Goal: Task Accomplishment & Management: Use online tool/utility

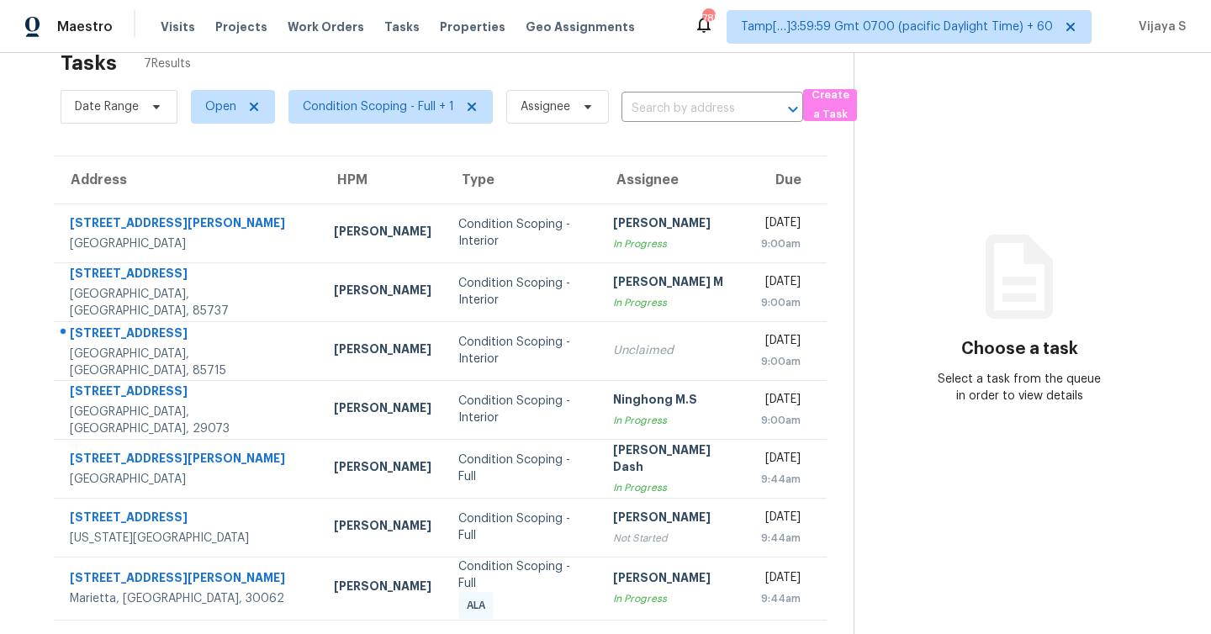
scroll to position [53, 0]
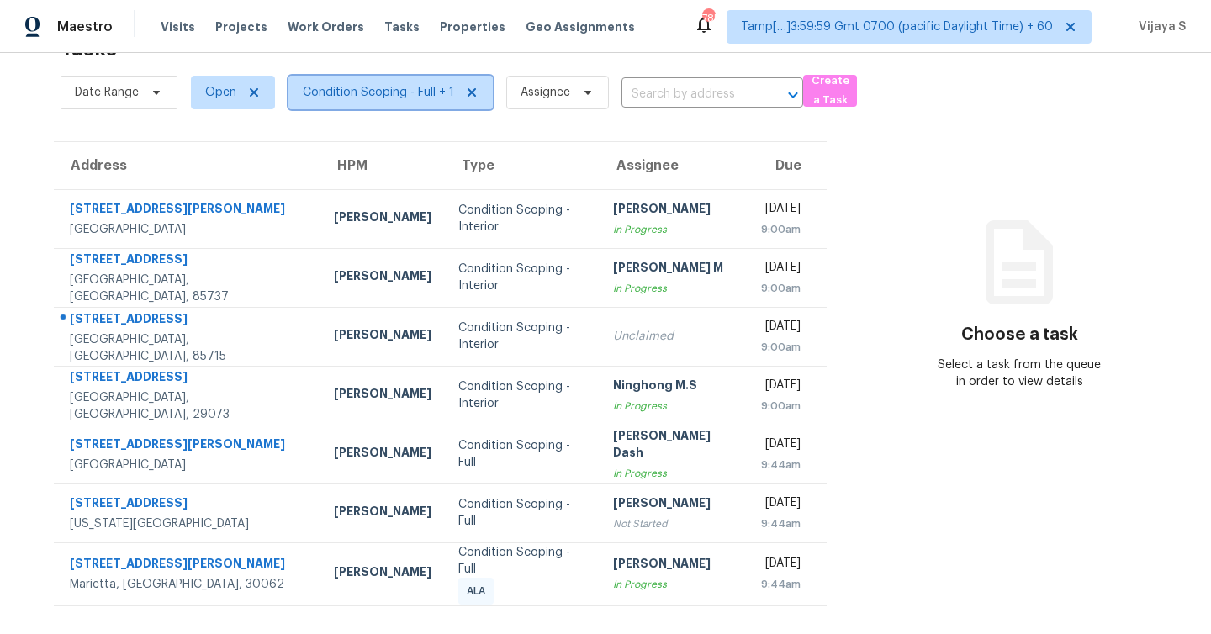
click at [377, 91] on span "Condition Scoping - Full + 1" at bounding box center [378, 92] width 151 height 17
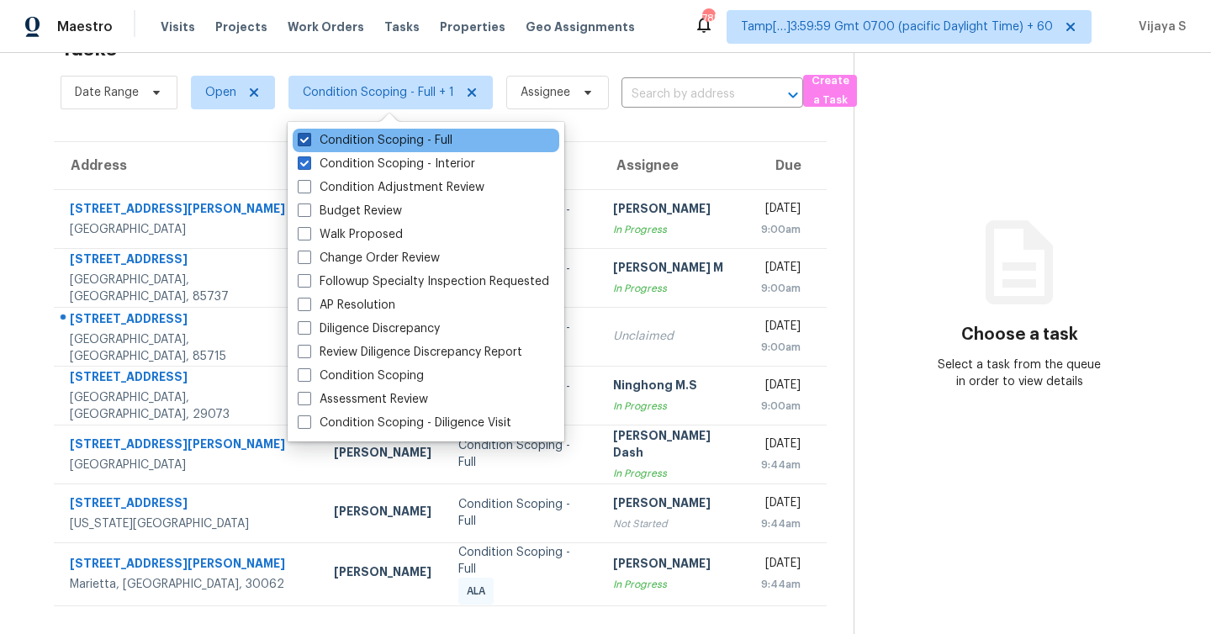
click at [302, 141] on span at bounding box center [304, 139] width 13 height 13
click at [302, 141] on input "Condition Scoping - Full" at bounding box center [303, 137] width 11 height 11
checkbox input "false"
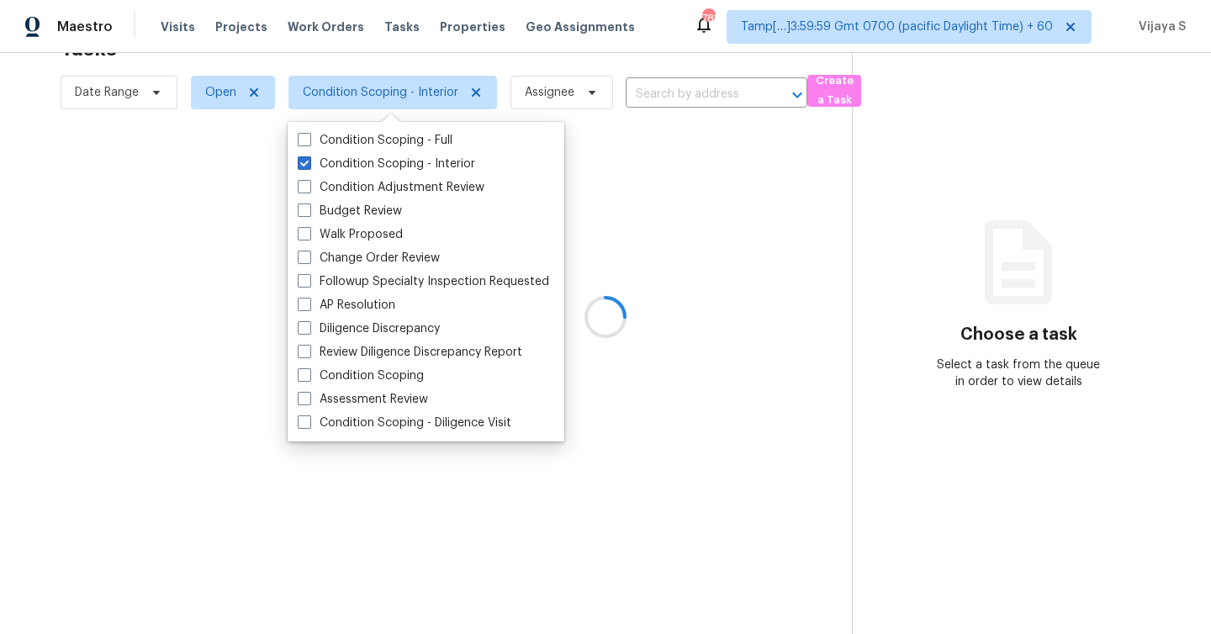
click at [558, 62] on div at bounding box center [605, 317] width 1211 height 634
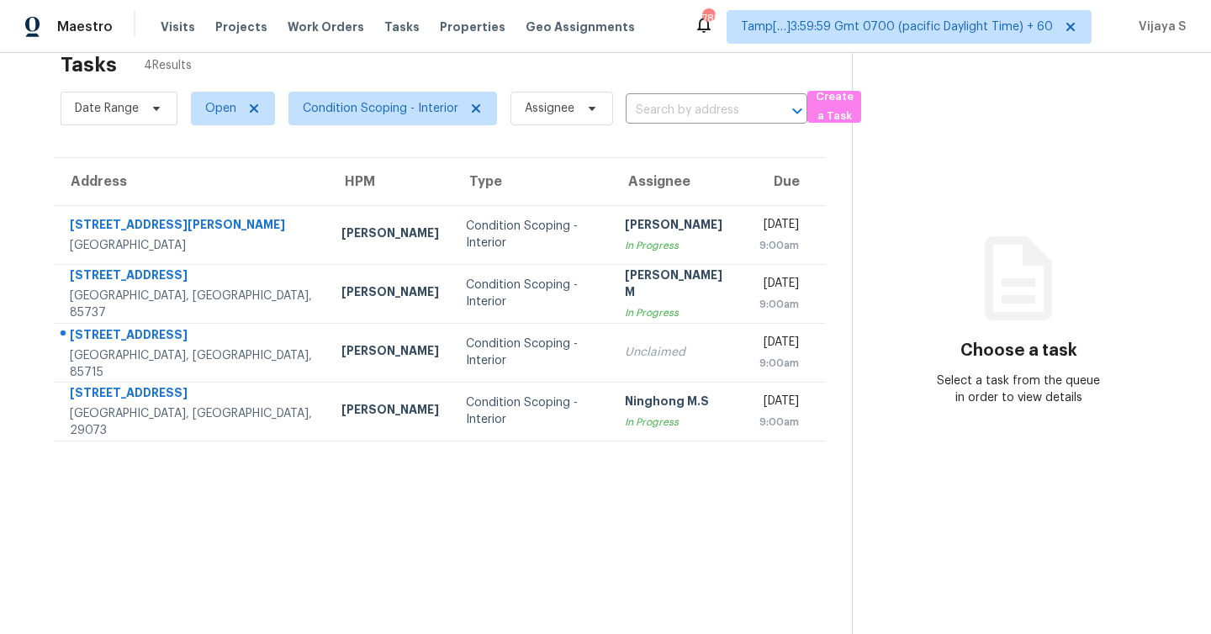
scroll to position [33, 0]
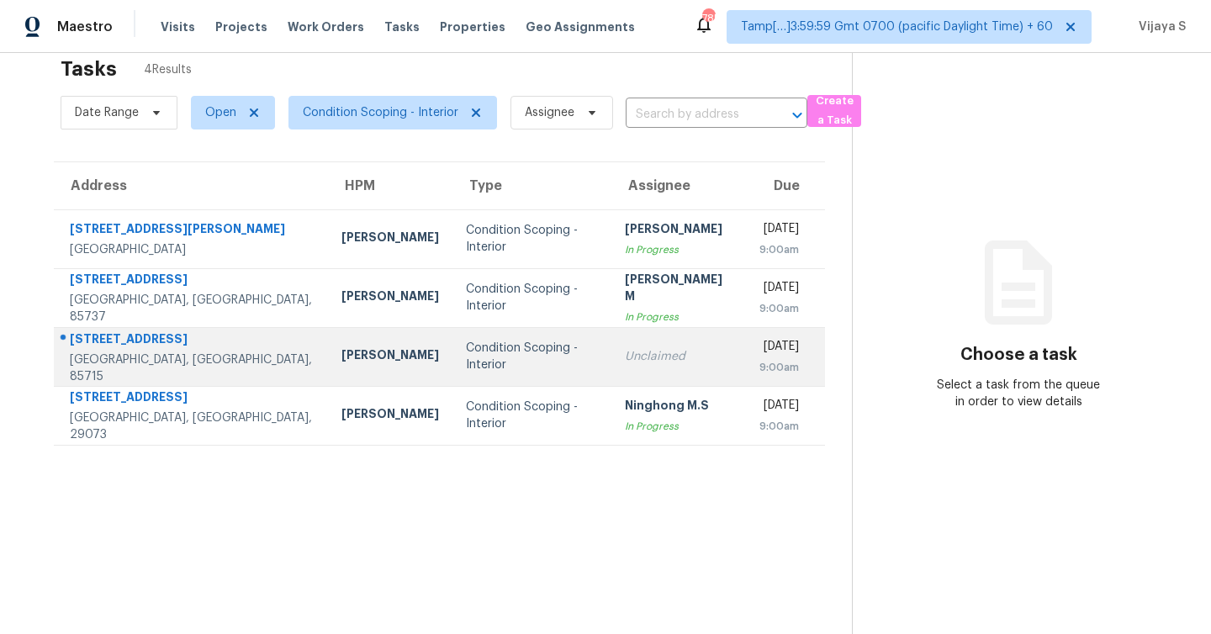
click at [631, 363] on div "Unclaimed" at bounding box center [679, 356] width 108 height 17
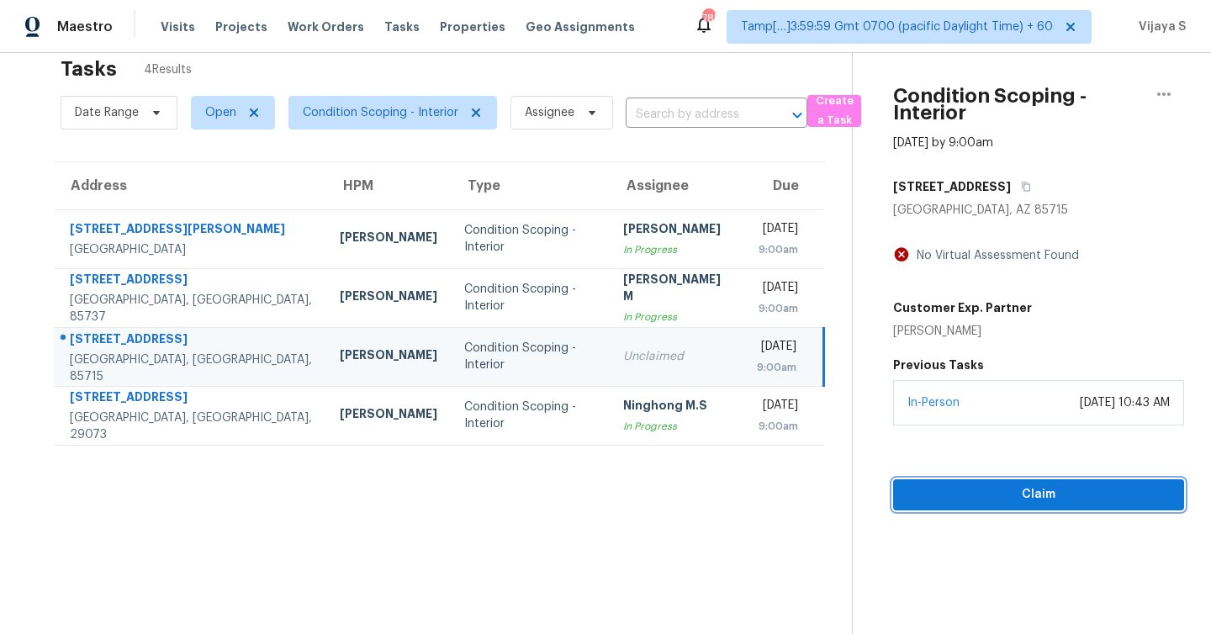
click at [1011, 498] on span "Claim" at bounding box center [1039, 494] width 264 height 21
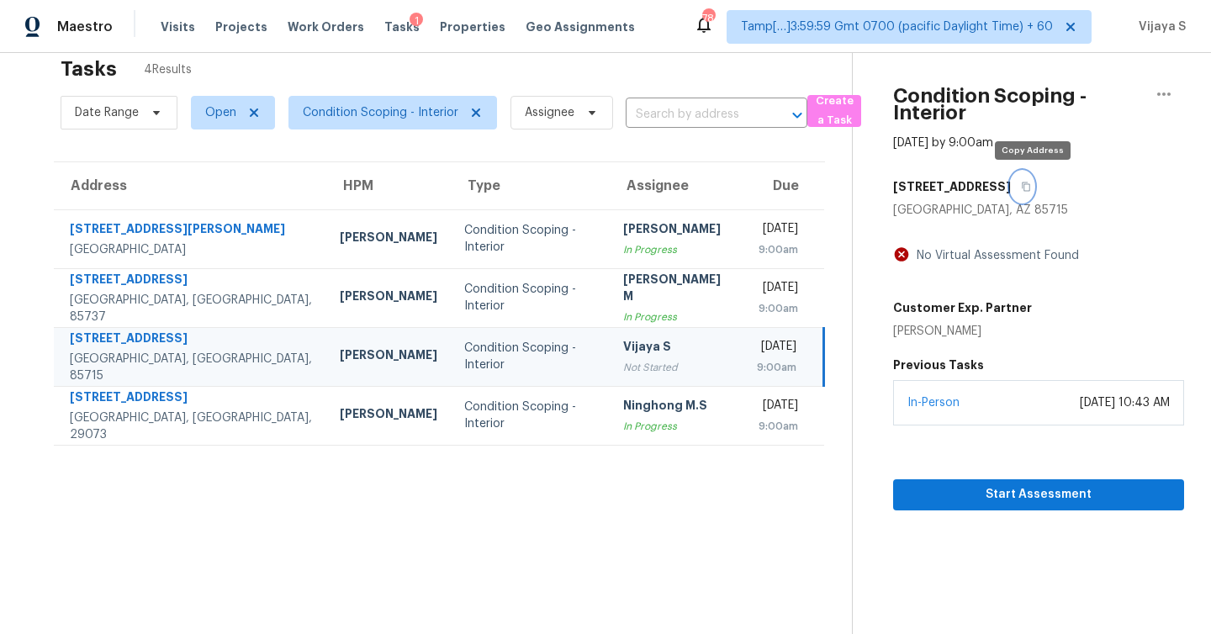
click at [1031, 185] on icon "button" at bounding box center [1026, 187] width 10 height 10
click at [1030, 189] on icon "button" at bounding box center [1026, 186] width 8 height 9
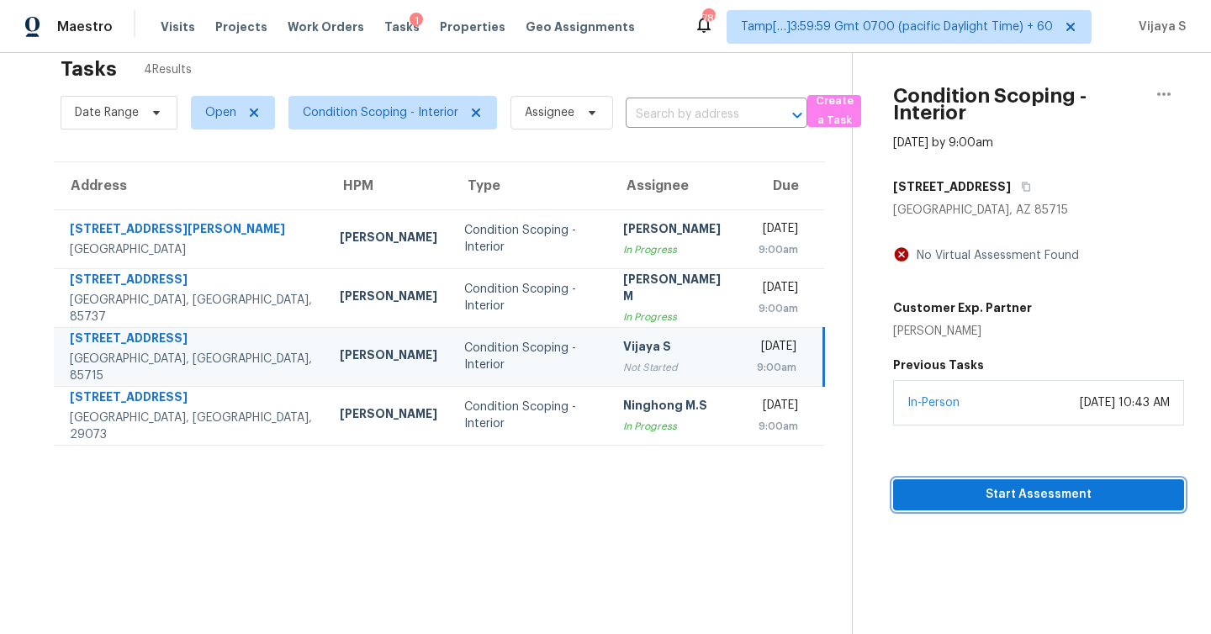
click at [1059, 500] on span "Start Assessment" at bounding box center [1039, 494] width 264 height 21
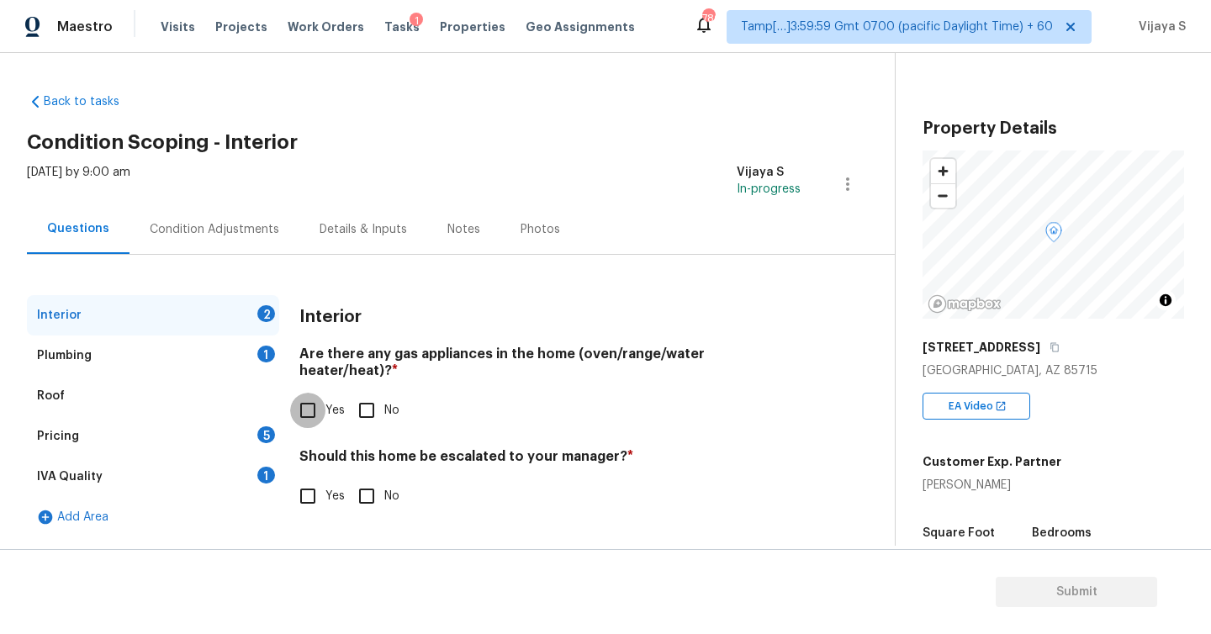
click at [308, 398] on input "Yes" at bounding box center [307, 410] width 35 height 35
checkbox input "true"
click at [371, 482] on input "No" at bounding box center [366, 496] width 35 height 35
checkbox input "true"
click at [156, 353] on div "Plumbing 1" at bounding box center [153, 356] width 252 height 40
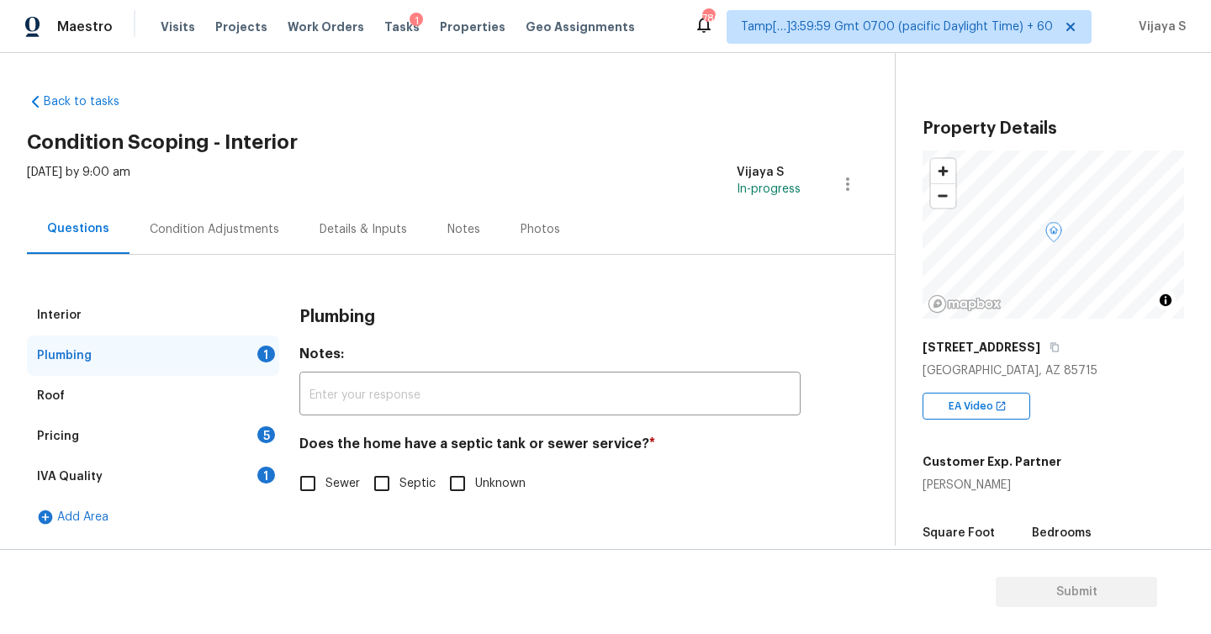
click at [315, 485] on input "Sewer" at bounding box center [307, 483] width 35 height 35
checkbox input "true"
click at [451, 311] on div "Plumbing" at bounding box center [549, 317] width 501 height 44
click at [62, 397] on div "Roof" at bounding box center [51, 396] width 28 height 17
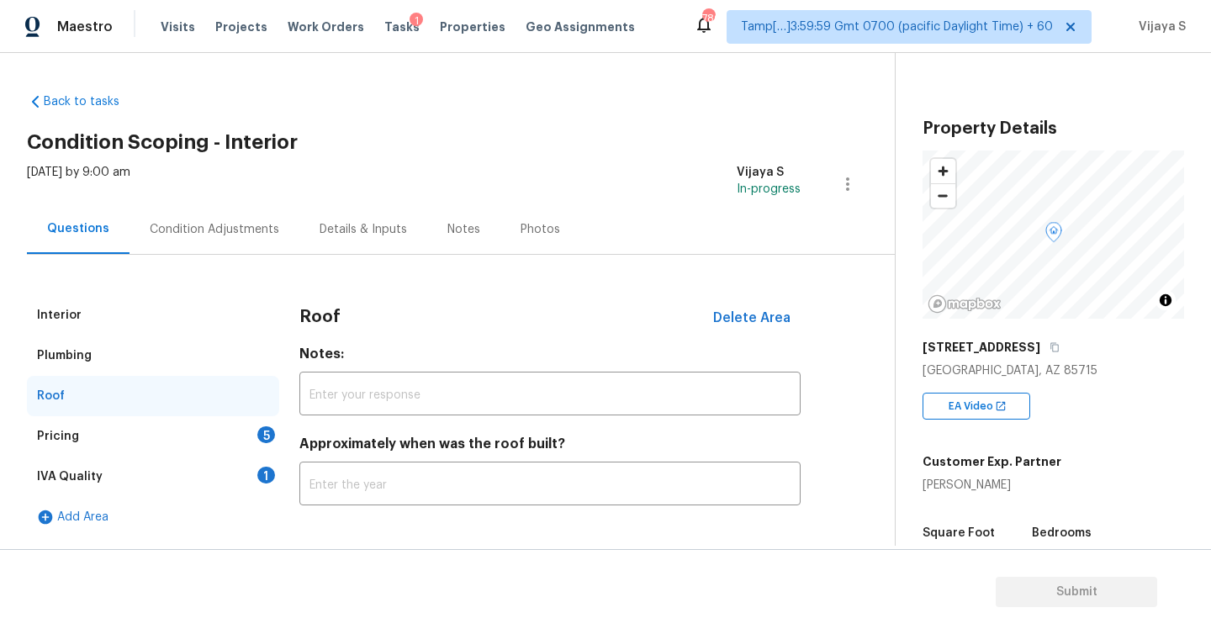
click at [74, 437] on div "Pricing" at bounding box center [58, 436] width 42 height 17
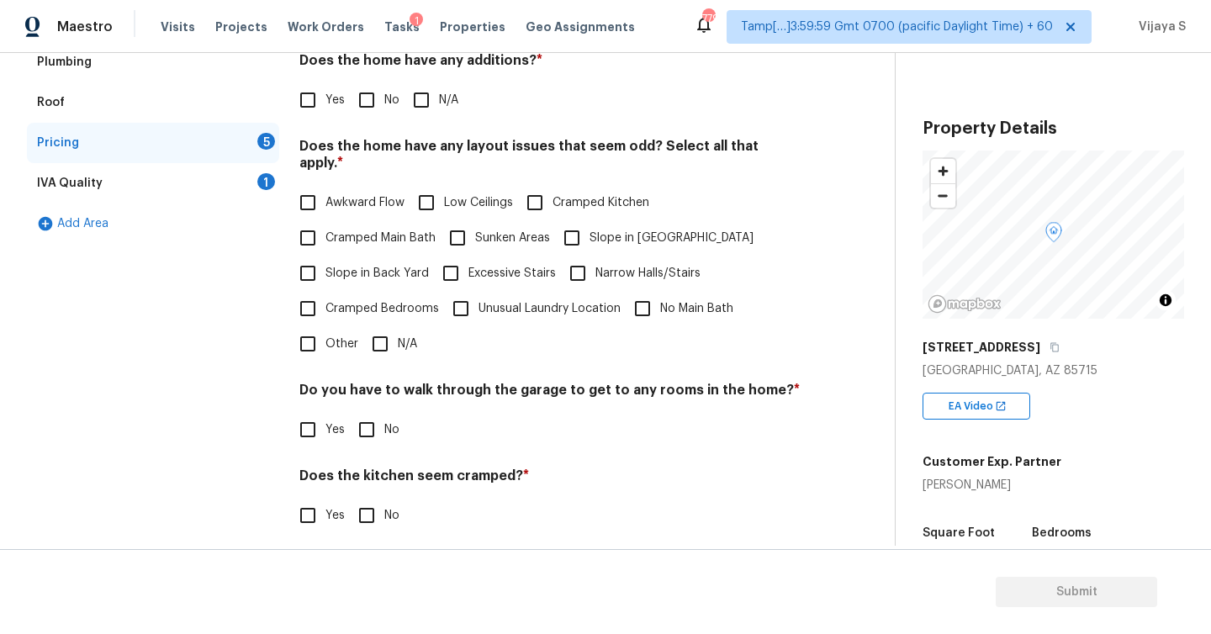
scroll to position [375, 0]
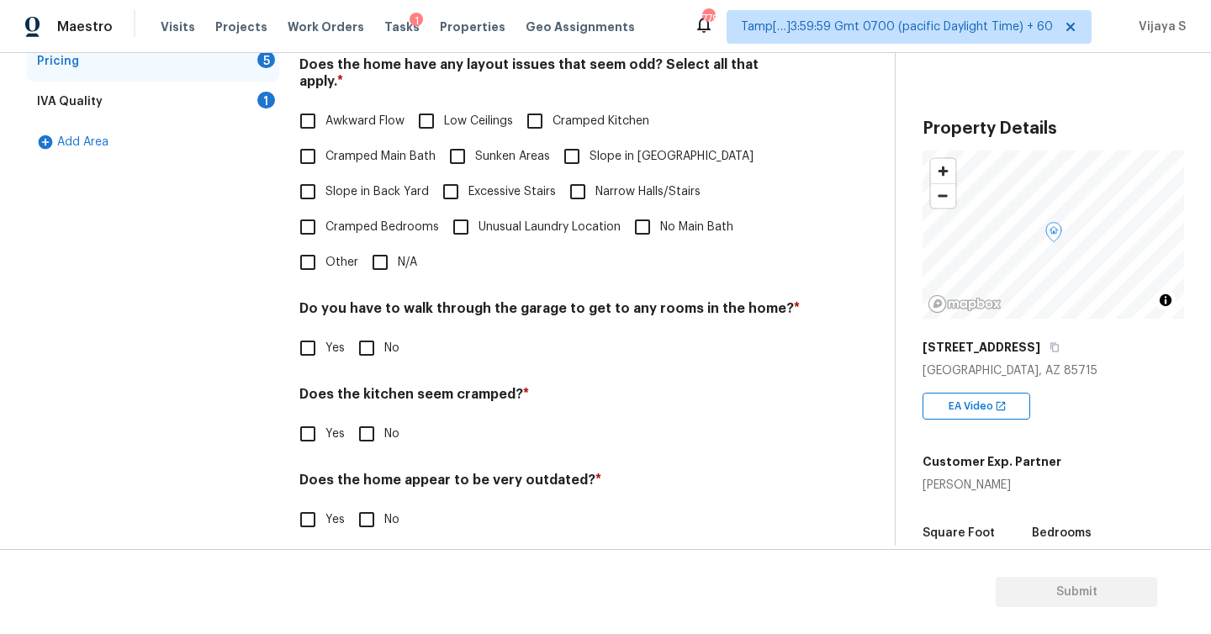
click at [143, 103] on div "IVA Quality 1" at bounding box center [153, 102] width 252 height 40
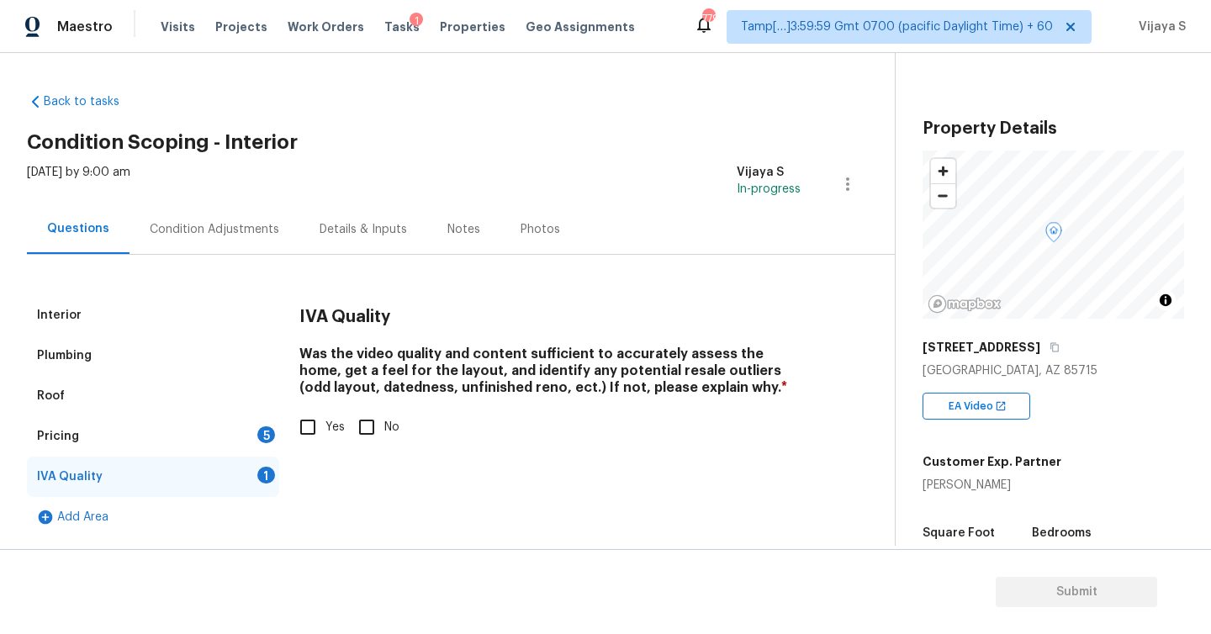
scroll to position [0, 0]
click at [308, 429] on input "Yes" at bounding box center [307, 427] width 35 height 35
checkbox input "true"
click at [125, 425] on div "Pricing 5" at bounding box center [153, 436] width 252 height 40
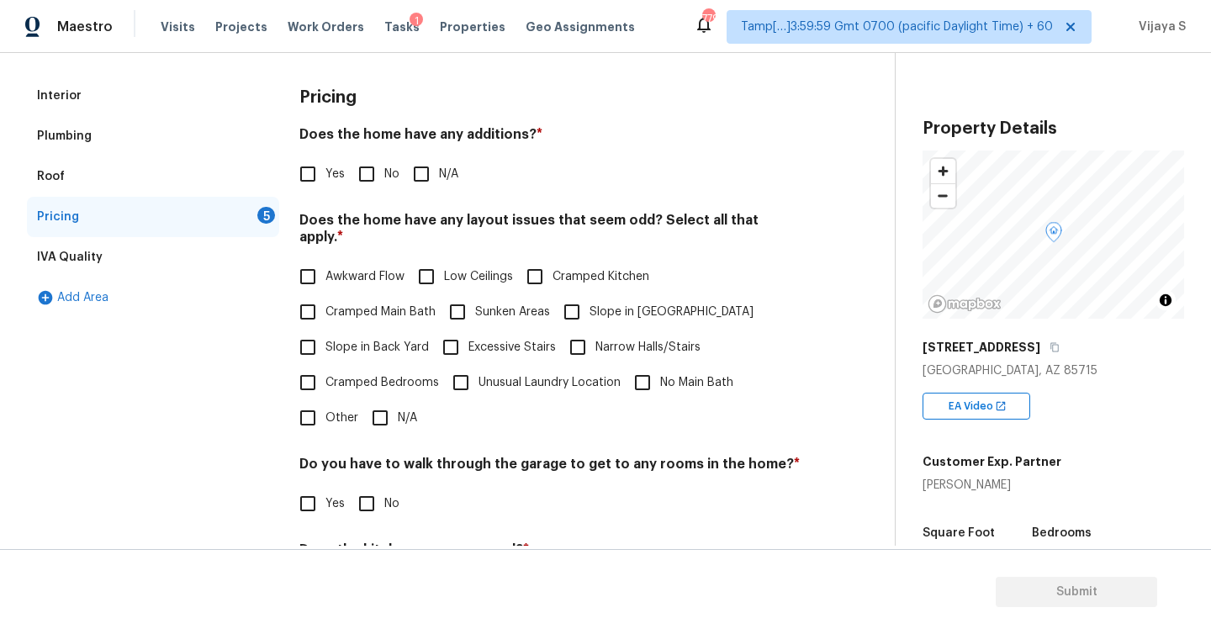
scroll to position [267, 0]
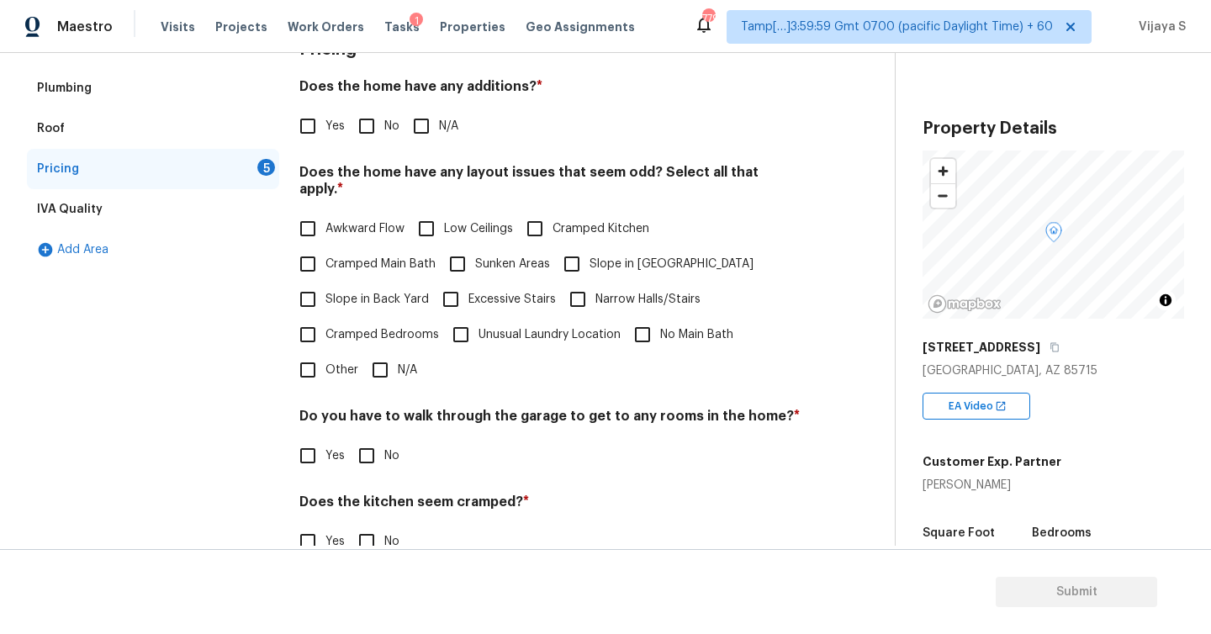
click at [369, 127] on input "No" at bounding box center [366, 125] width 35 height 35
checkbox input "true"
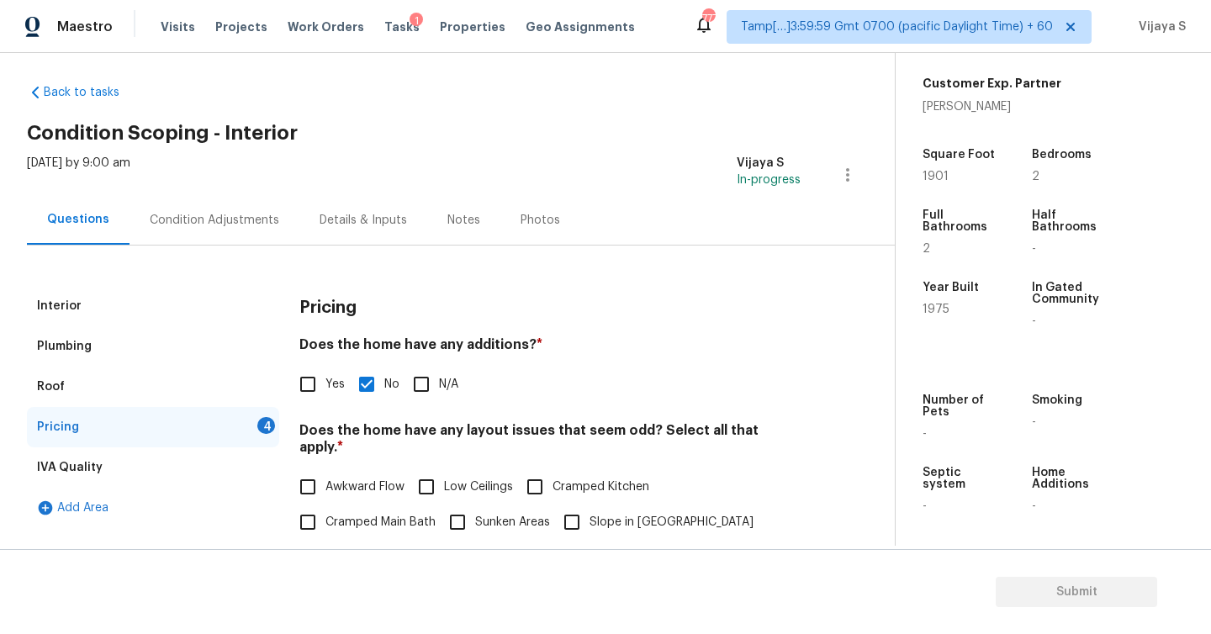
scroll to position [0, 0]
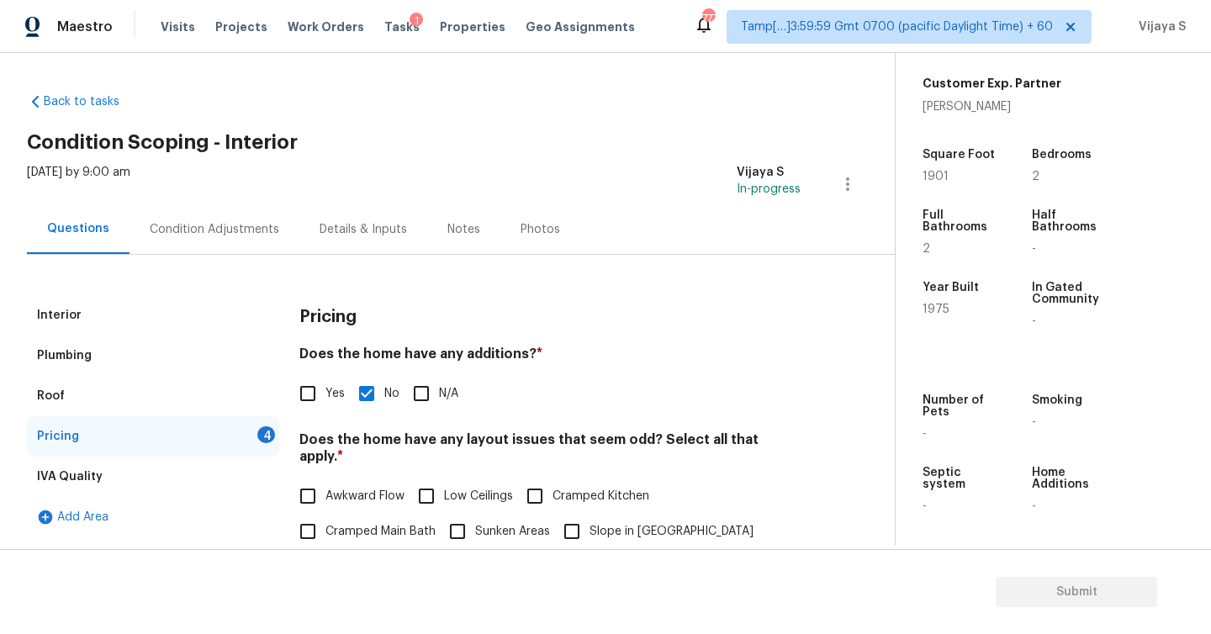
click at [202, 232] on div "Condition Adjustments" at bounding box center [215, 229] width 130 height 17
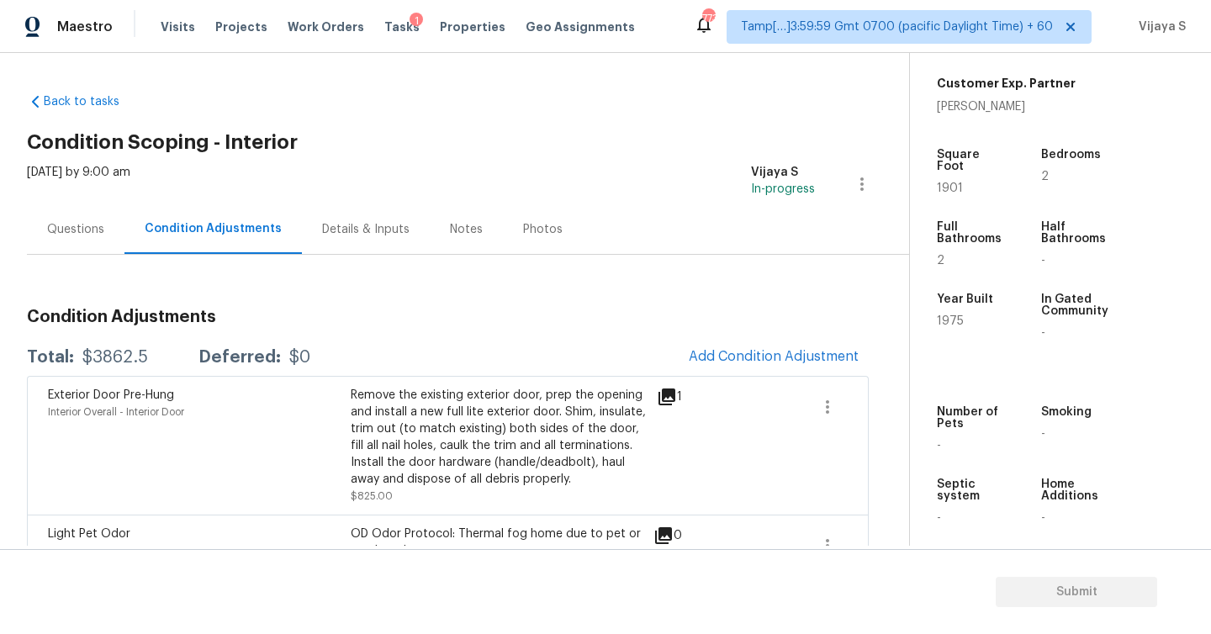
click at [103, 224] on div "Questions" at bounding box center [75, 229] width 57 height 17
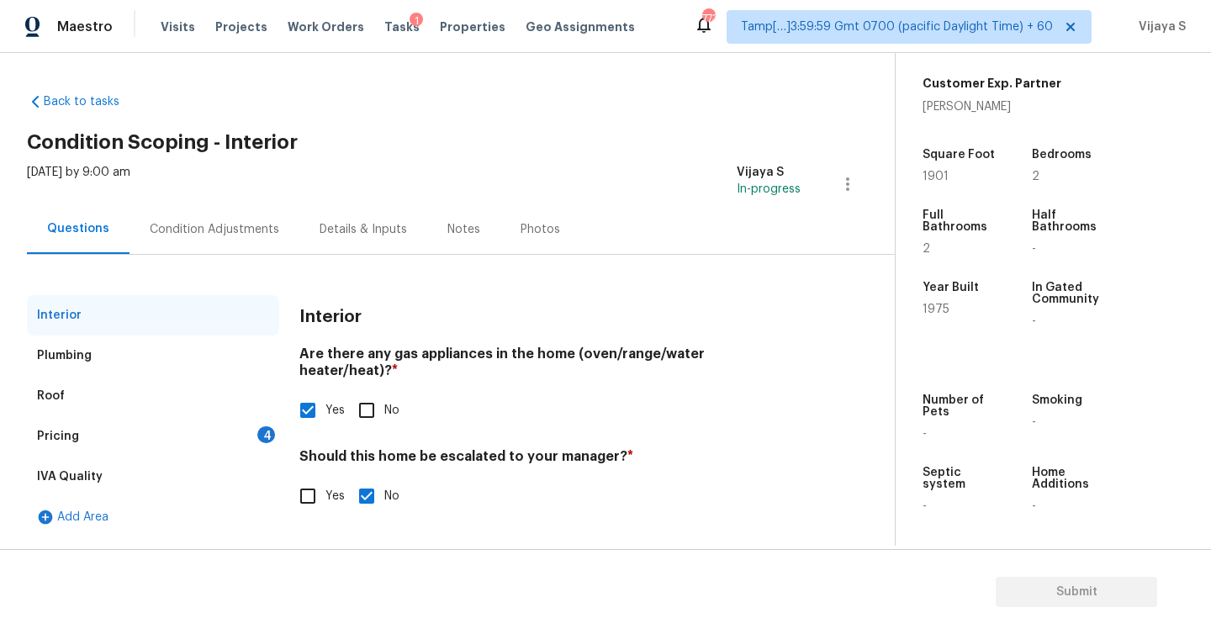
click at [92, 366] on div "Plumbing" at bounding box center [153, 356] width 252 height 40
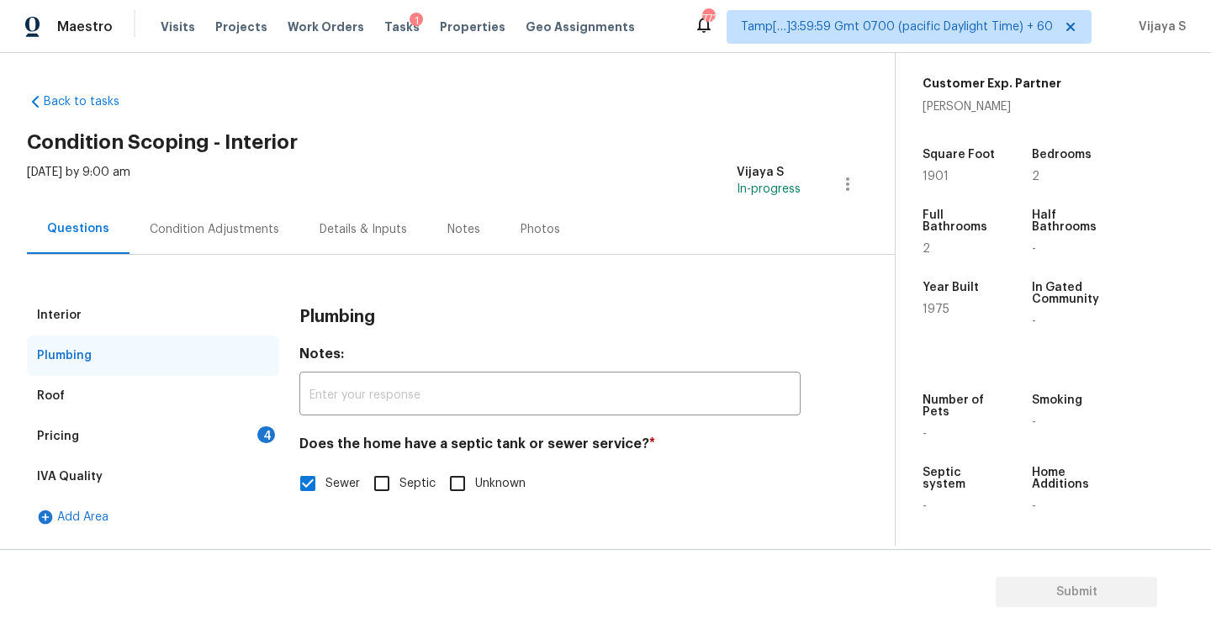
click at [133, 393] on div "Roof" at bounding box center [153, 396] width 252 height 40
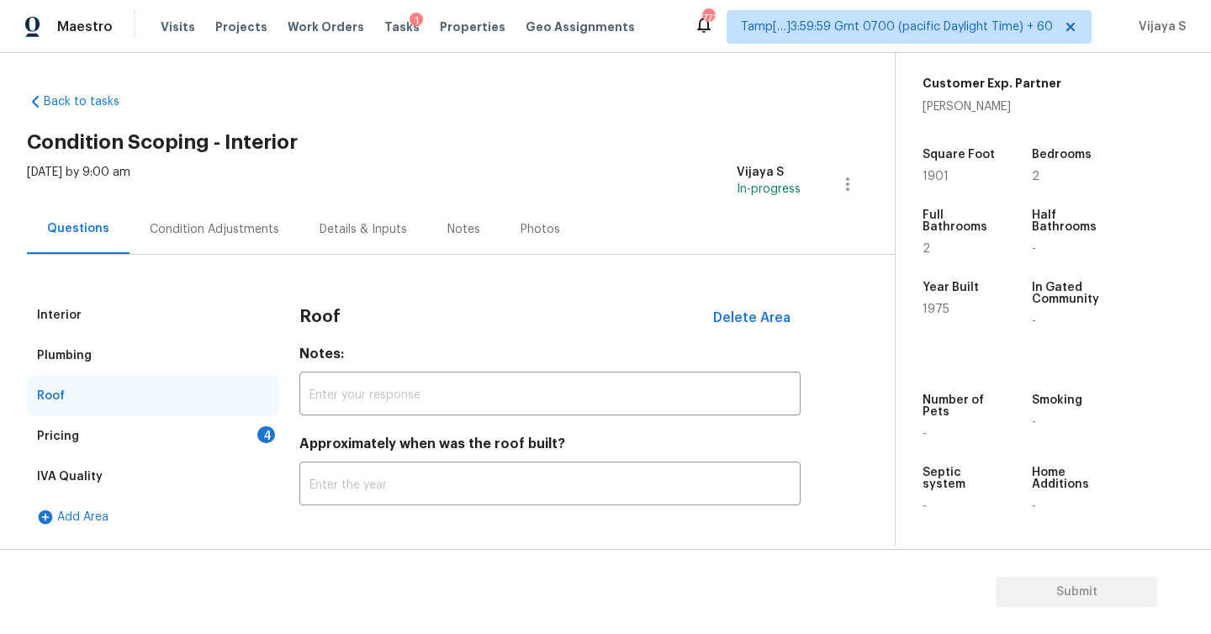
click at [119, 432] on div "Pricing 4" at bounding box center [153, 436] width 252 height 40
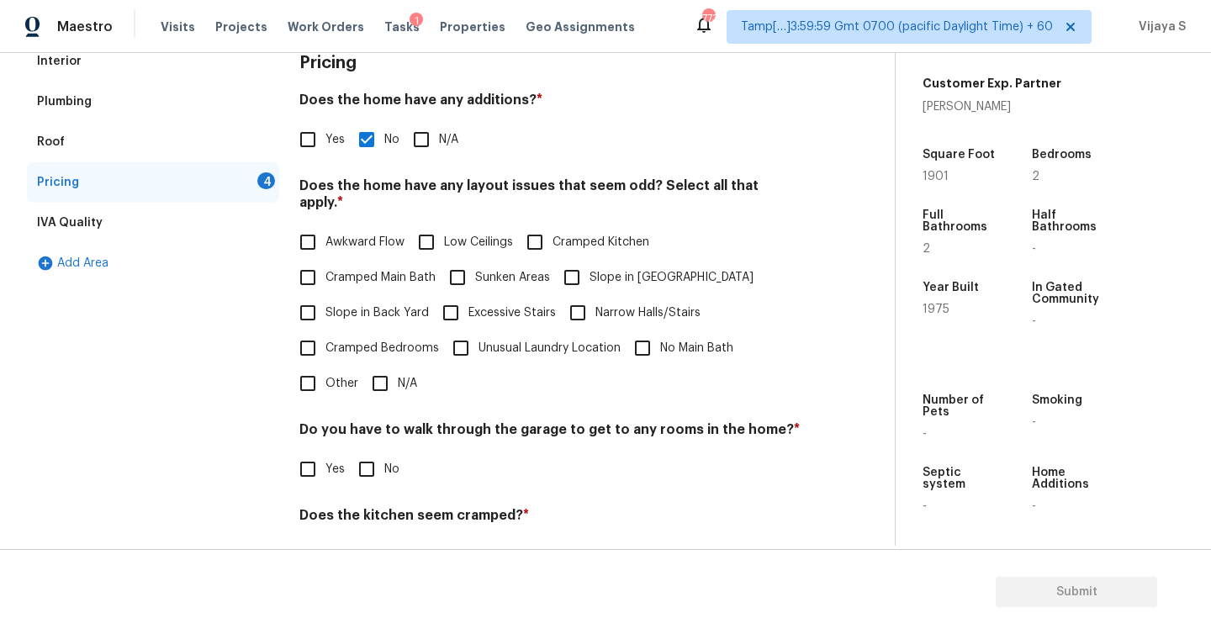
scroll to position [259, 0]
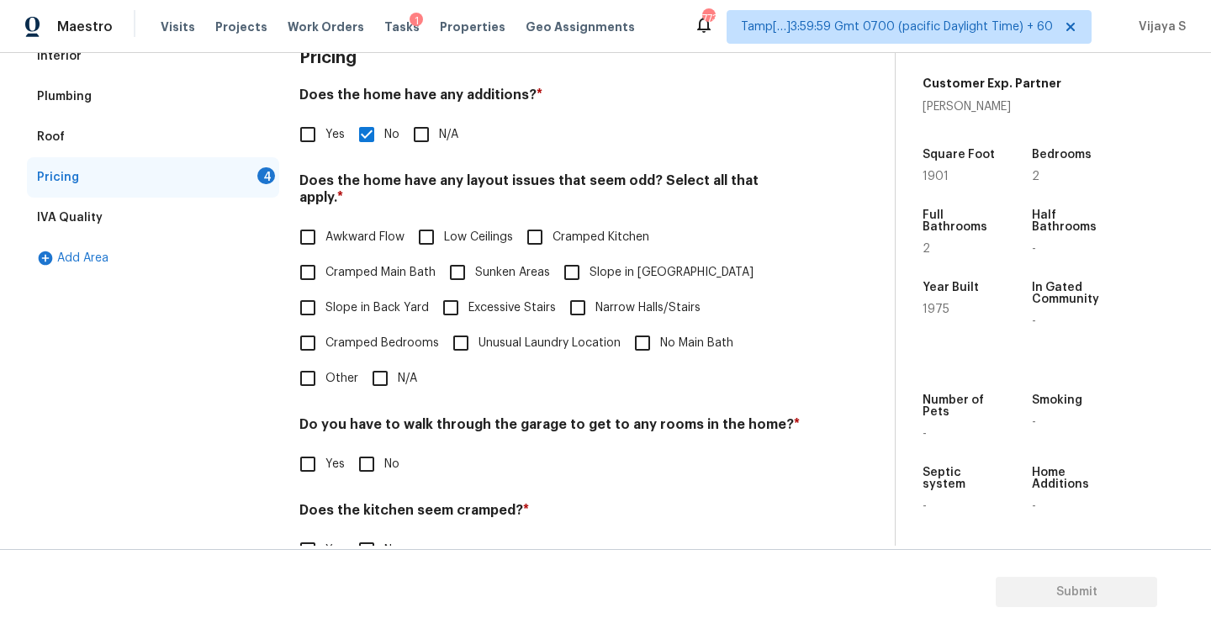
click at [384, 368] on input "N/A" at bounding box center [379, 378] width 35 height 35
checkbox input "true"
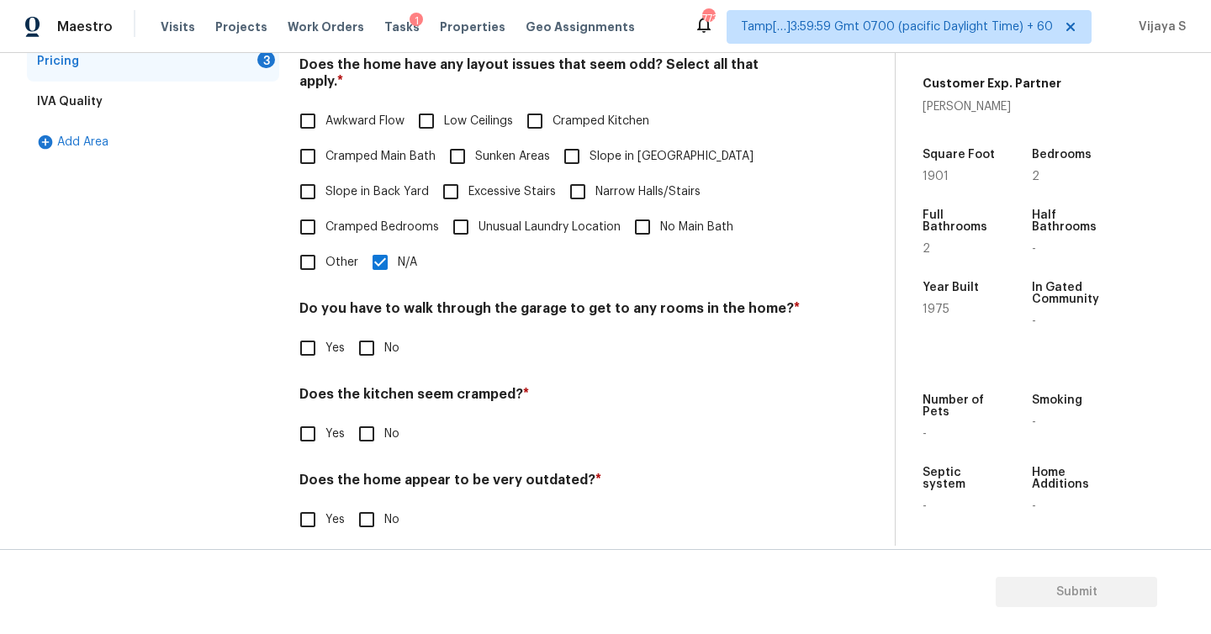
click at [367, 336] on input "No" at bounding box center [366, 348] width 35 height 35
checkbox input "true"
click at [366, 416] on input "No" at bounding box center [366, 433] width 35 height 35
checkbox input "true"
click at [368, 508] on input "No" at bounding box center [366, 519] width 35 height 35
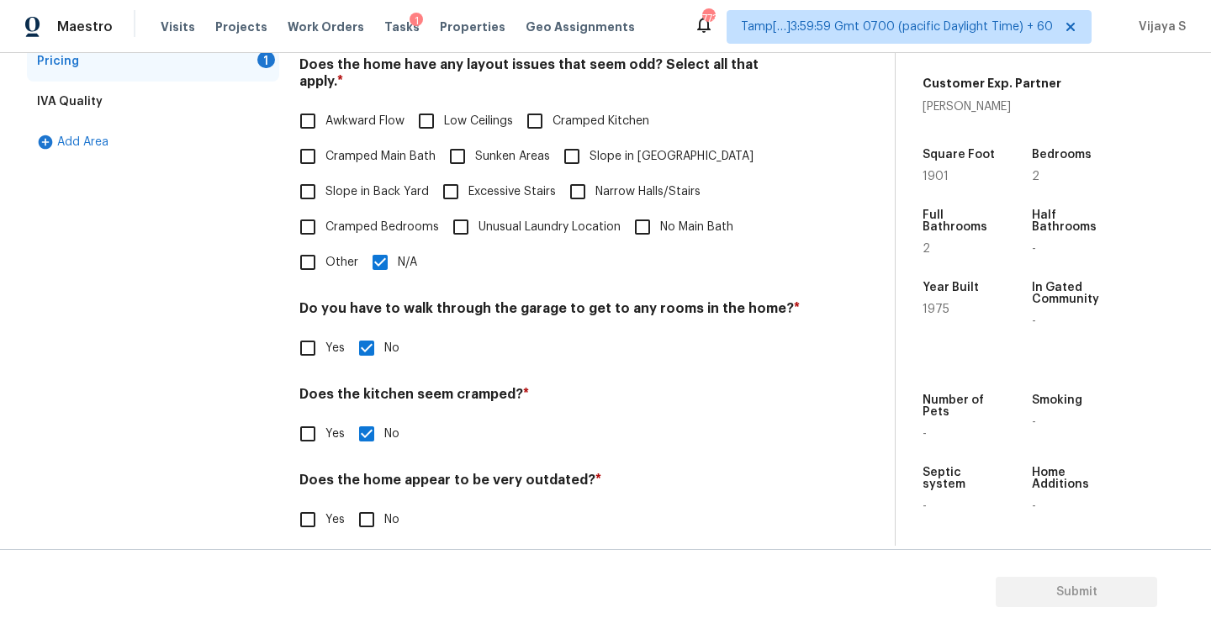
checkbox input "true"
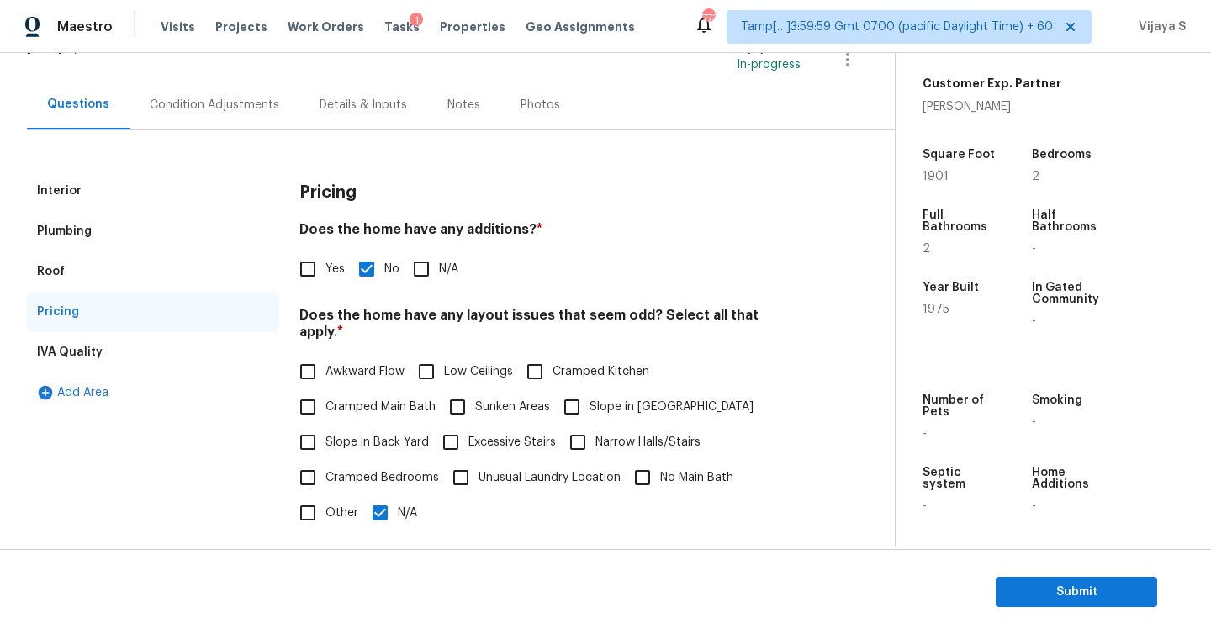
scroll to position [109, 0]
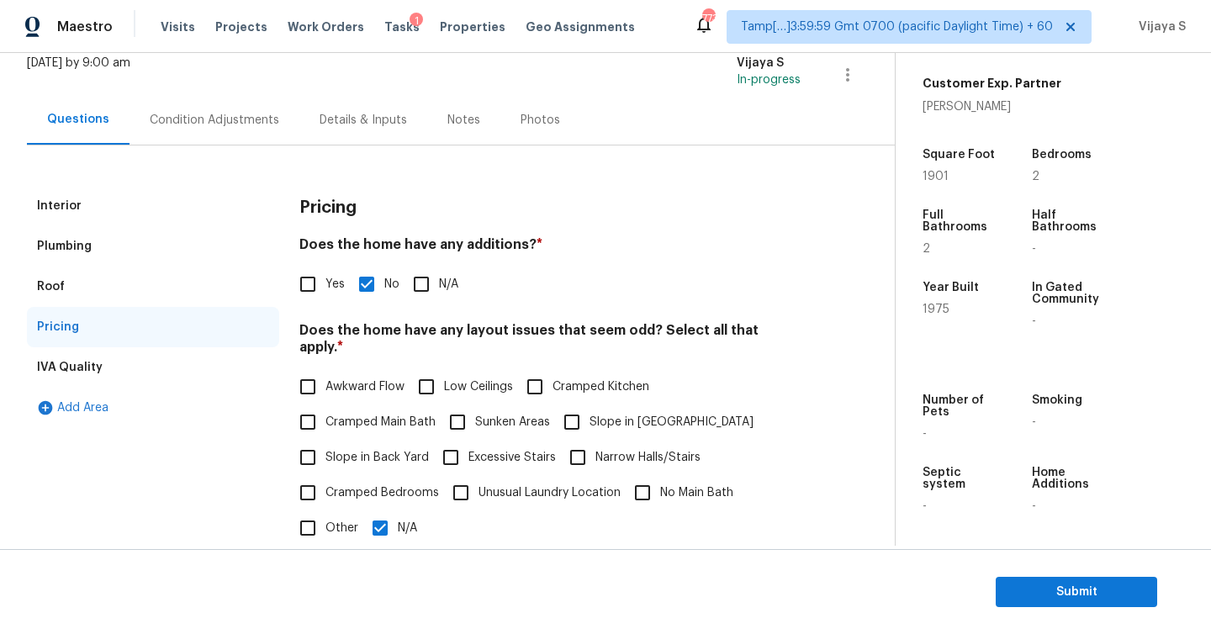
click at [136, 369] on div "IVA Quality" at bounding box center [153, 367] width 252 height 40
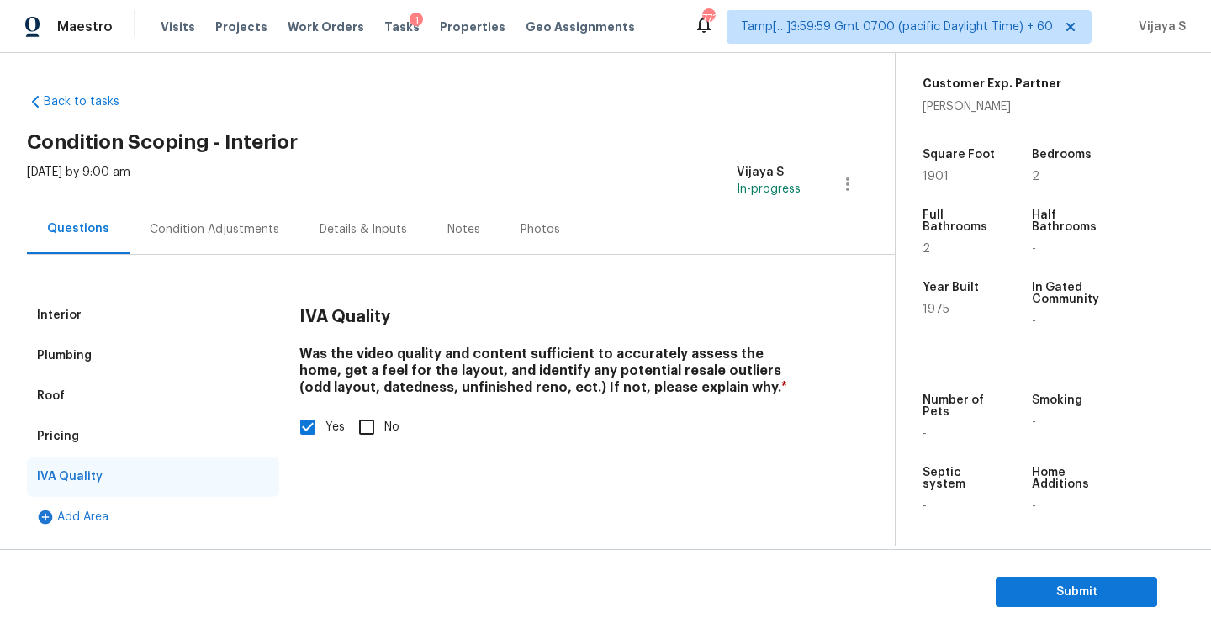
scroll to position [0, 0]
click at [199, 236] on div "Condition Adjustments" at bounding box center [215, 229] width 130 height 17
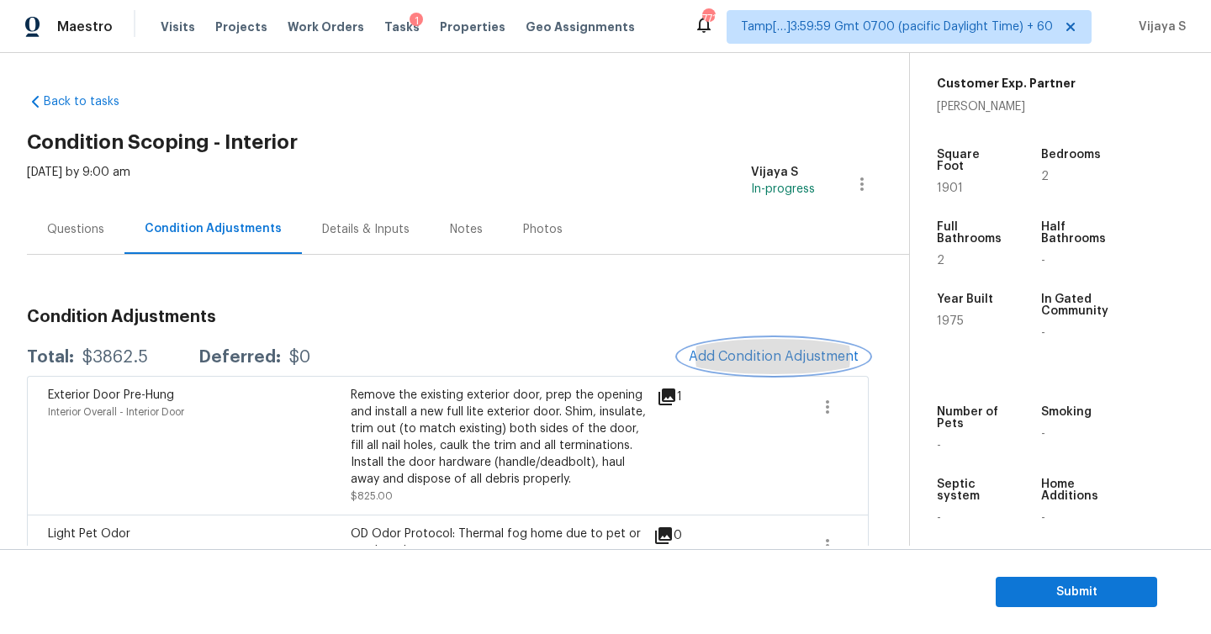
click at [720, 357] on span "Add Condition Adjustment" at bounding box center [774, 356] width 170 height 15
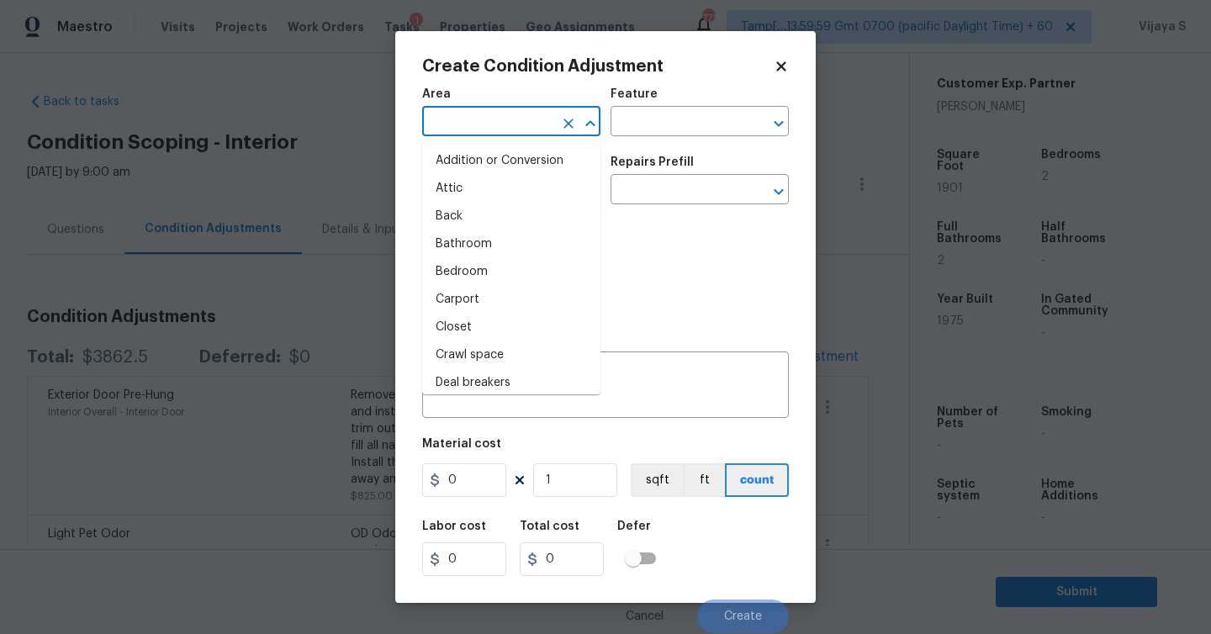
click at [499, 127] on input "text" at bounding box center [487, 123] width 131 height 26
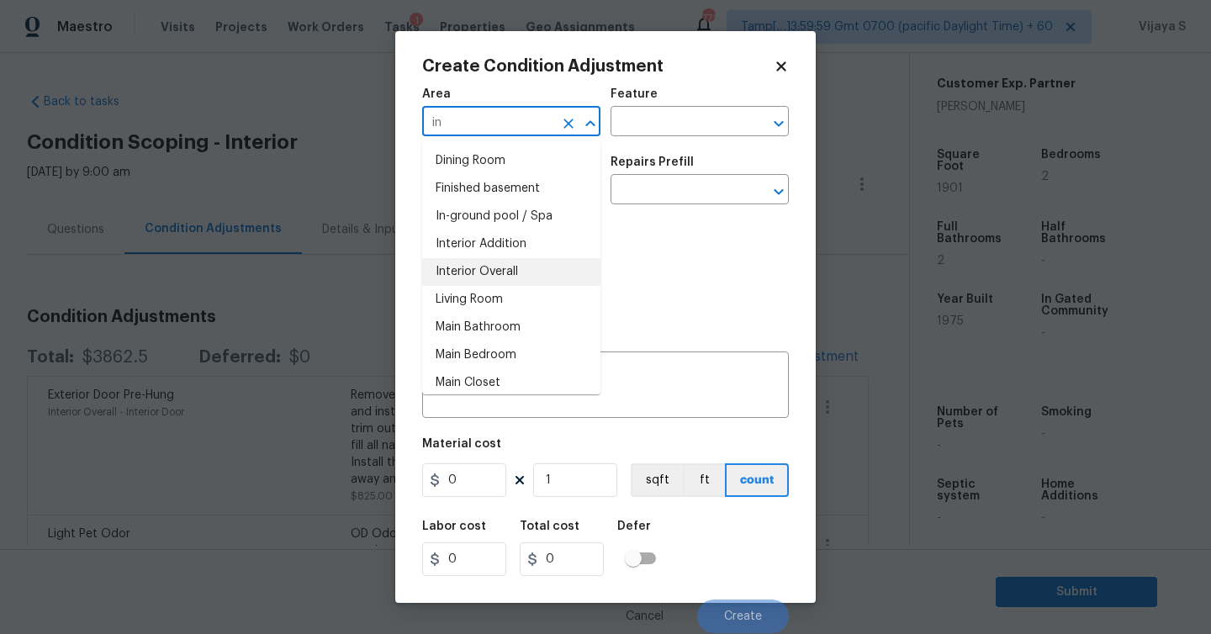
click at [481, 262] on li "Interior Overall" at bounding box center [511, 272] width 178 height 28
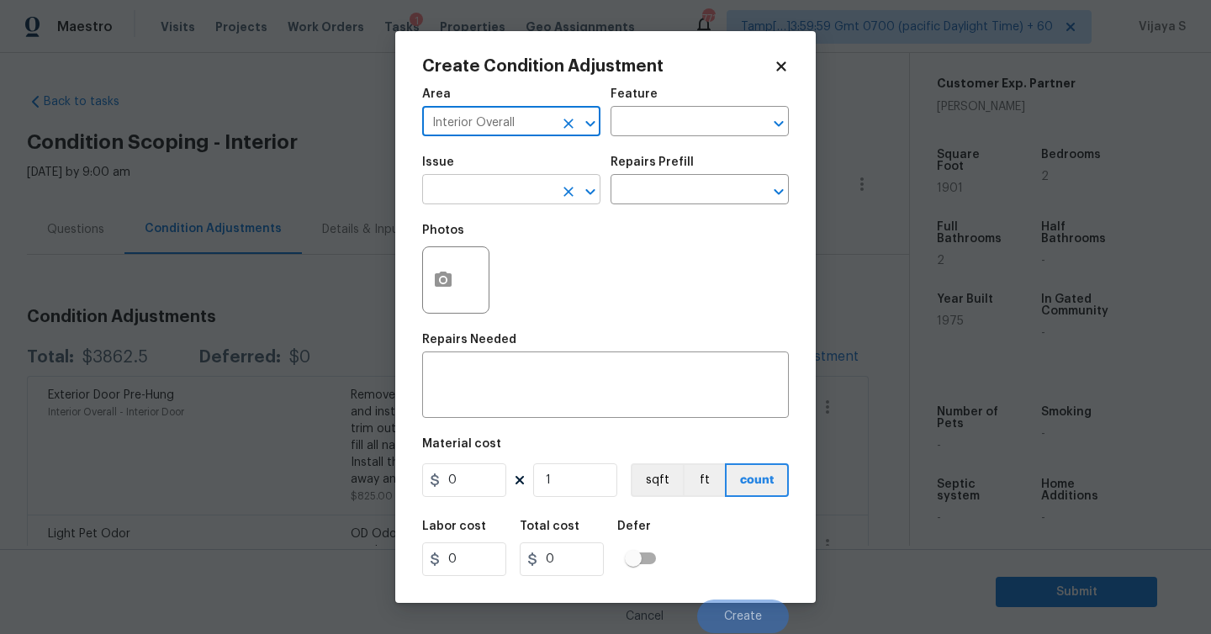
type input "Interior Overall"
click at [513, 203] on input "text" at bounding box center [487, 191] width 131 height 26
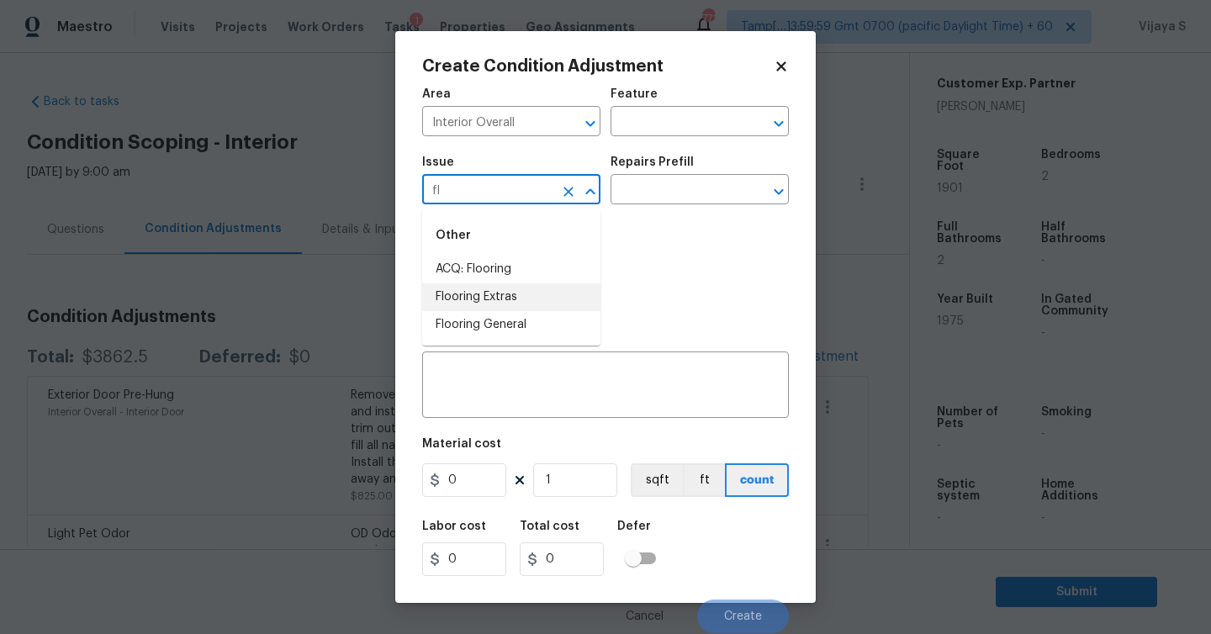
click at [500, 294] on li "Flooring Extras" at bounding box center [511, 297] width 178 height 28
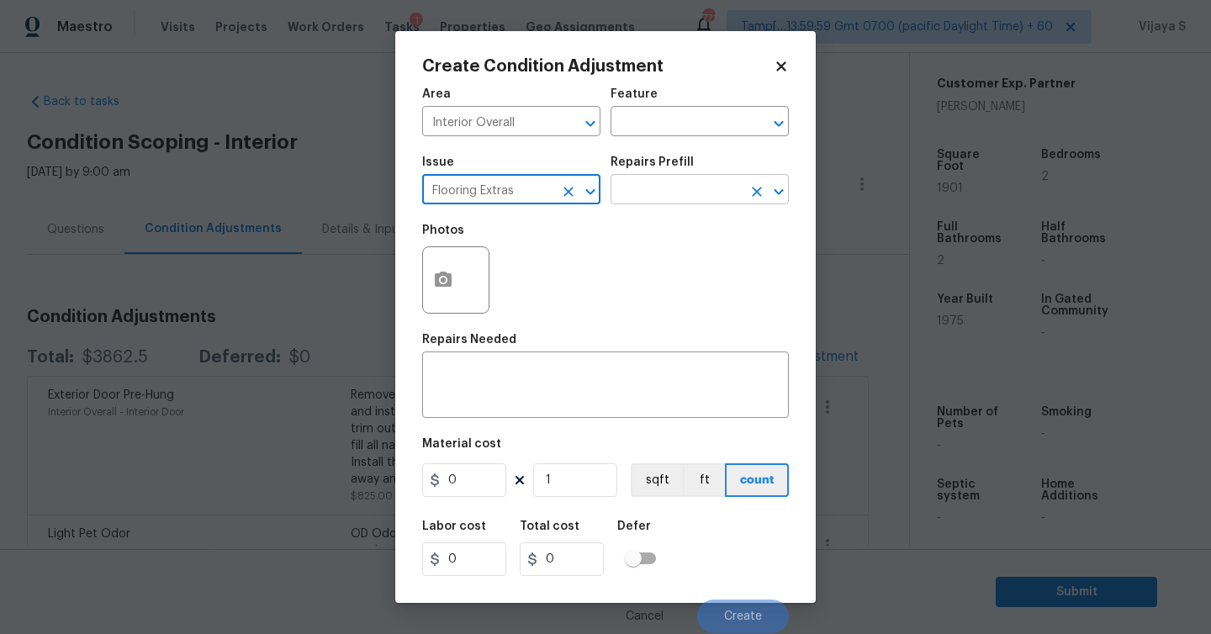
type input "Flooring Extras"
click at [660, 198] on input "text" at bounding box center [676, 191] width 131 height 26
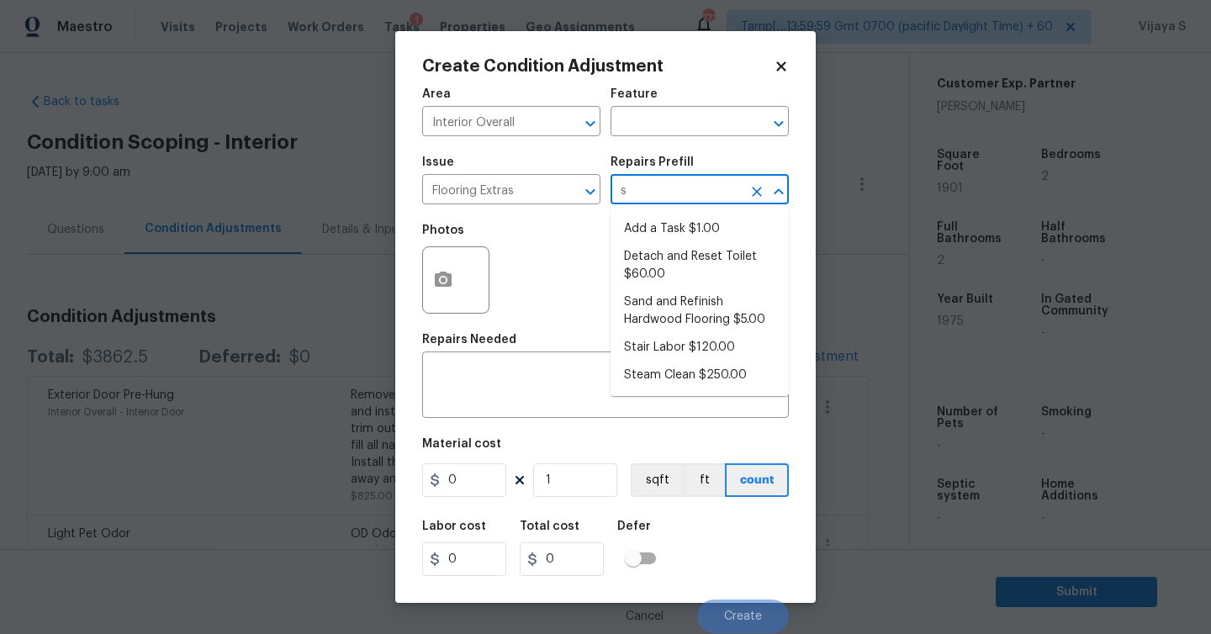
type input "st"
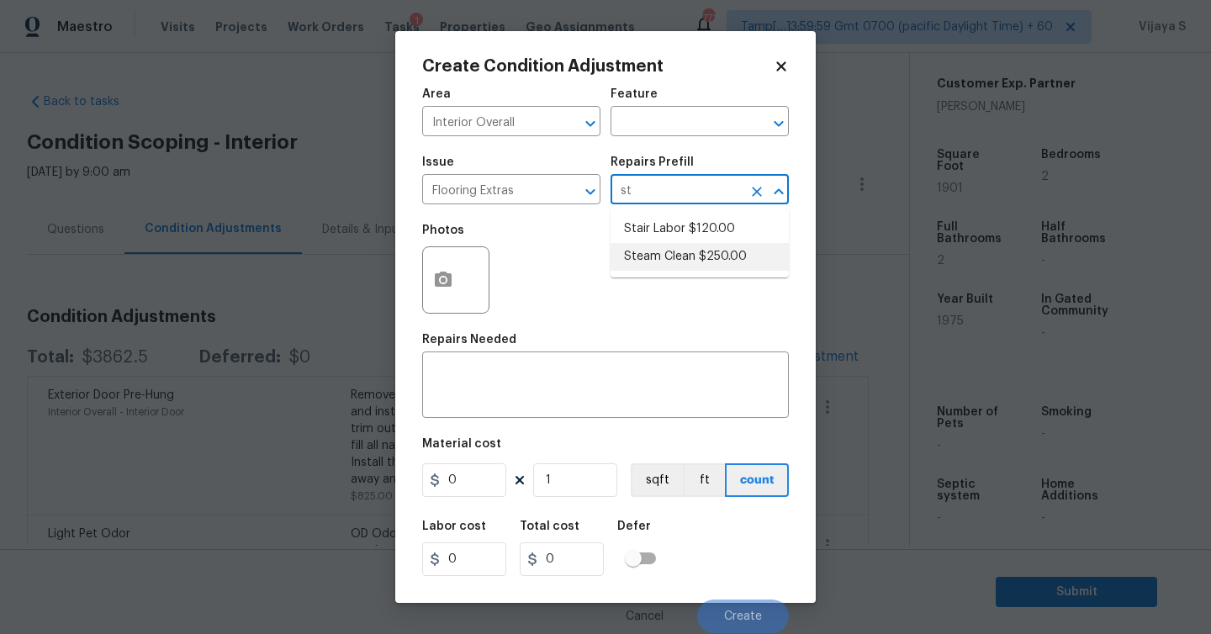
click at [666, 256] on li "Steam Clean $250.00" at bounding box center [700, 257] width 178 height 28
type input "Overall Flooring"
type textarea "Steam clean floors"
type input "250"
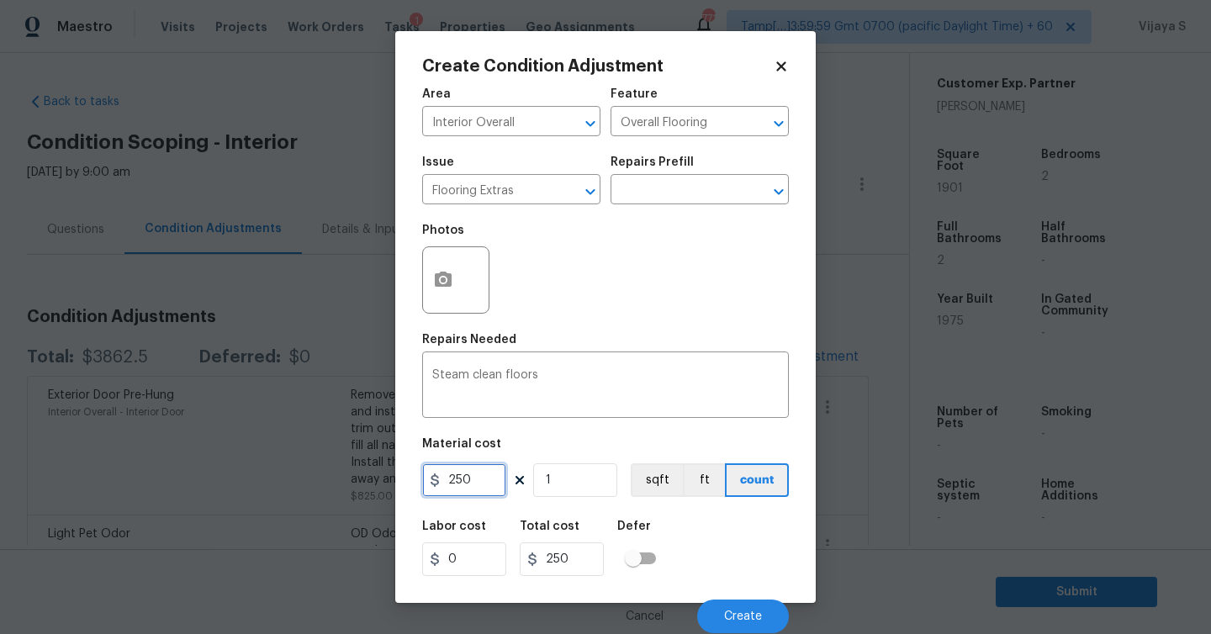
click at [497, 481] on input "250" at bounding box center [464, 480] width 84 height 34
type input "400"
click at [762, 619] on button "Create" at bounding box center [743, 617] width 92 height 34
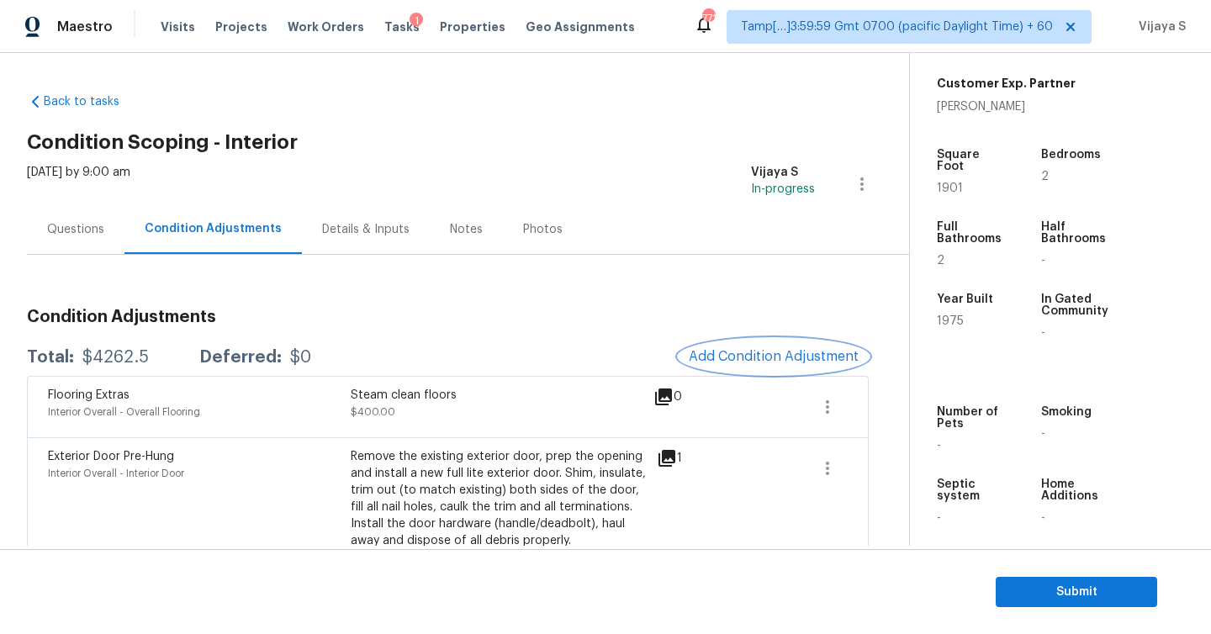
click at [733, 368] on button "Add Condition Adjustment" at bounding box center [774, 356] width 190 height 35
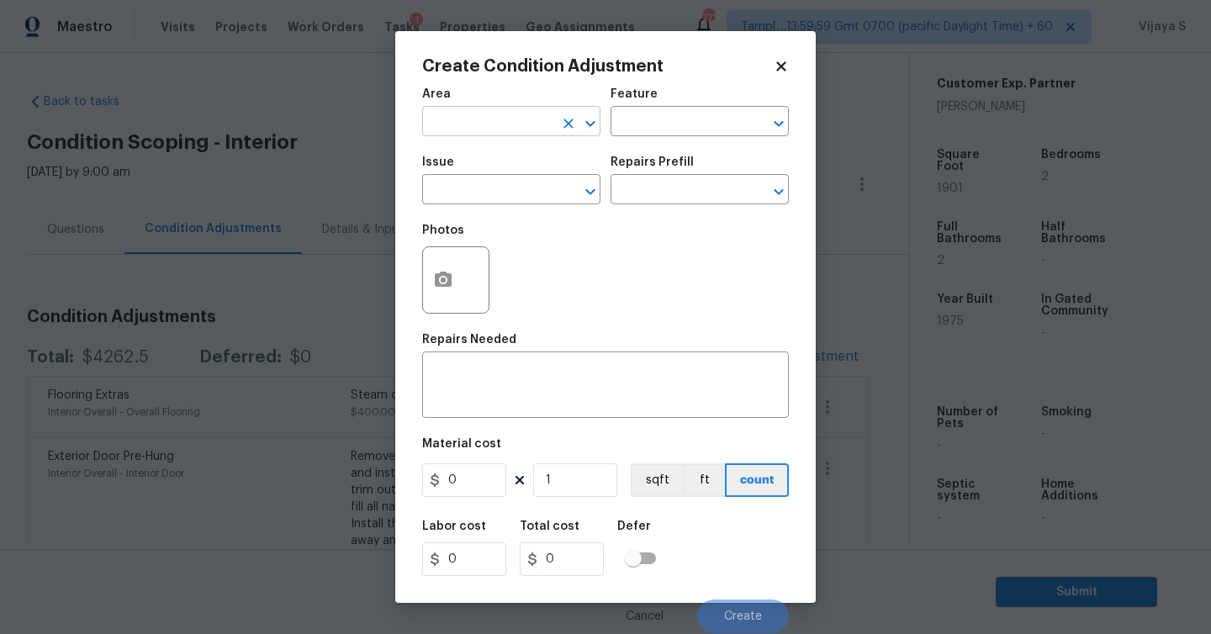
click at [516, 129] on input "text" at bounding box center [487, 123] width 131 height 26
click at [489, 202] on li "Interior Overall" at bounding box center [511, 189] width 178 height 28
type input "Interior Overall"
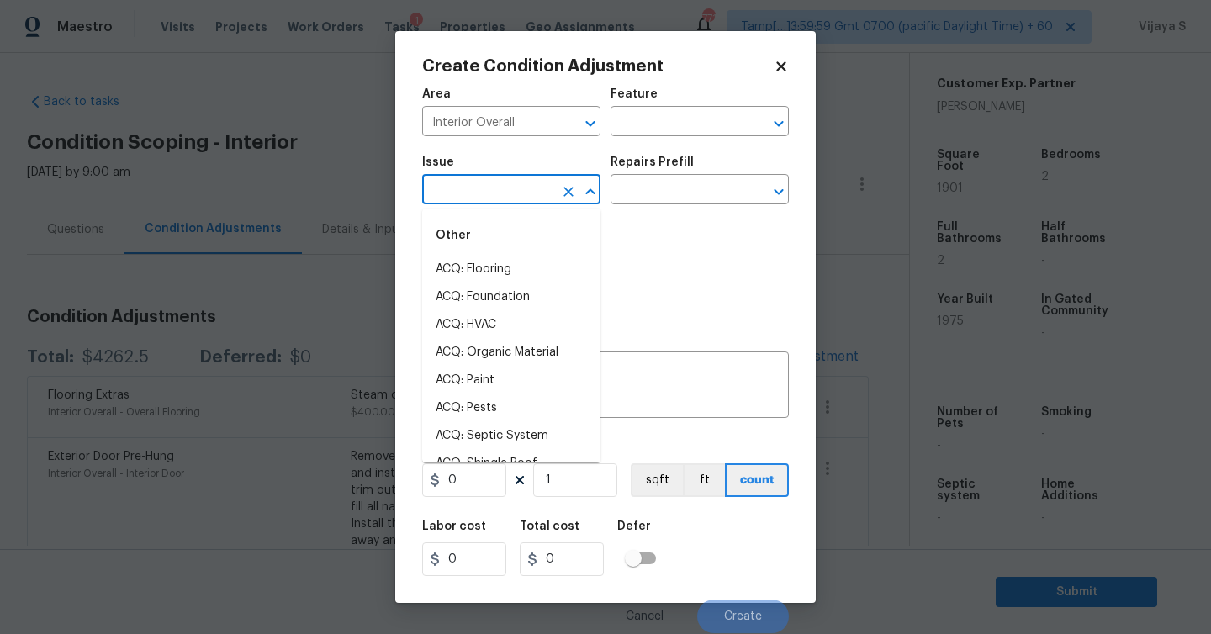
click at [542, 194] on input "text" at bounding box center [487, 191] width 131 height 26
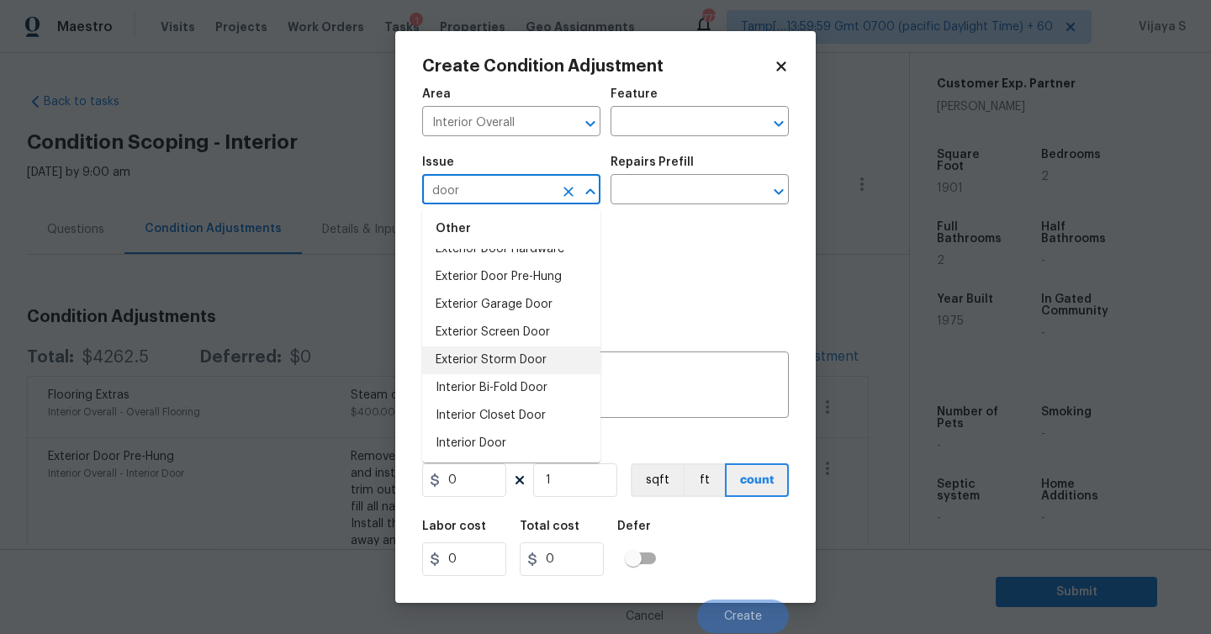
scroll to position [50, 0]
click at [516, 435] on li "Interior Door" at bounding box center [511, 441] width 178 height 28
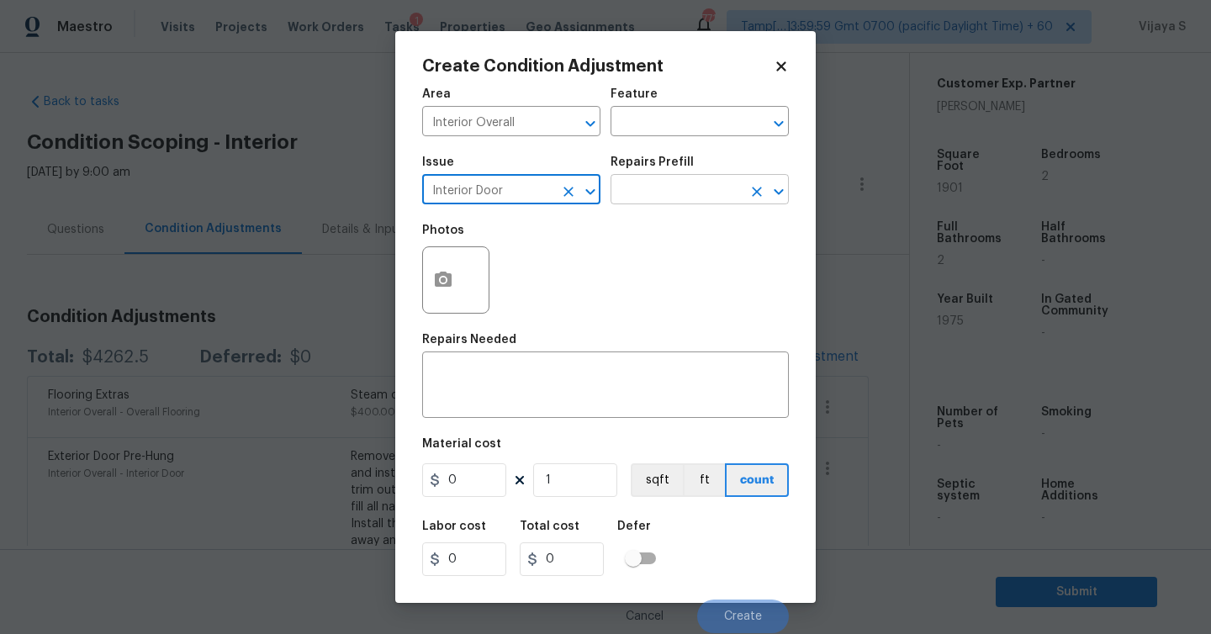
type input "Interior Door"
click at [681, 198] on input "text" at bounding box center [676, 191] width 131 height 26
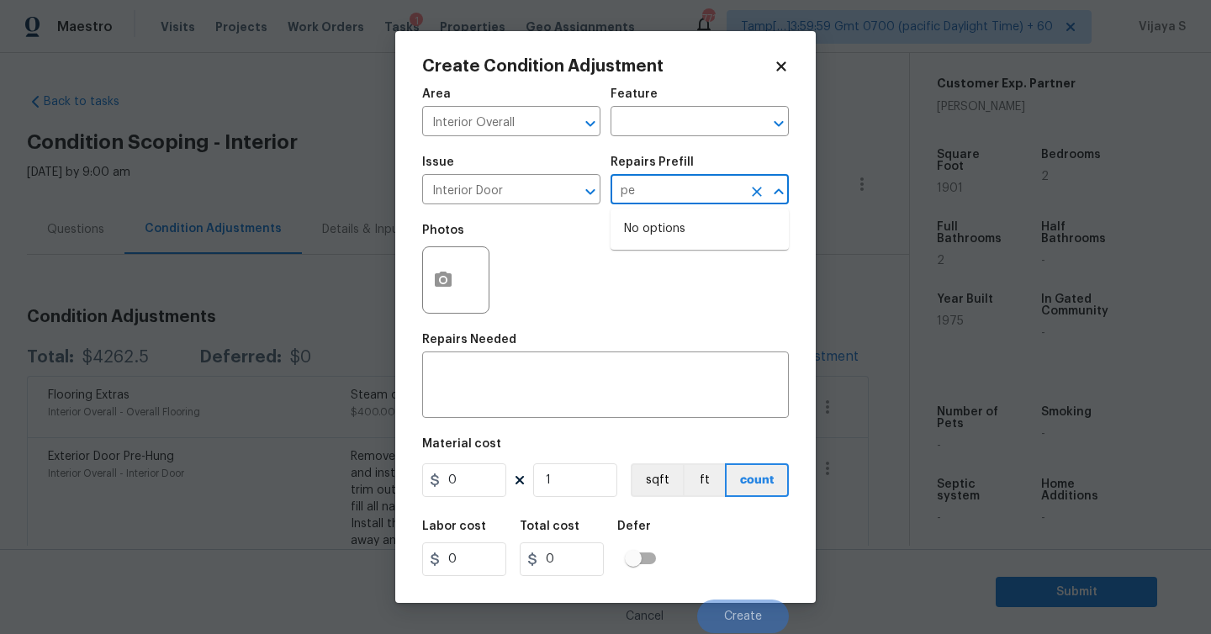
type input "p"
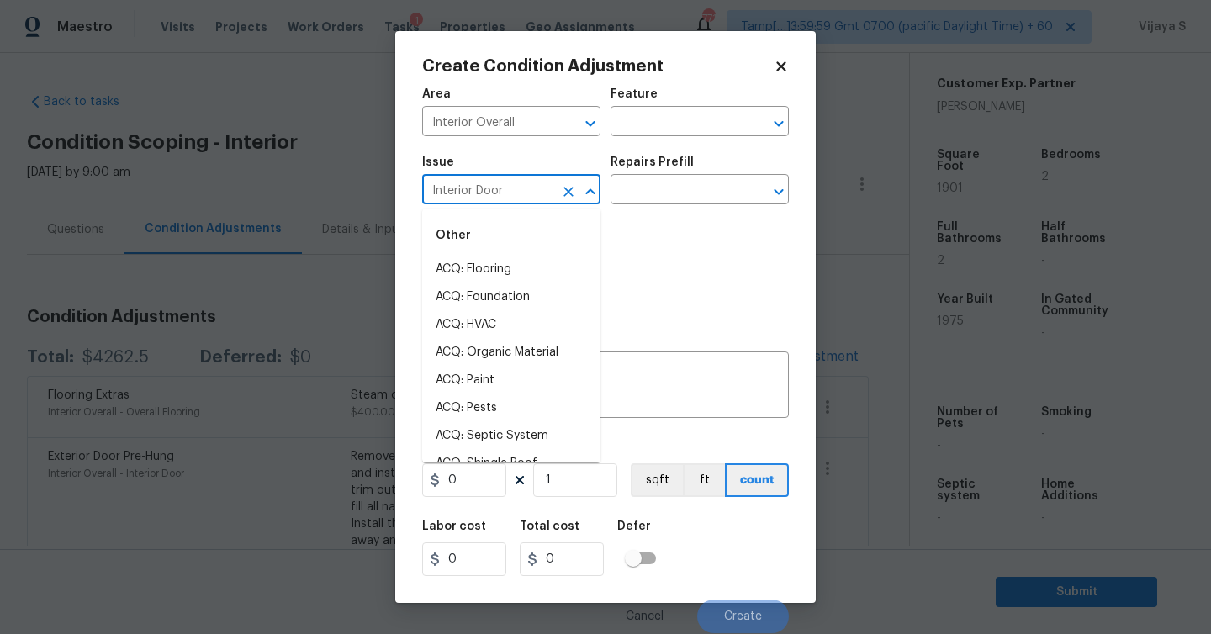
click at [550, 195] on input "Interior Door" at bounding box center [487, 191] width 131 height 26
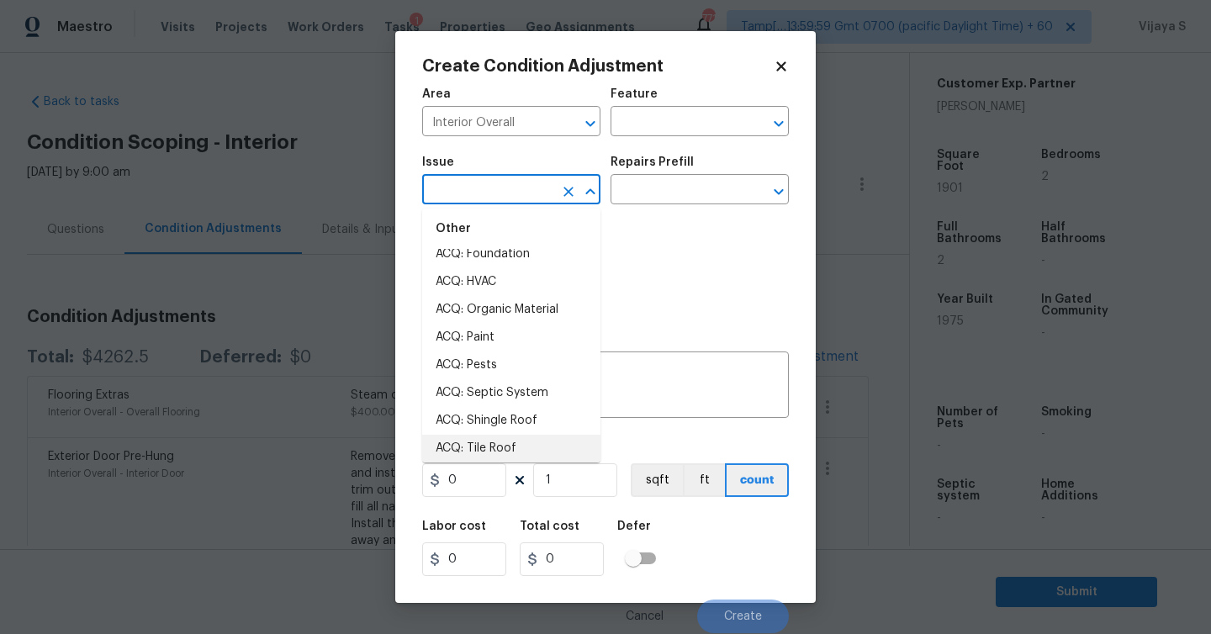
scroll to position [0, 0]
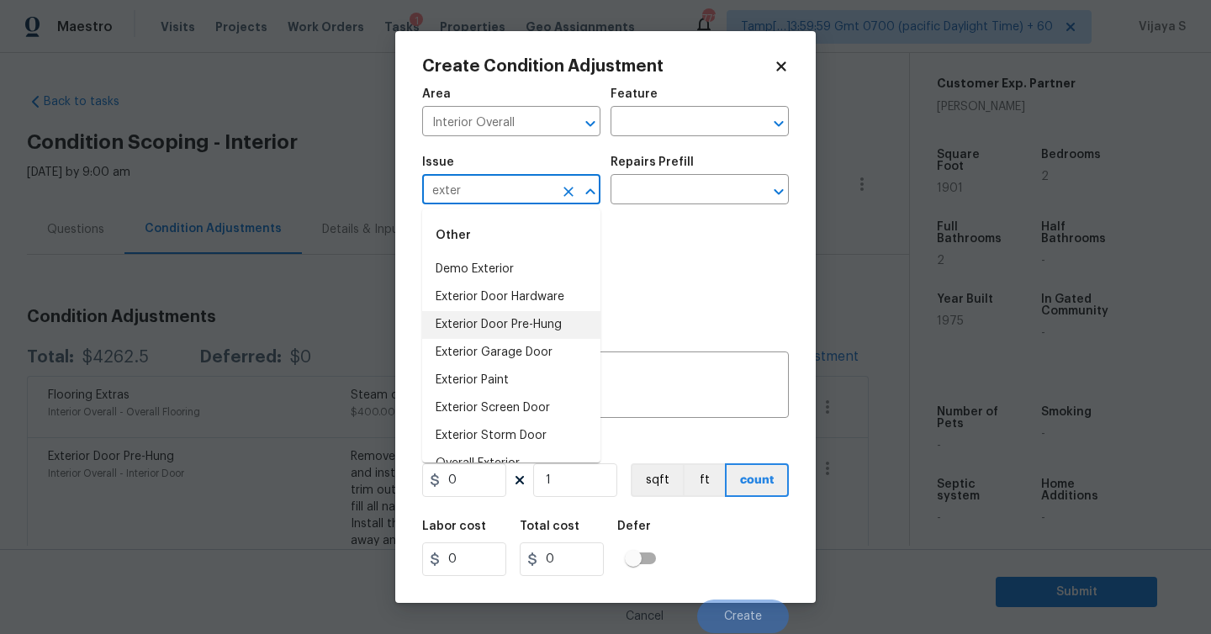
click at [551, 328] on li "Exterior Door Pre-Hung" at bounding box center [511, 325] width 178 height 28
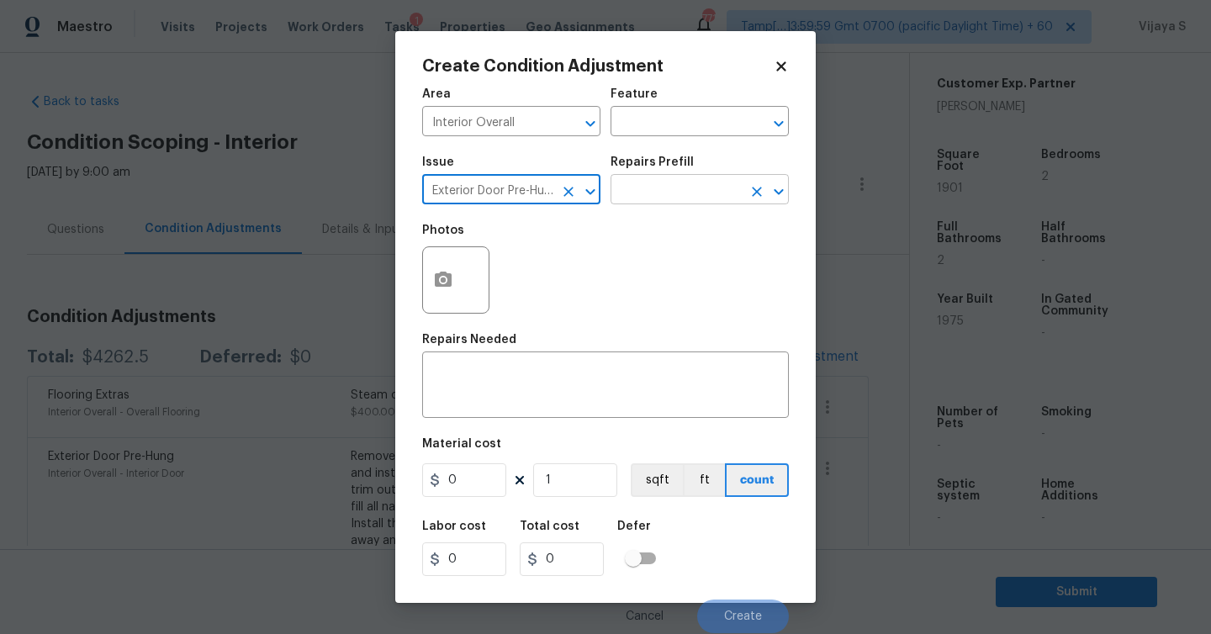
type input "Exterior Door Pre-Hung"
click at [666, 193] on input "text" at bounding box center [676, 191] width 131 height 26
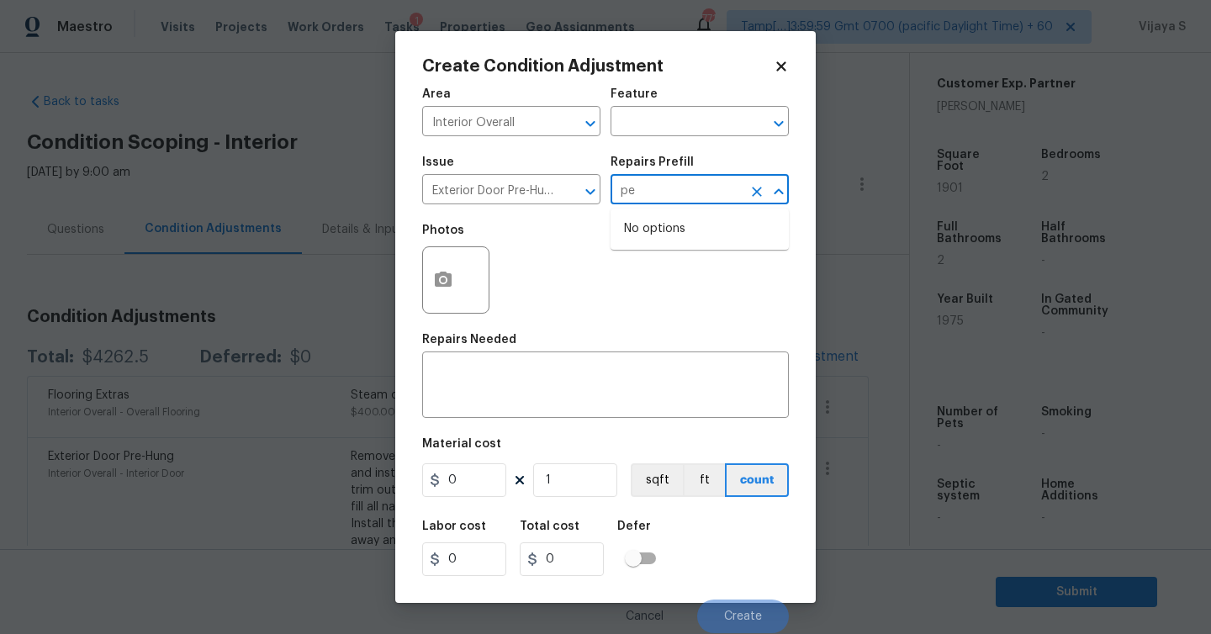
type input "p"
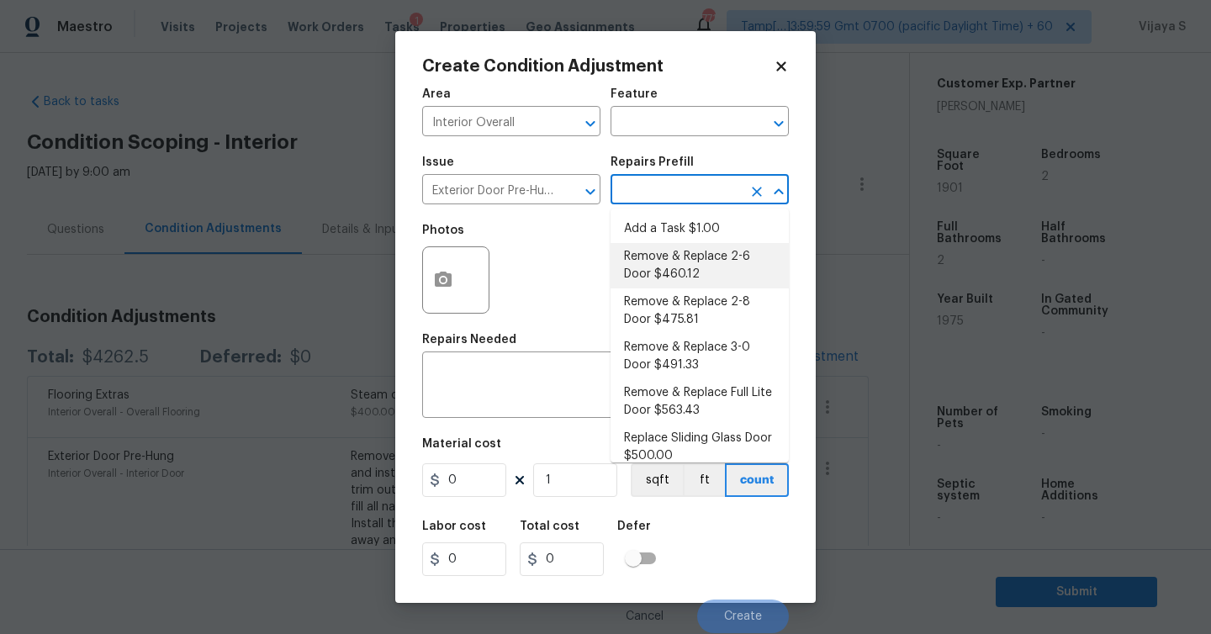
click at [735, 262] on li "Remove & Replace 2-6 Door $460.12" at bounding box center [700, 265] width 178 height 45
type input "Interior Door"
type textarea "Remove the existing exterior door, prep the opening and install a new 2-6 steel…"
type input "460.12"
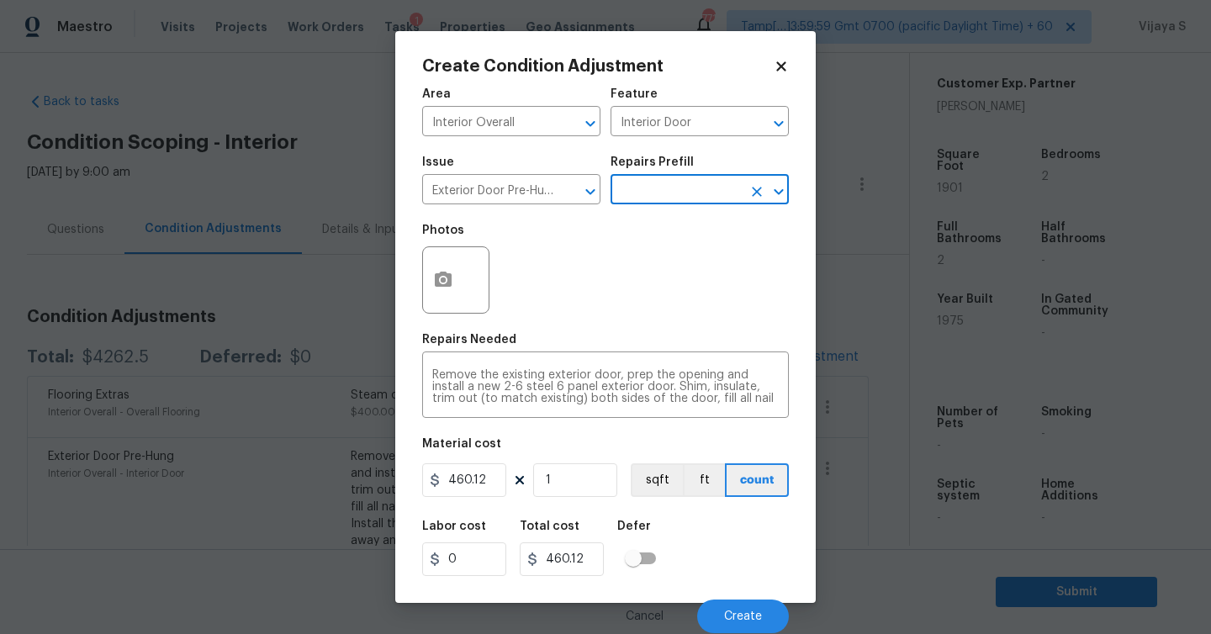
click at [686, 182] on input "text" at bounding box center [676, 191] width 131 height 26
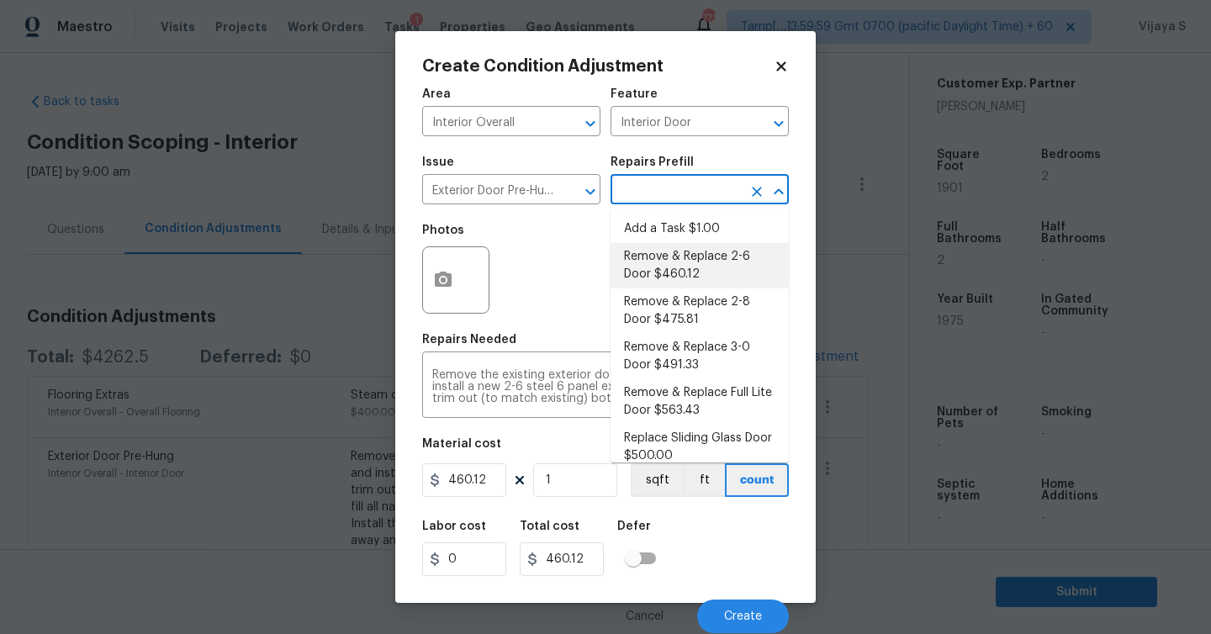
click at [701, 273] on li "Remove & Replace 2-6 Door $460.12" at bounding box center [700, 265] width 178 height 45
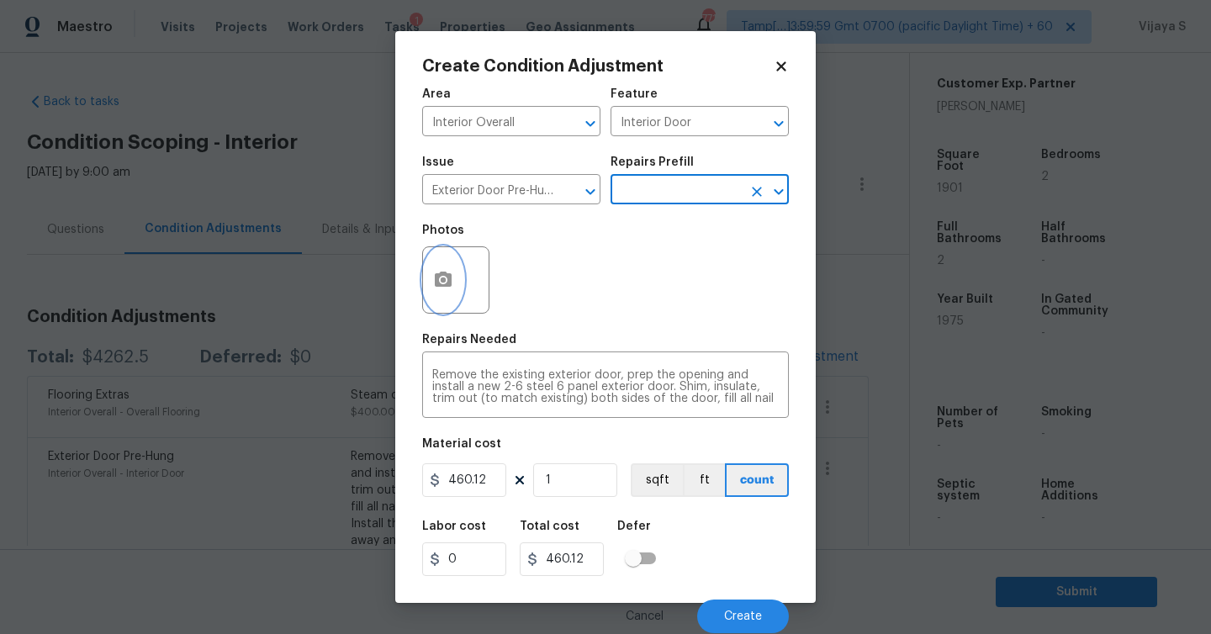
click at [458, 294] on button "button" at bounding box center [443, 280] width 40 height 66
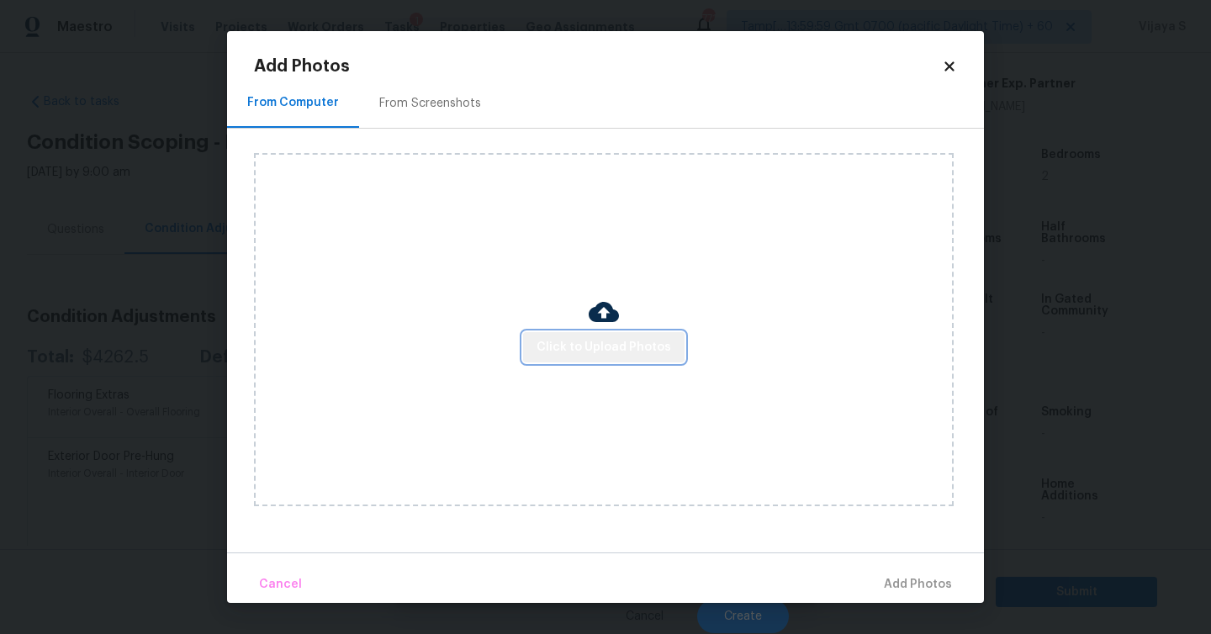
click at [607, 334] on button "Click to Upload Photos" at bounding box center [603, 347] width 161 height 31
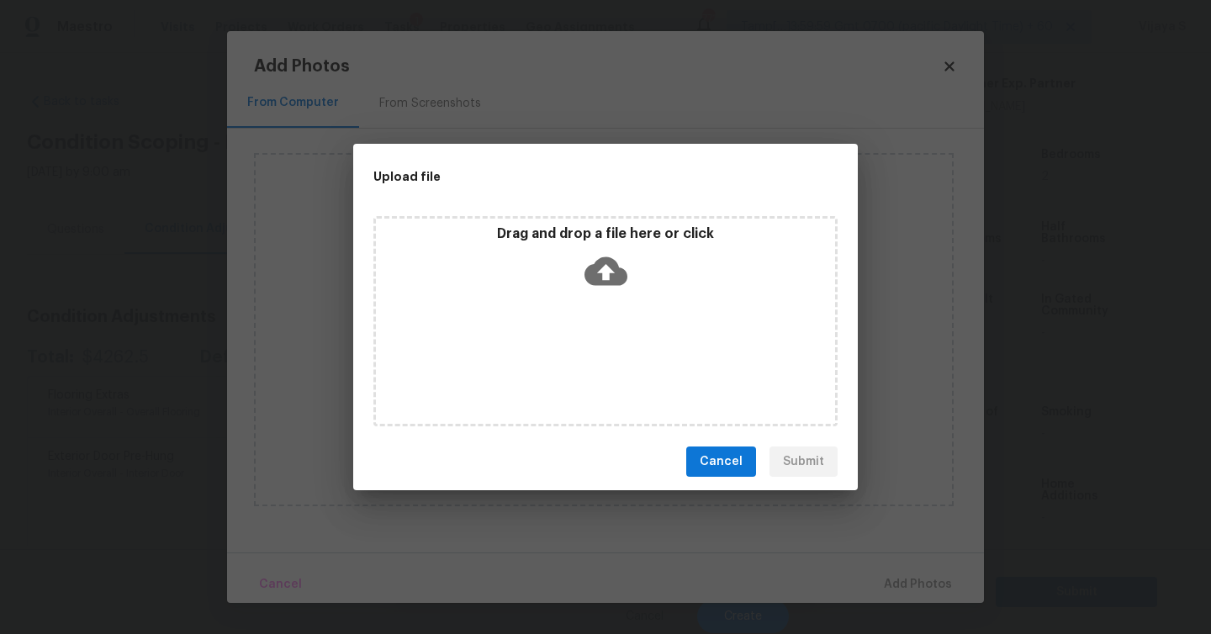
click at [609, 274] on icon at bounding box center [606, 271] width 43 height 43
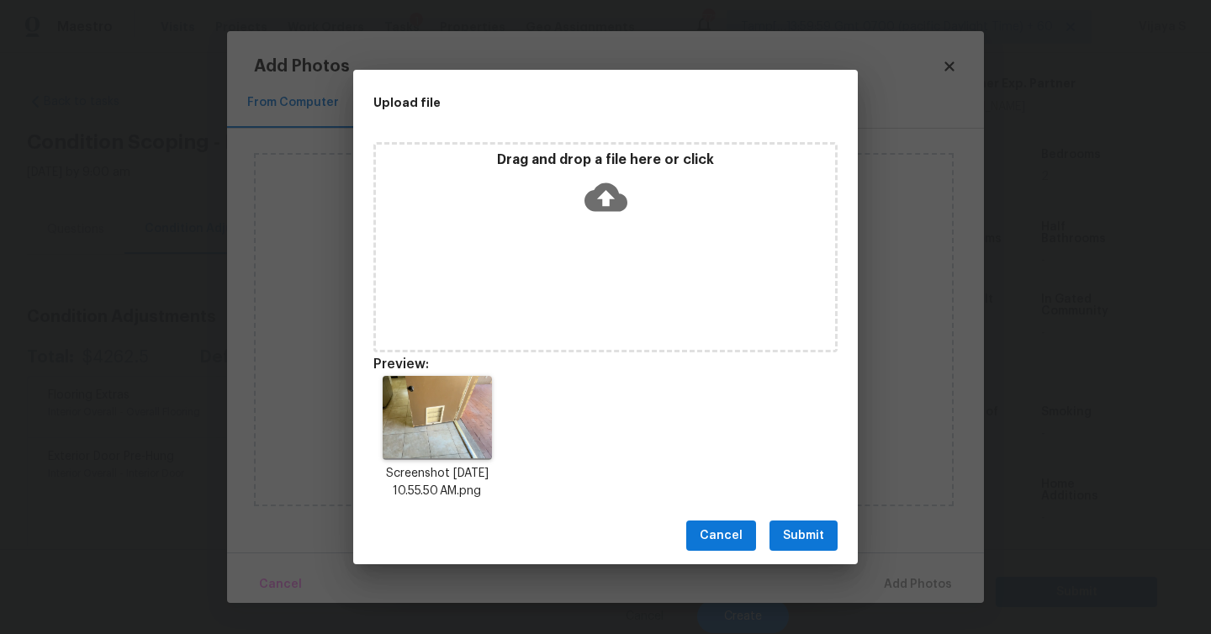
click at [805, 533] on span "Submit" at bounding box center [803, 536] width 41 height 21
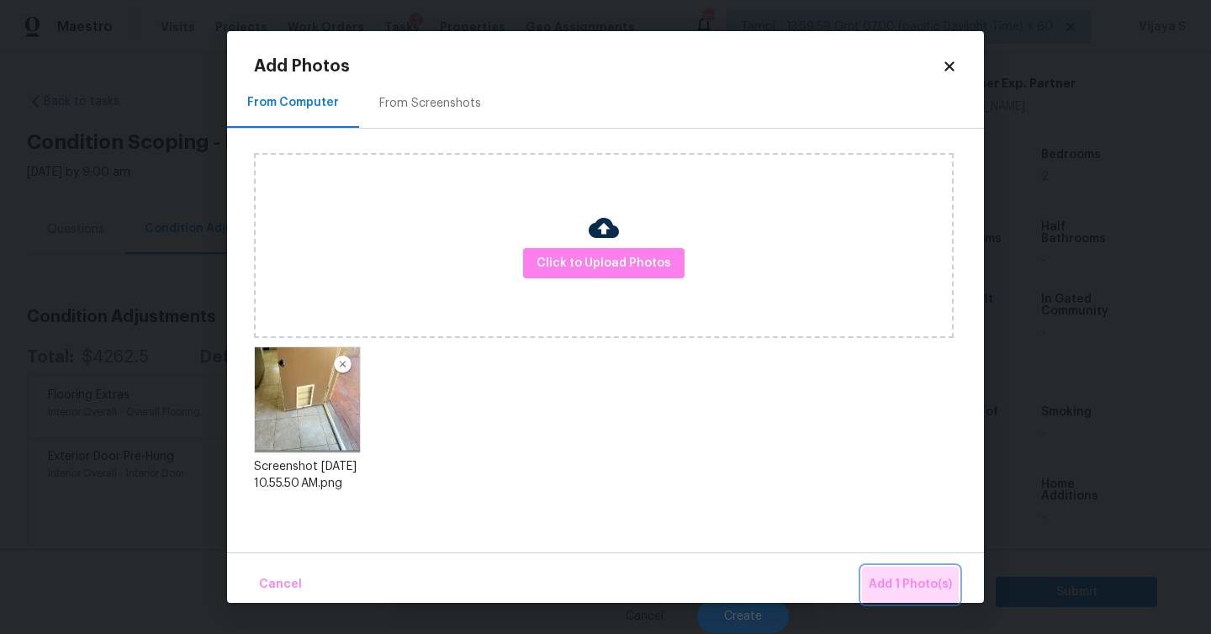
click at [923, 586] on span "Add 1 Photo(s)" at bounding box center [910, 584] width 83 height 21
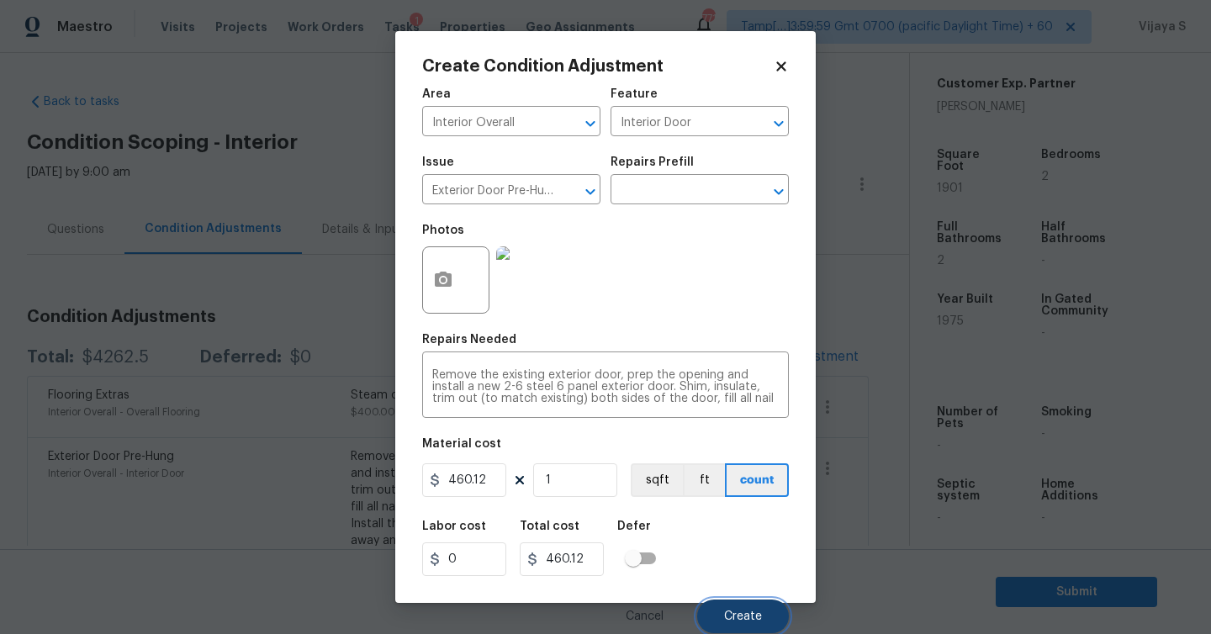
click at [739, 619] on span "Create" at bounding box center [743, 617] width 38 height 13
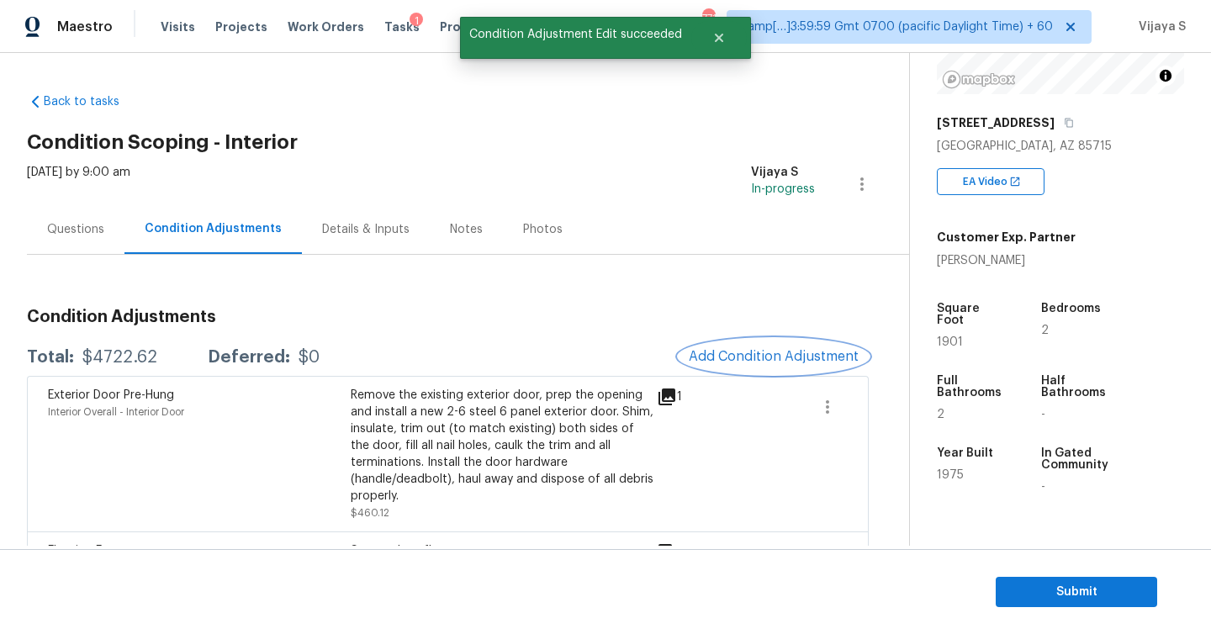
scroll to position [220, 0]
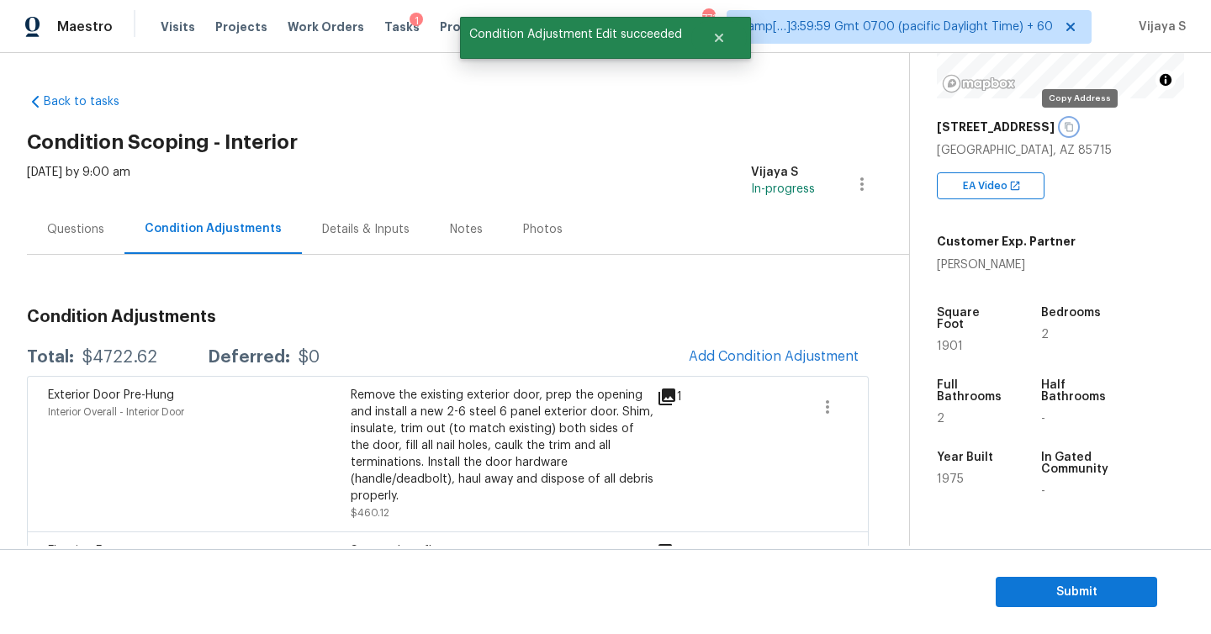
click at [1074, 125] on icon "button" at bounding box center [1069, 127] width 10 height 10
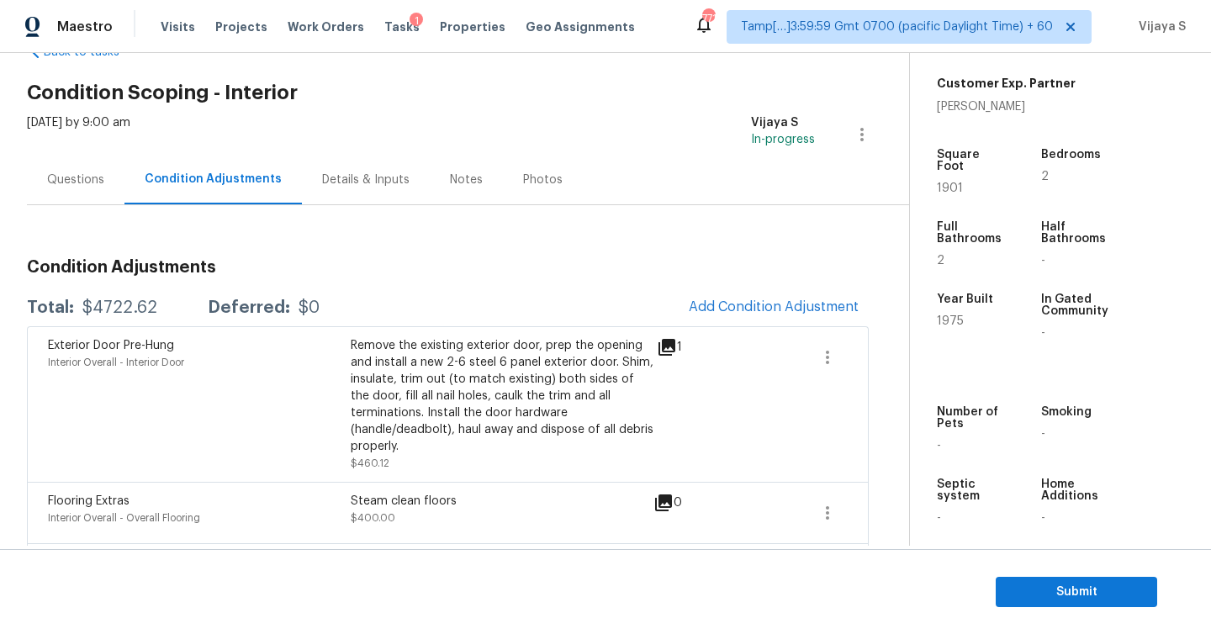
scroll to position [0, 0]
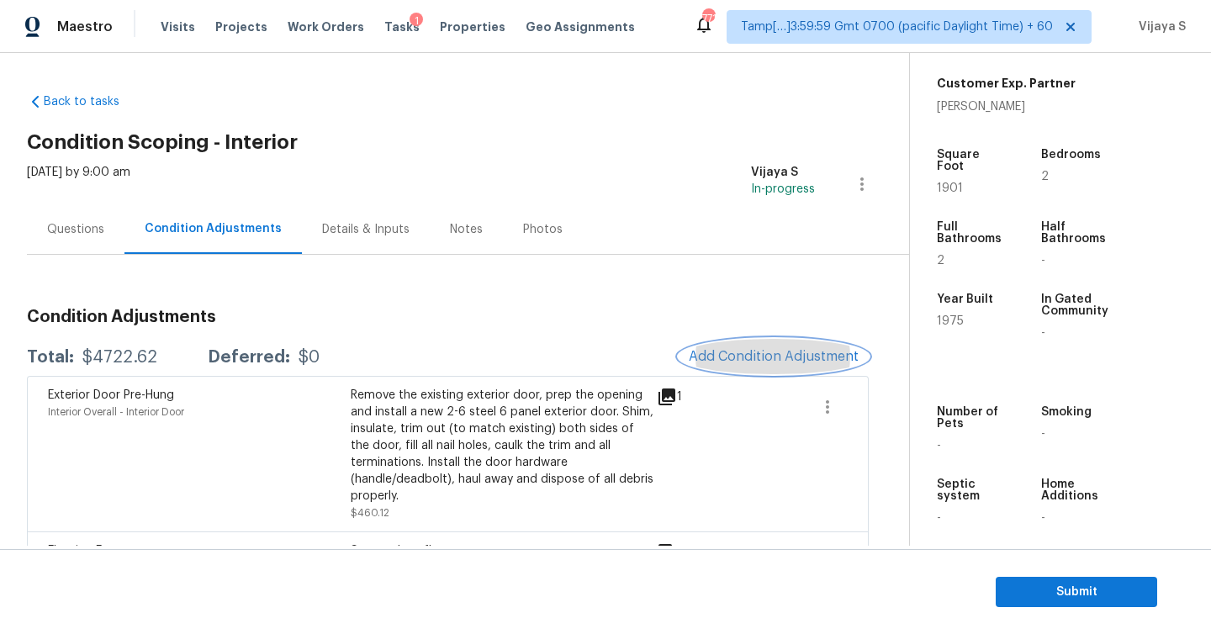
click at [784, 359] on span "Add Condition Adjustment" at bounding box center [774, 356] width 170 height 15
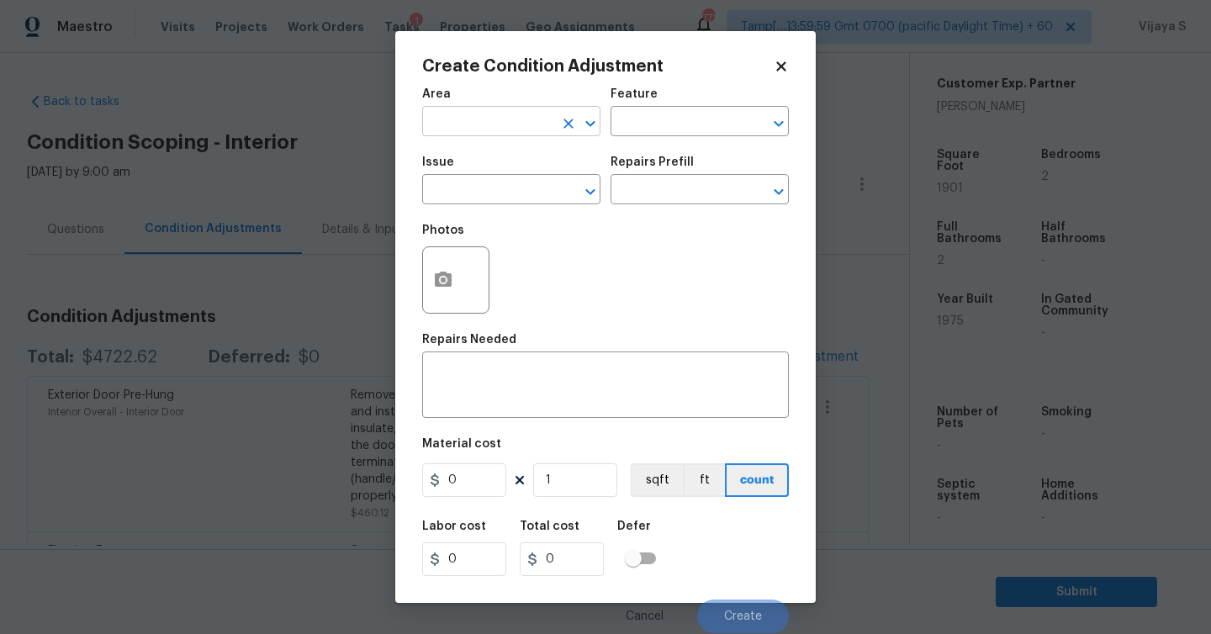
click at [502, 128] on input "text" at bounding box center [487, 123] width 131 height 26
click at [494, 185] on li "Interior Overall" at bounding box center [511, 189] width 178 height 28
type input "Interior Overall"
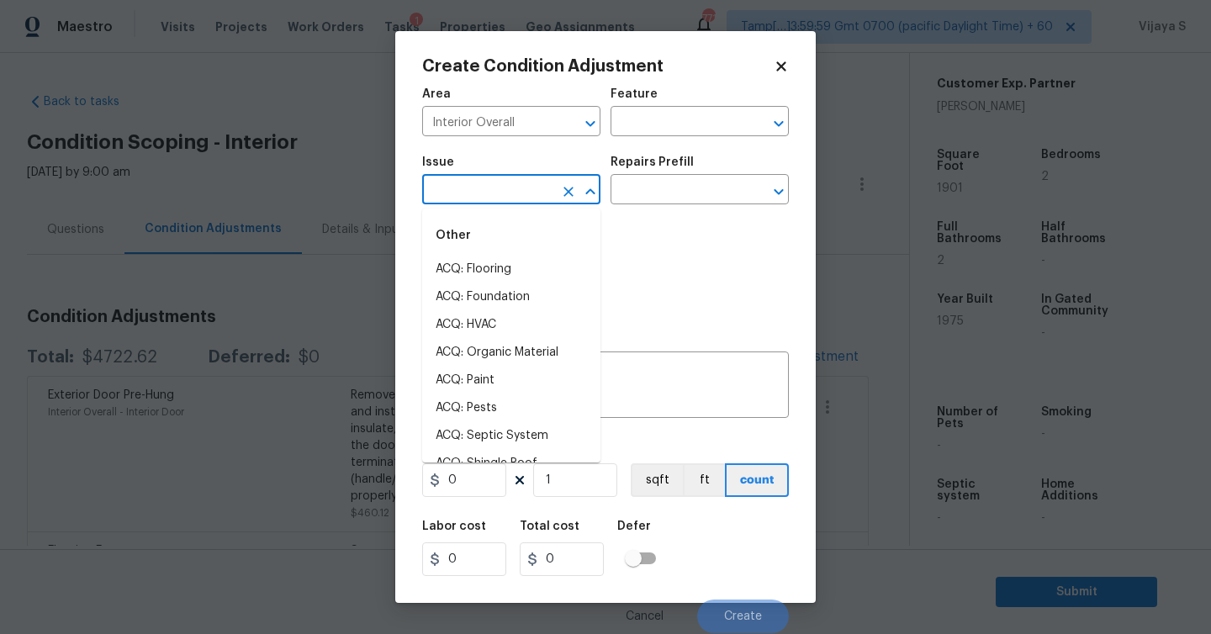
click at [489, 196] on input "text" at bounding box center [487, 191] width 131 height 26
click at [488, 266] on li "ACQ: Paint" at bounding box center [511, 270] width 178 height 28
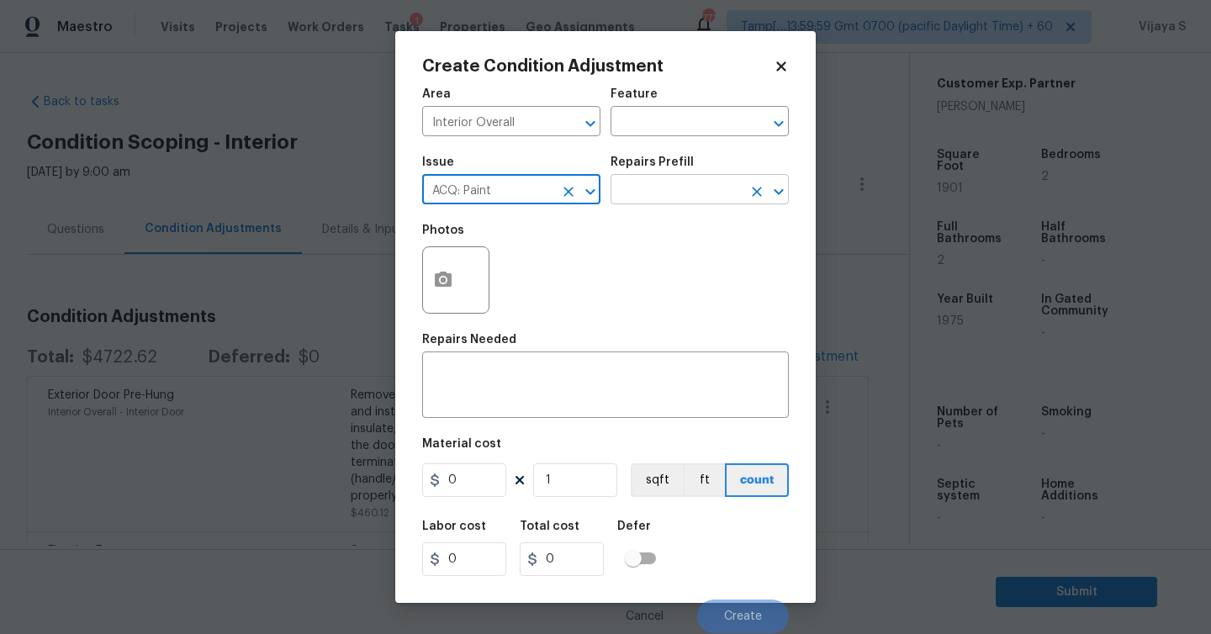
type input "ACQ: Paint"
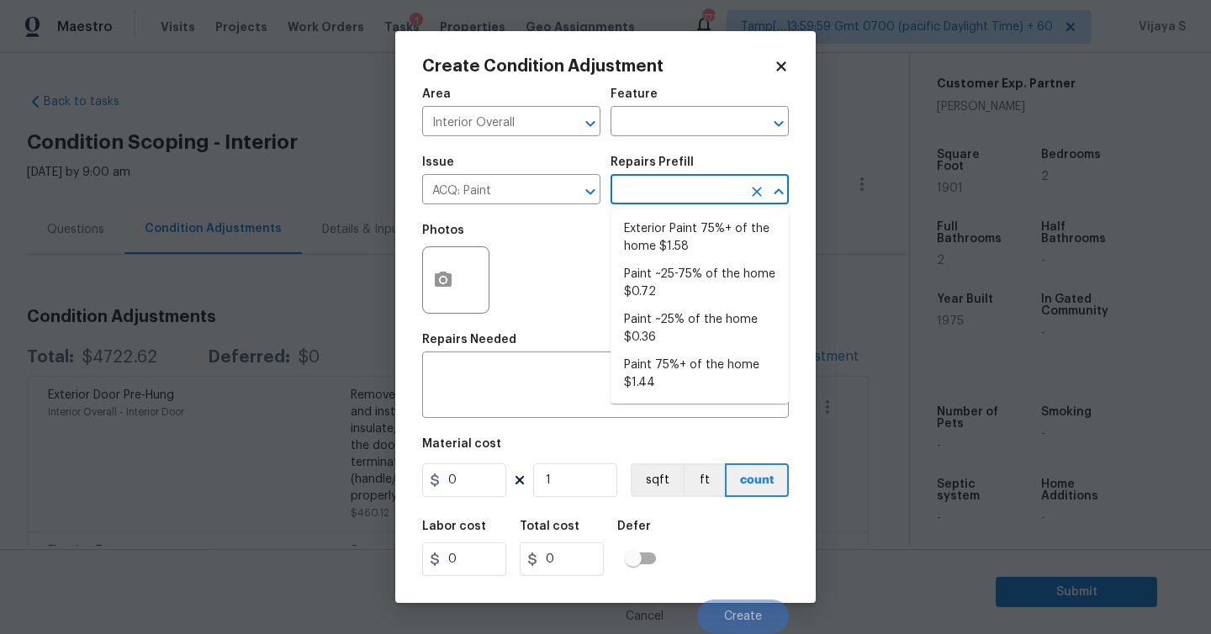
click at [667, 193] on input "text" at bounding box center [676, 191] width 131 height 26
click at [691, 373] on li "Paint 75%+ of the home $1.44" at bounding box center [700, 374] width 178 height 45
type input "Acquisition"
type textarea "Acquisition Scope: 75%+ of the home will likely require interior paint"
type input "1.44"
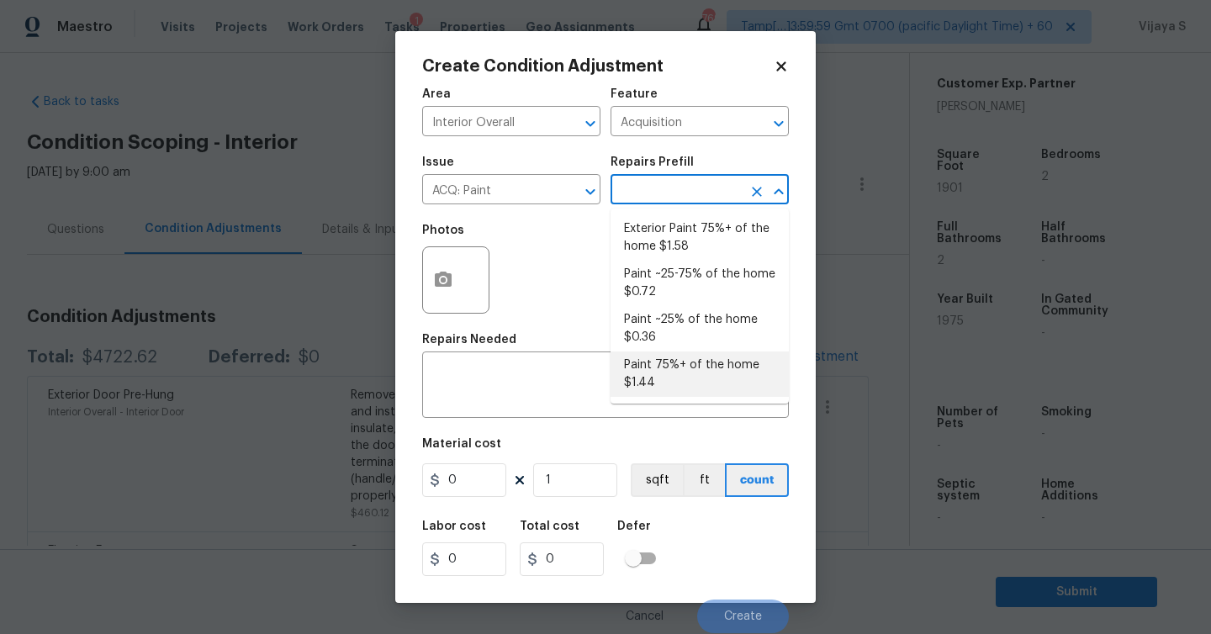
type input "1.44"
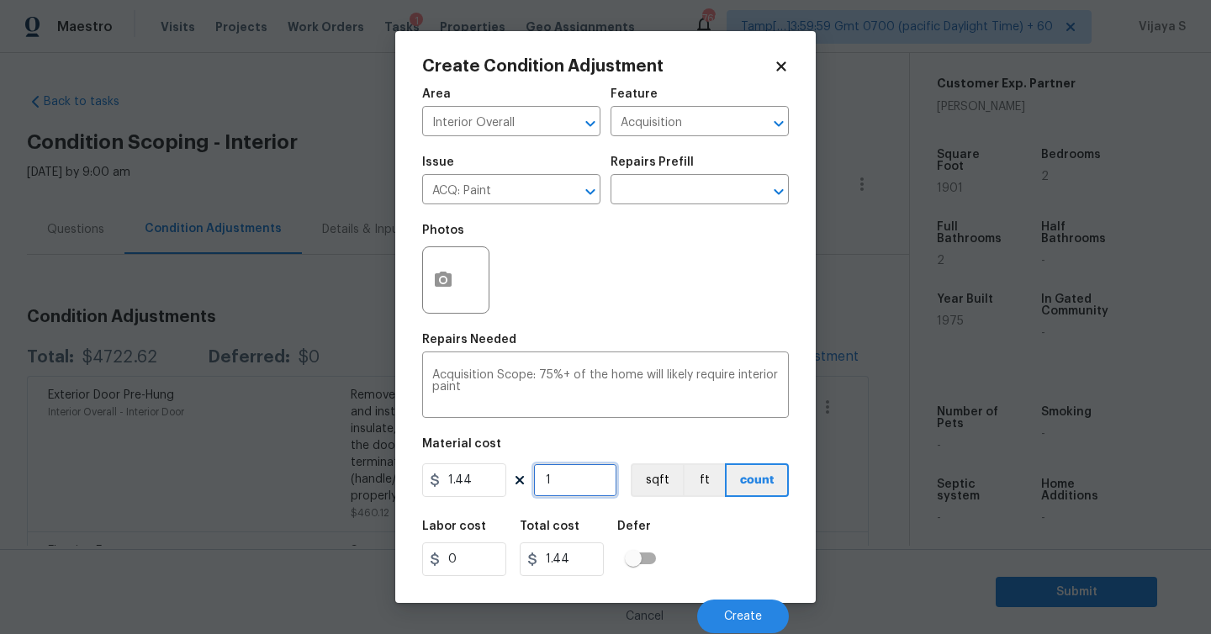
click at [571, 487] on input "1" at bounding box center [575, 480] width 84 height 34
type input "19"
type input "27.36"
type input "190"
type input "273.6"
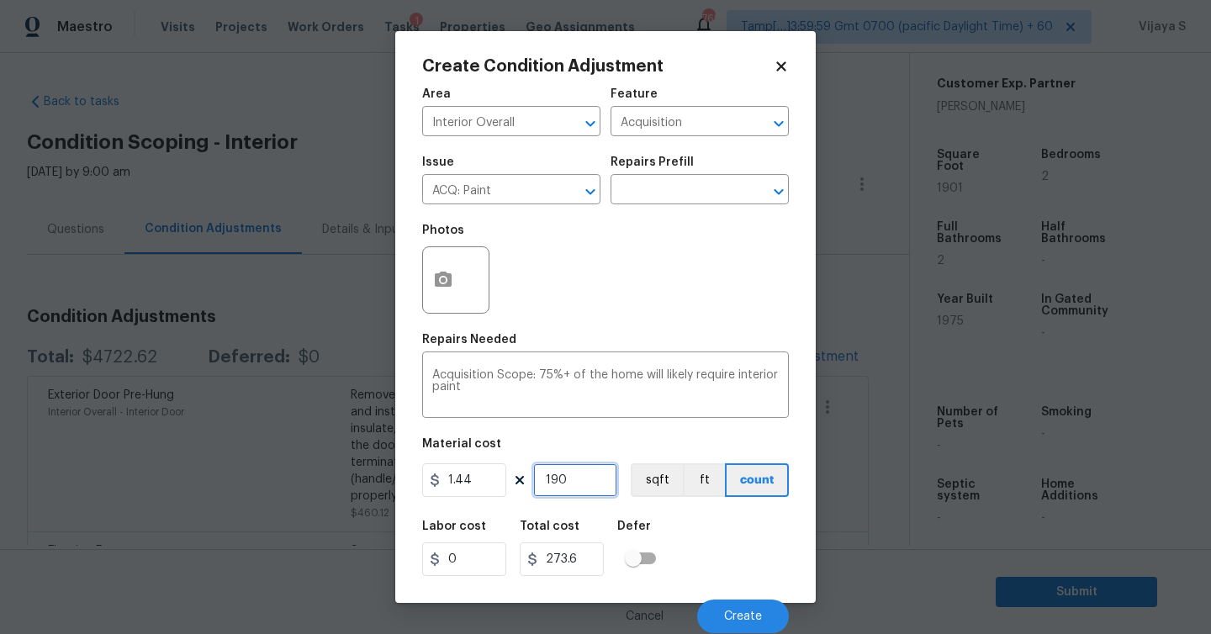
type input "1901"
type input "2737.44"
type input "1901"
click at [457, 277] on button "button" at bounding box center [443, 280] width 40 height 66
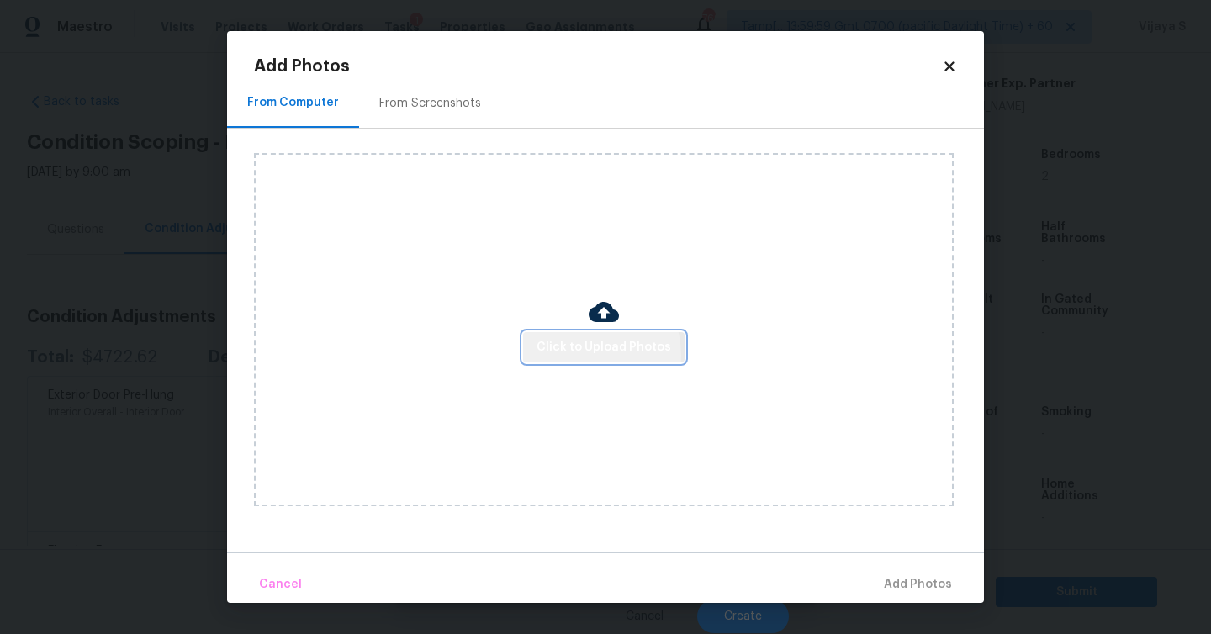
click at [584, 355] on span "Click to Upload Photos" at bounding box center [604, 347] width 135 height 21
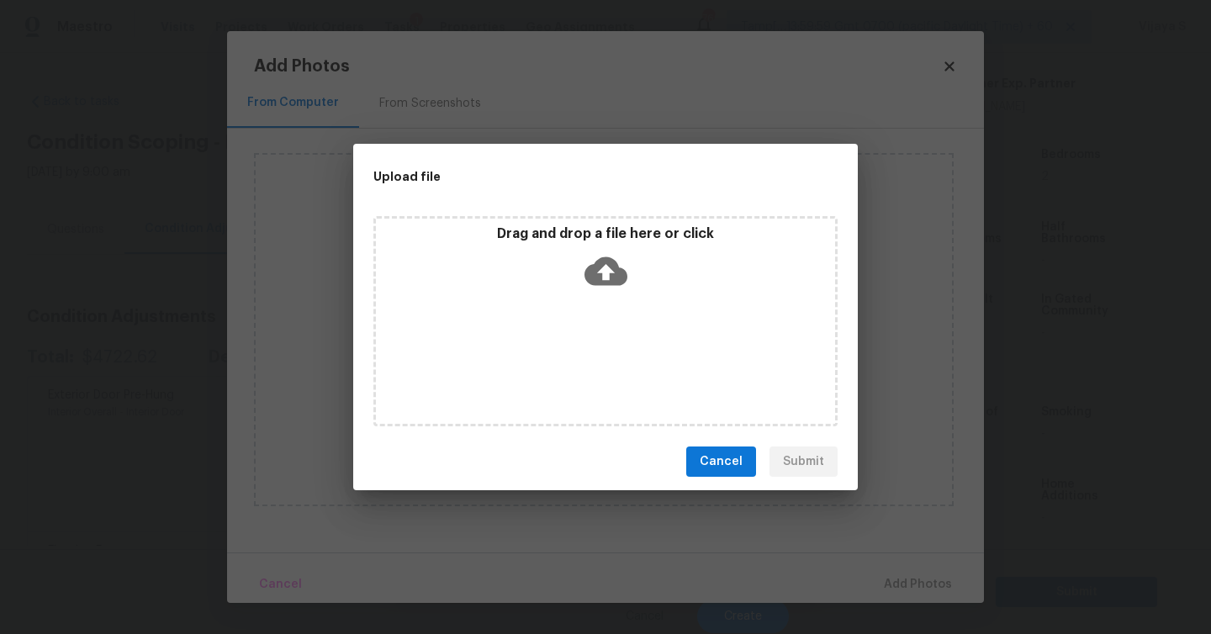
click at [615, 278] on icon at bounding box center [606, 271] width 43 height 29
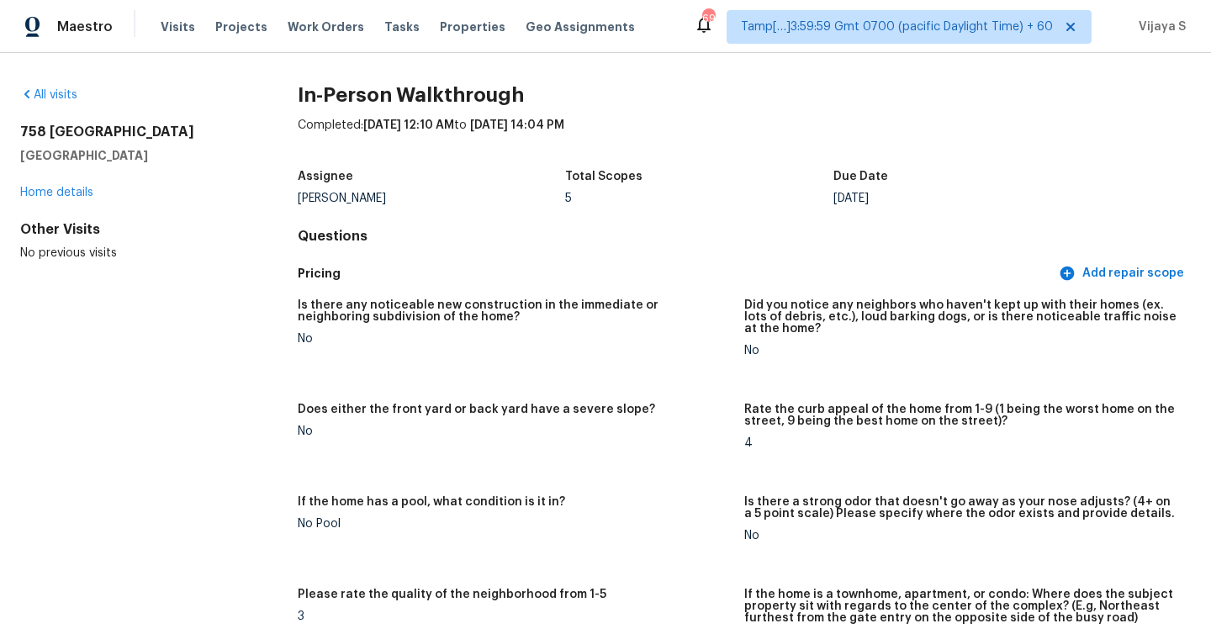
click at [76, 42] on div "Maestro" at bounding box center [56, 27] width 113 height 34
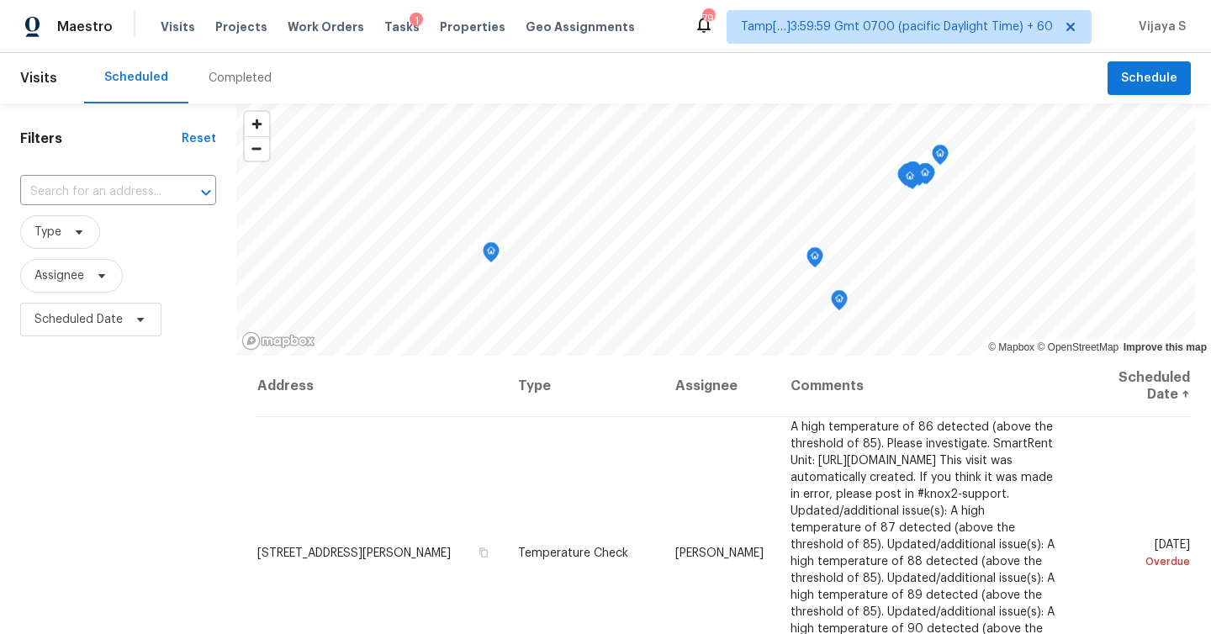
click at [239, 79] on div "Completed" at bounding box center [240, 78] width 63 height 17
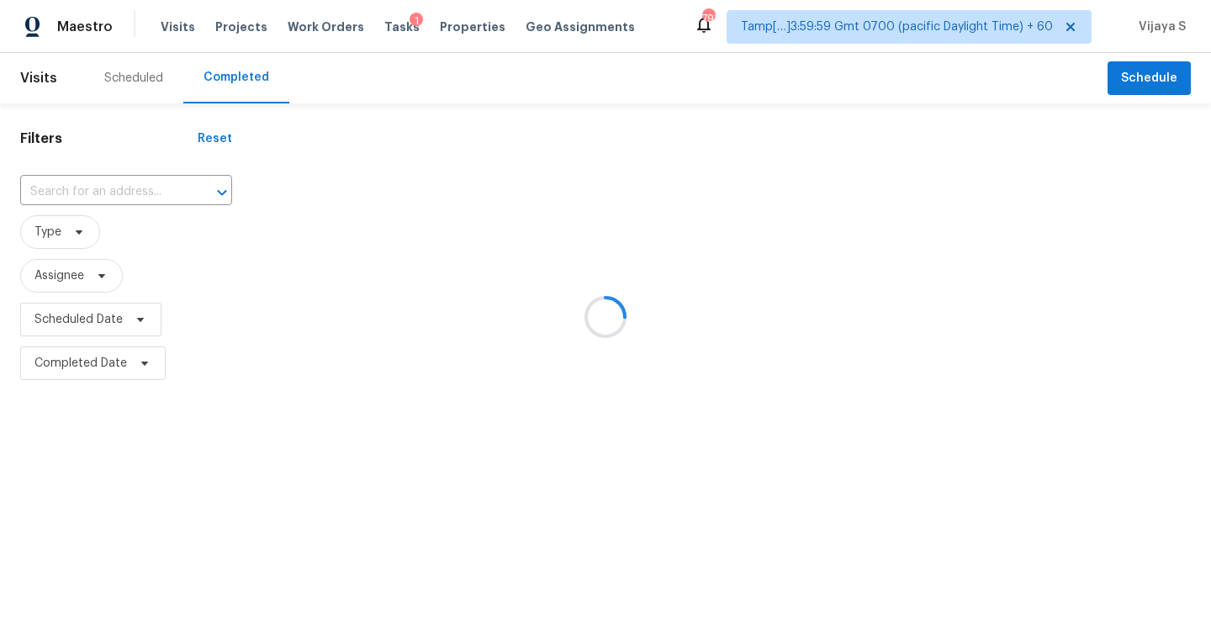
click at [151, 198] on div at bounding box center [605, 317] width 1211 height 634
click at [165, 189] on div at bounding box center [605, 317] width 1211 height 634
click at [77, 191] on div at bounding box center [605, 317] width 1211 height 634
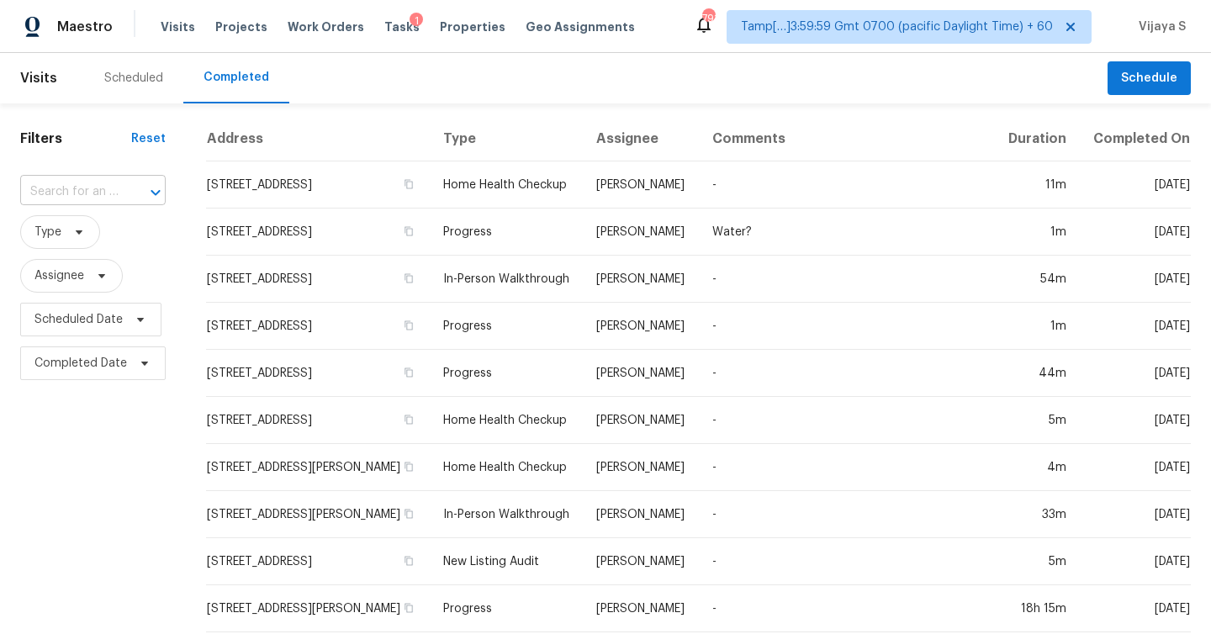
click at [84, 189] on input "text" at bounding box center [69, 192] width 98 height 26
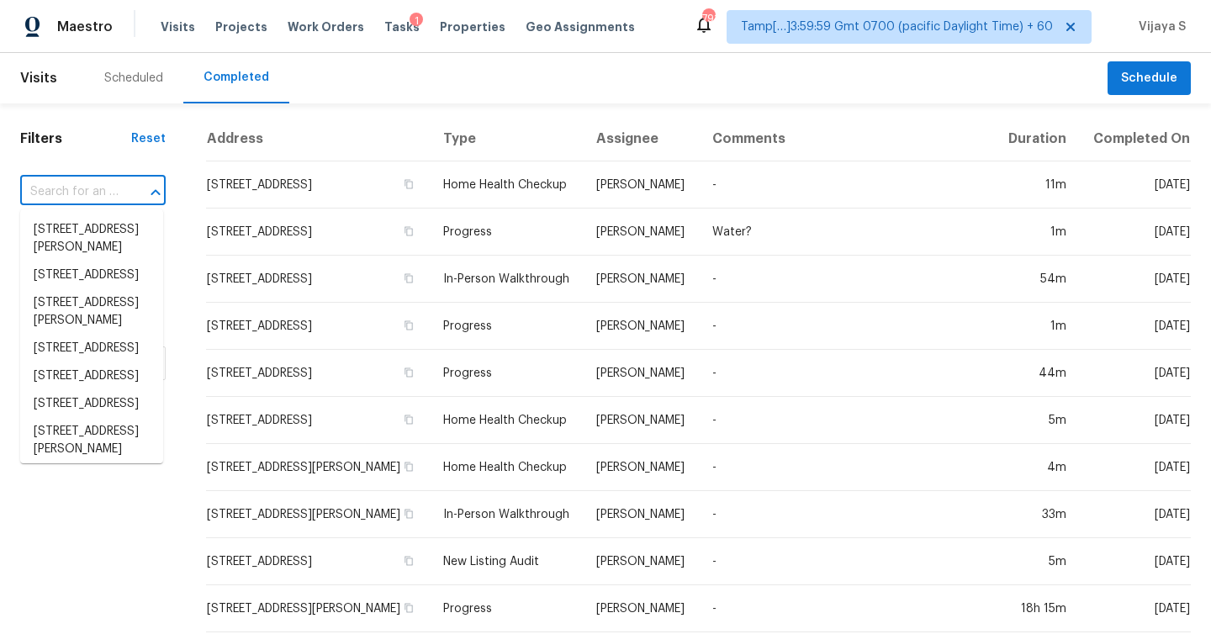
paste input "2434 N Shade Tree Cir, Tucson, AZ 85715"
type input "2434 N Shade Tree Cir, Tucson, AZ 85715"
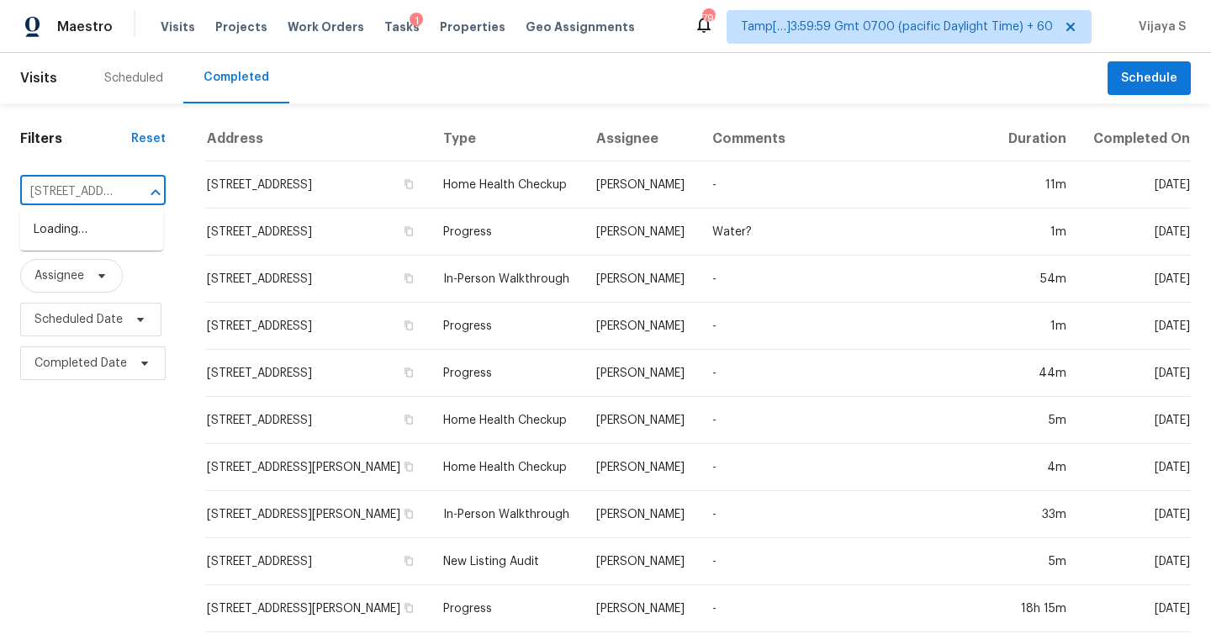
scroll to position [0, 138]
click at [74, 230] on li "2434 N Shade Tree Cir, Tucson, AZ 85715" at bounding box center [91, 230] width 143 height 28
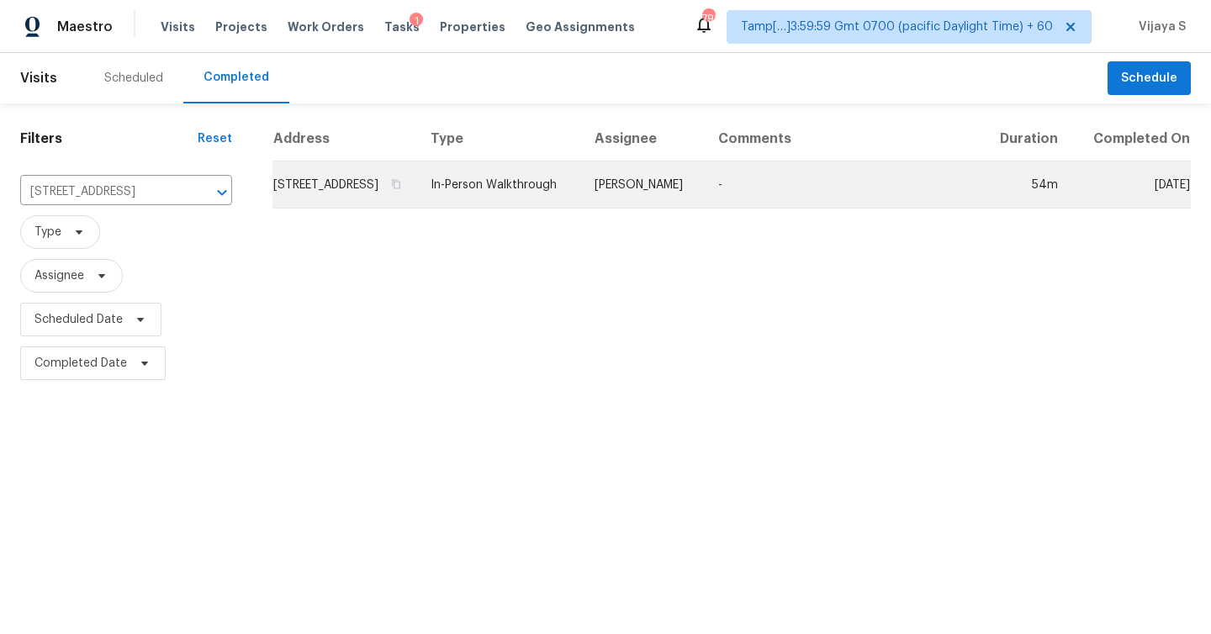
click at [705, 209] on td "[PERSON_NAME]" at bounding box center [643, 184] width 124 height 47
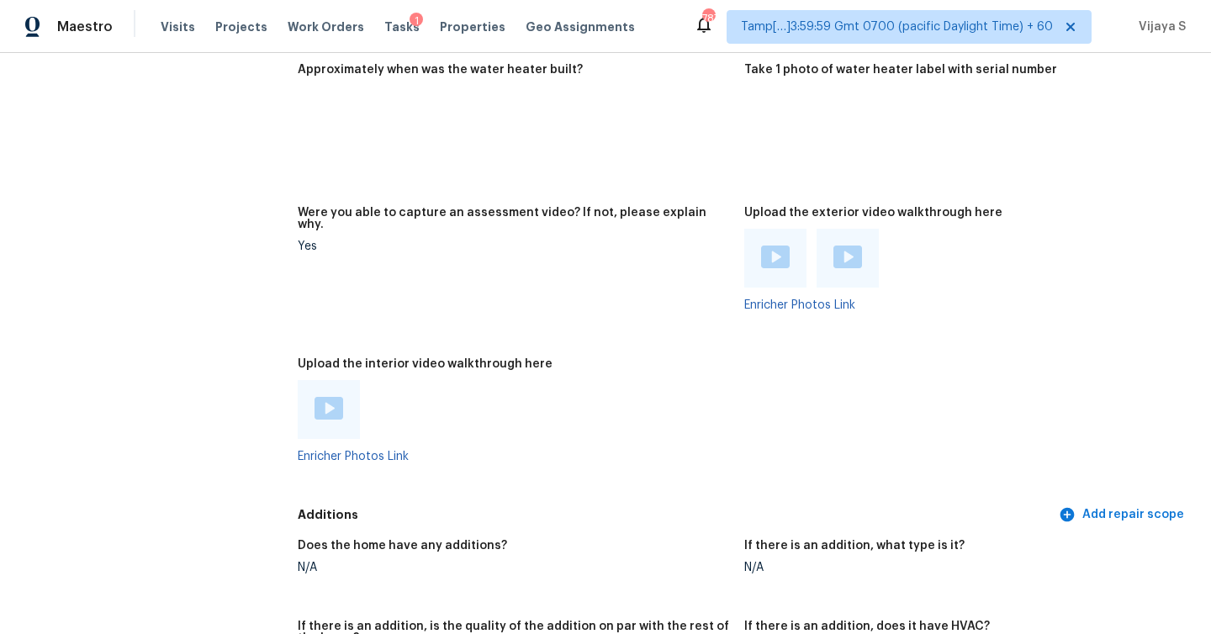
scroll to position [3006, 0]
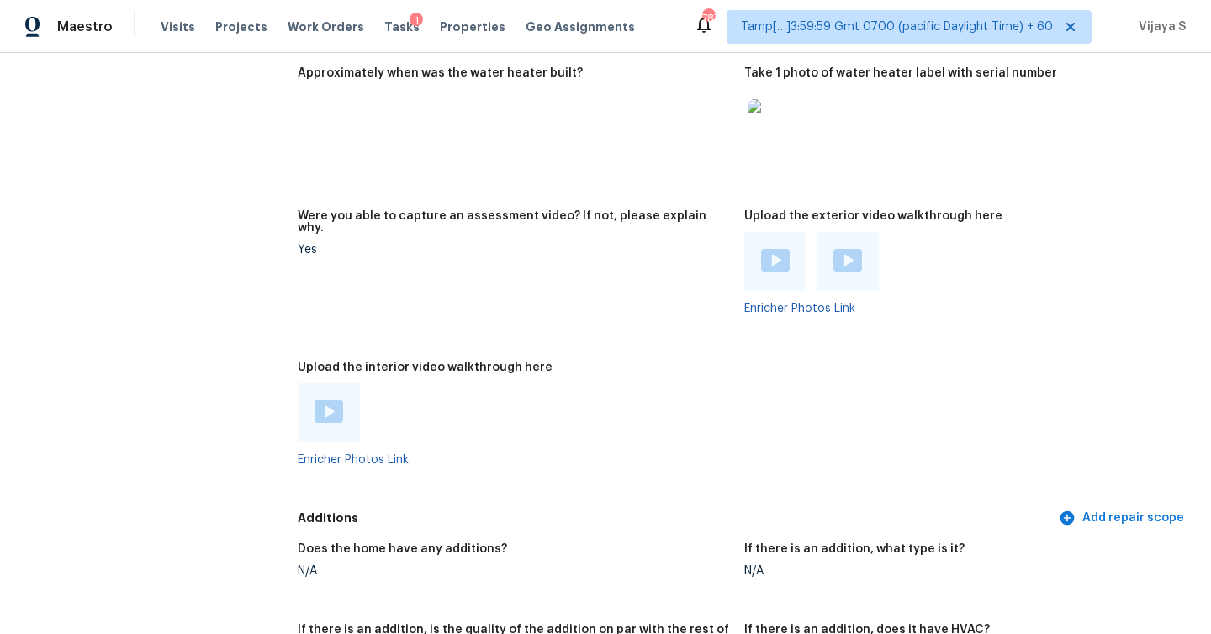
click at [322, 400] on img at bounding box center [329, 411] width 29 height 23
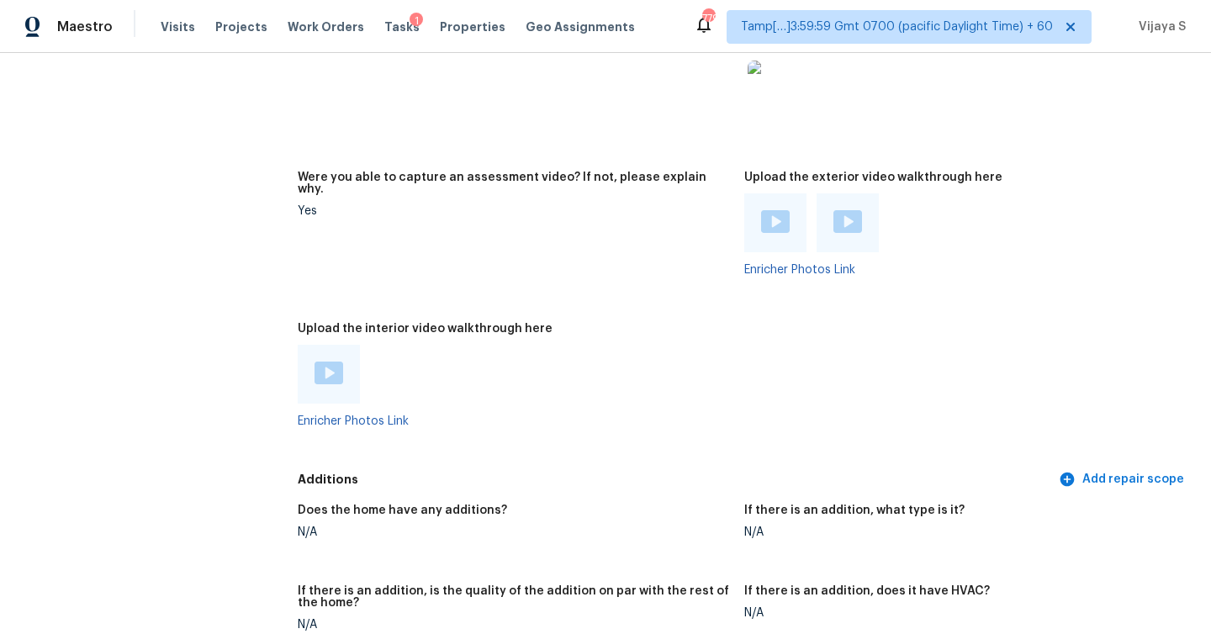
scroll to position [3039, 0]
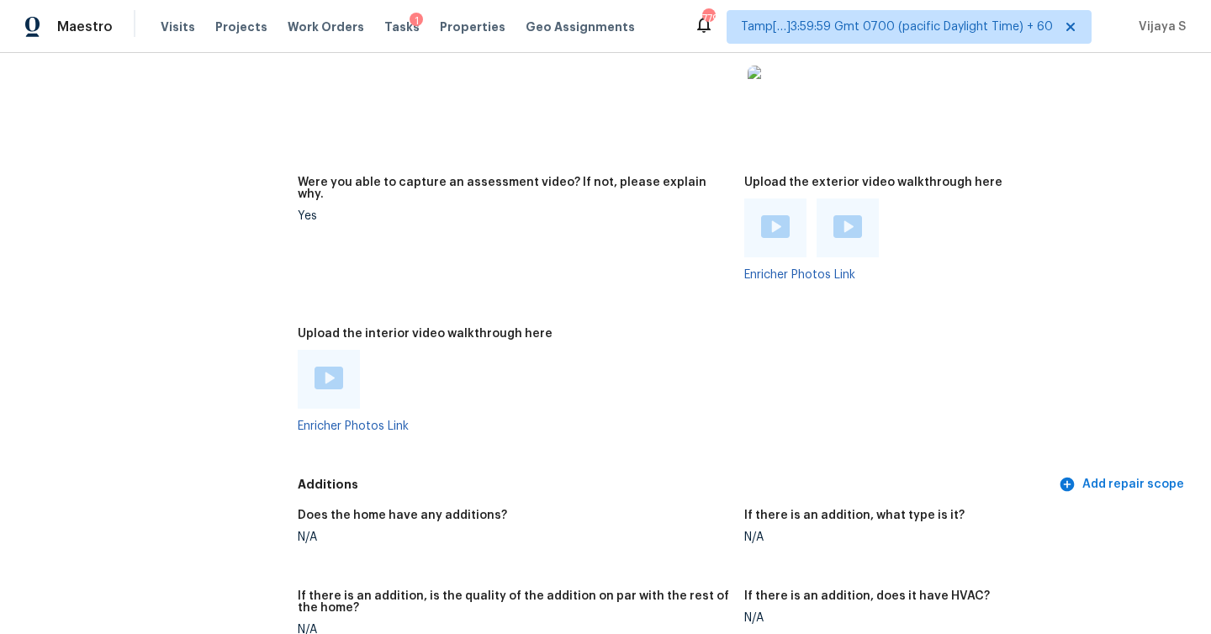
click at [785, 215] on img at bounding box center [775, 226] width 29 height 23
click at [843, 215] on img at bounding box center [847, 226] width 29 height 23
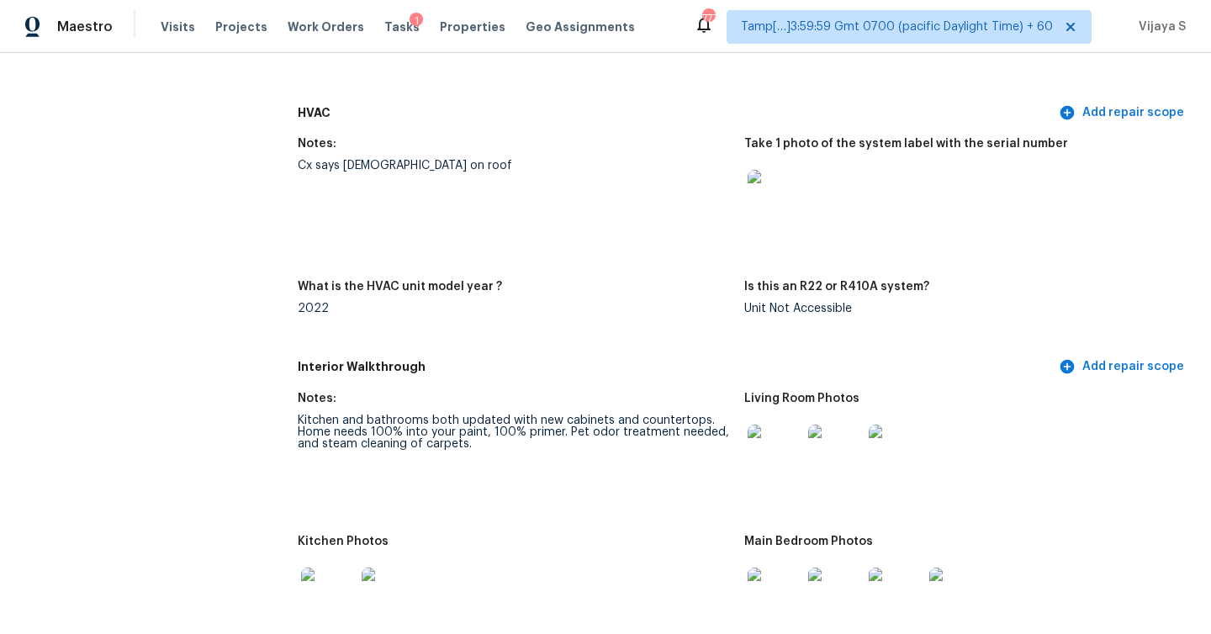
scroll to position [1536, 0]
drag, startPoint x: 373, startPoint y: 422, endPoint x: 472, endPoint y: 422, distance: 99.2
click at [472, 422] on div "Kitchen and bathrooms both updated with new cabinets and countertops. Home need…" at bounding box center [514, 431] width 433 height 35
drag, startPoint x: 492, startPoint y: 421, endPoint x: 558, endPoint y: 419, distance: 66.5
click at [558, 419] on div "Kitchen and bathrooms both updated with new cabinets and countertops. Home need…" at bounding box center [514, 431] width 433 height 35
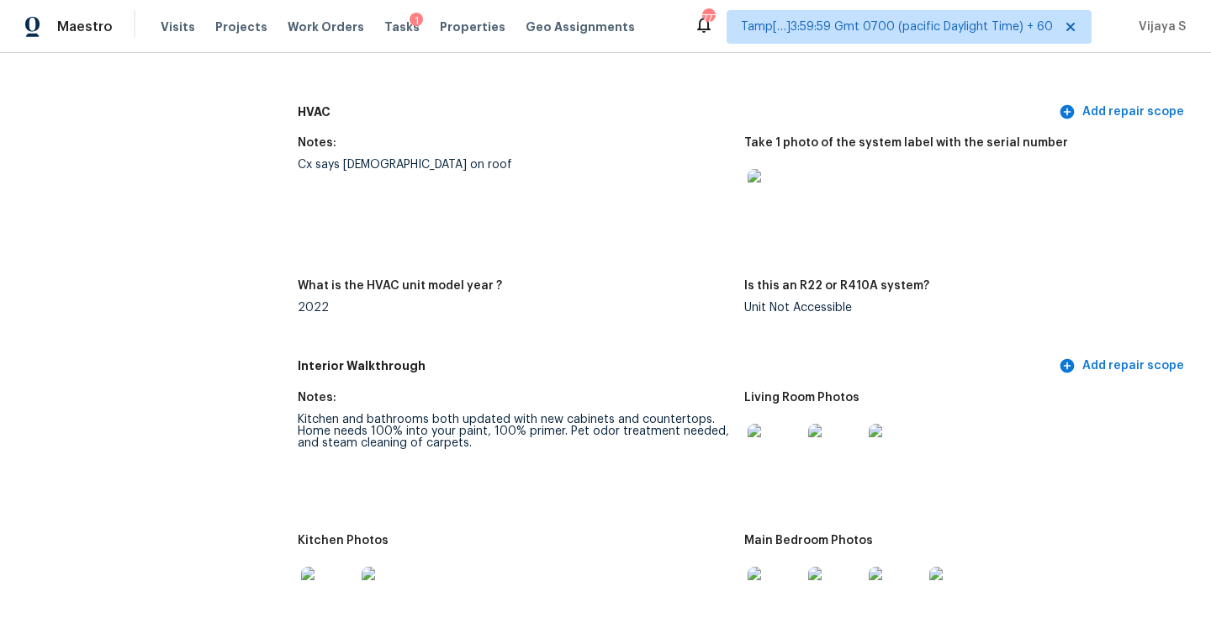
click at [503, 431] on div "Kitchen and bathrooms both updated with new cabinets and countertops. Home need…" at bounding box center [514, 431] width 433 height 35
drag, startPoint x: 484, startPoint y: 419, endPoint x: 369, endPoint y: 415, distance: 115.3
click at [369, 415] on div "Kitchen and bathrooms both updated with new cabinets and countertops. Home need…" at bounding box center [514, 431] width 433 height 35
click at [437, 455] on figure "Notes: Kitchen and bathrooms both updated with new cabinets and countertops. Ho…" at bounding box center [521, 453] width 447 height 123
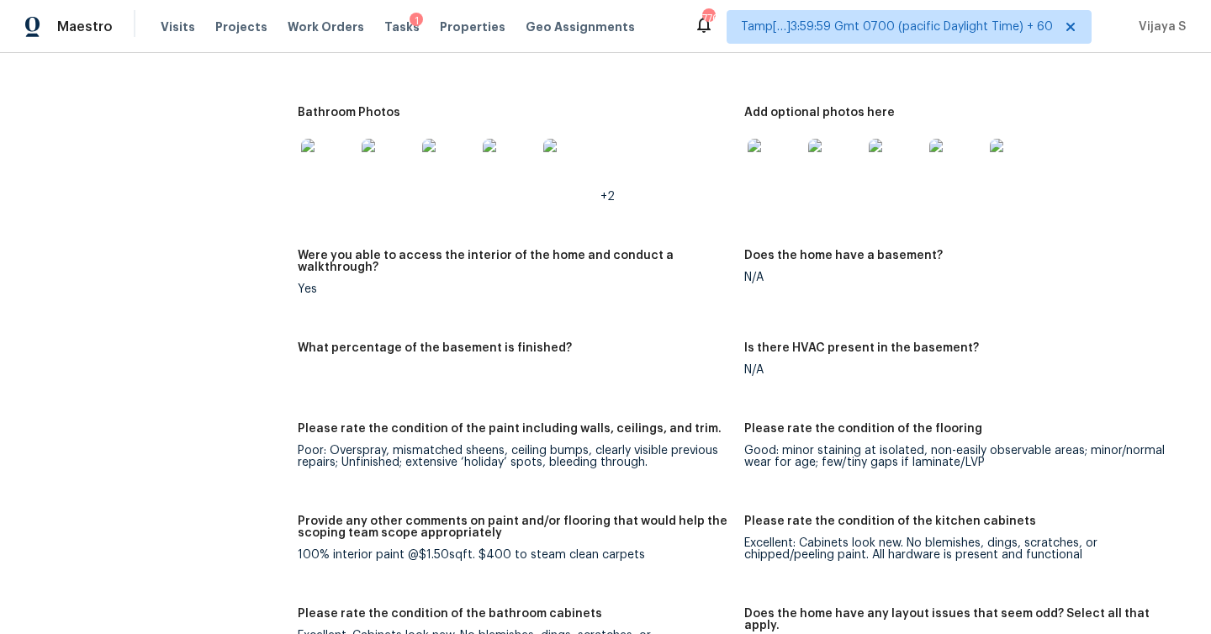
scroll to position [2154, 0]
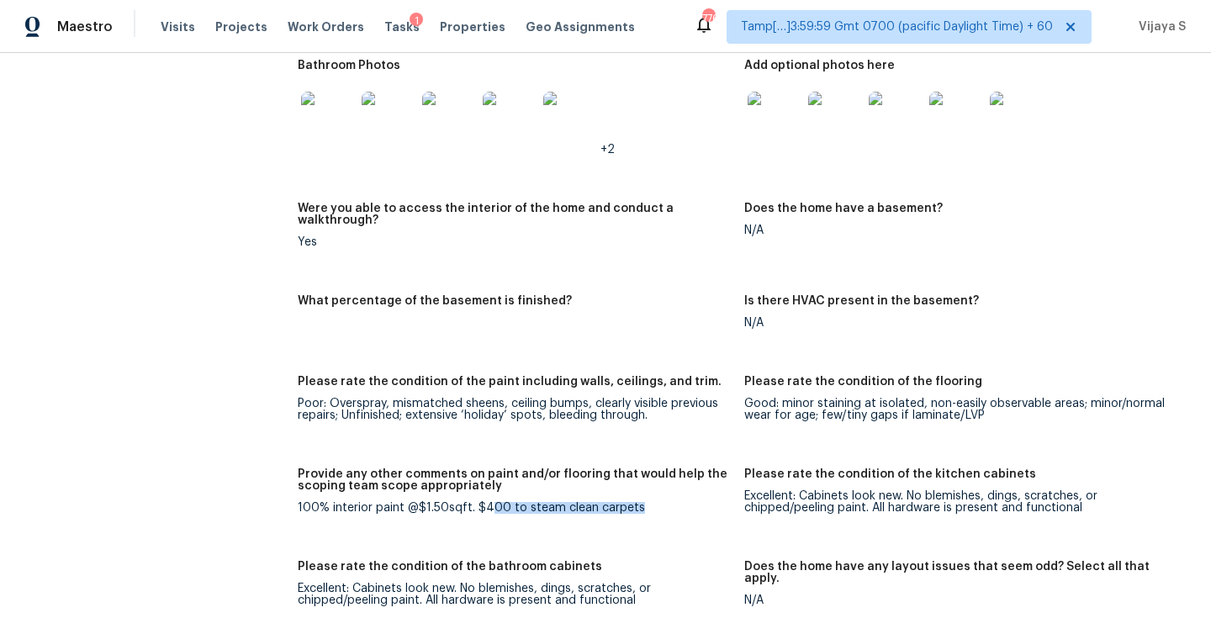
drag, startPoint x: 484, startPoint y: 484, endPoint x: 638, endPoint y: 484, distance: 153.9
click at [638, 502] on div "100% interior paint @$1.50sqft. $400 to steam clean carpets" at bounding box center [514, 508] width 433 height 12
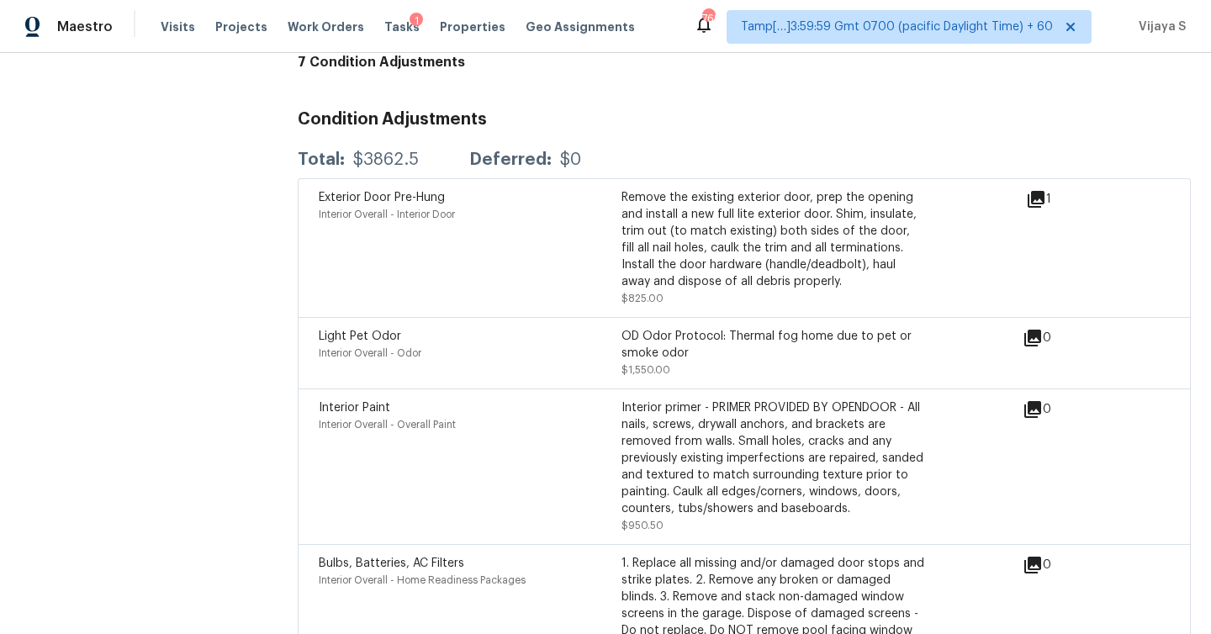
scroll to position [3919, 0]
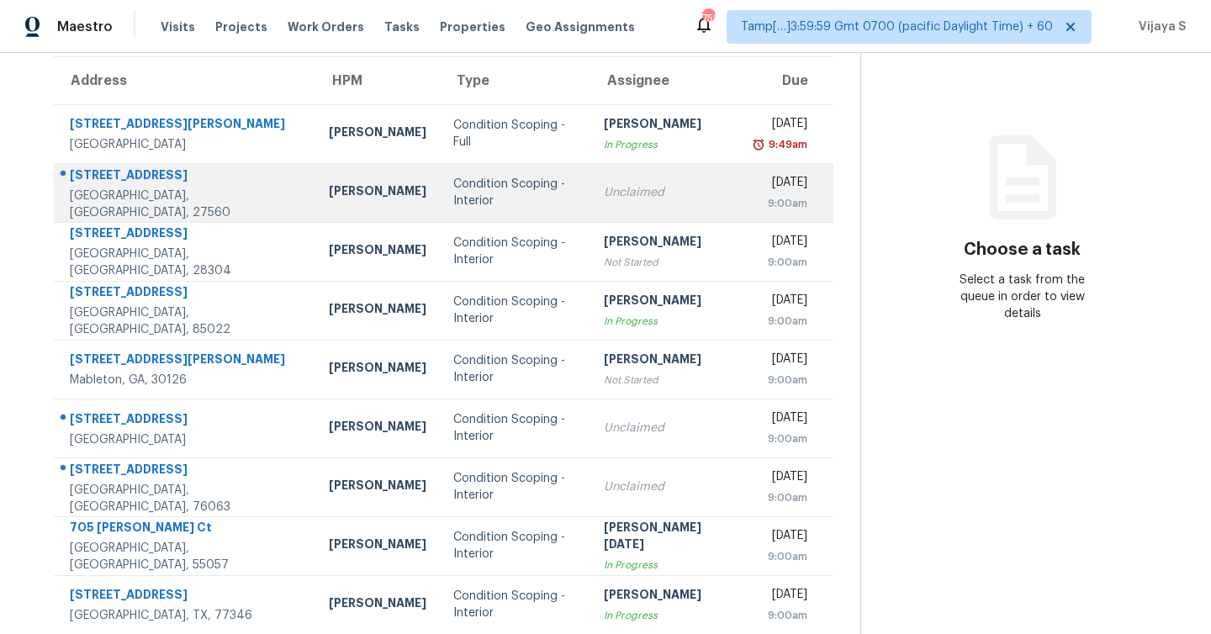
scroll to position [197, 0]
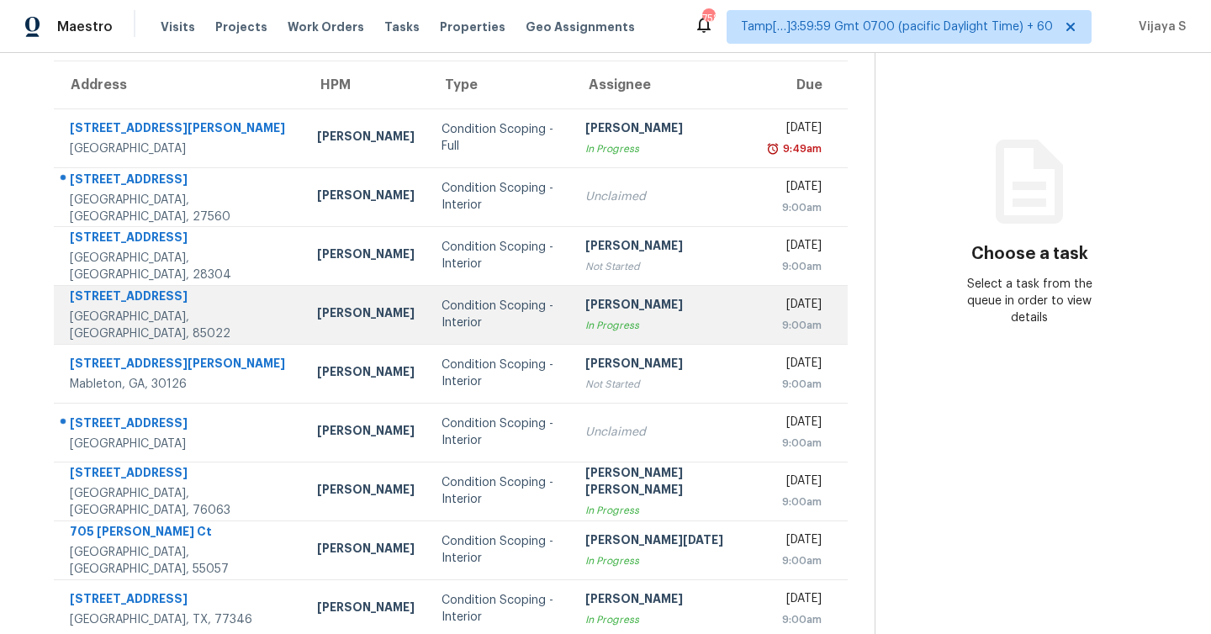
scroll to position [161, 0]
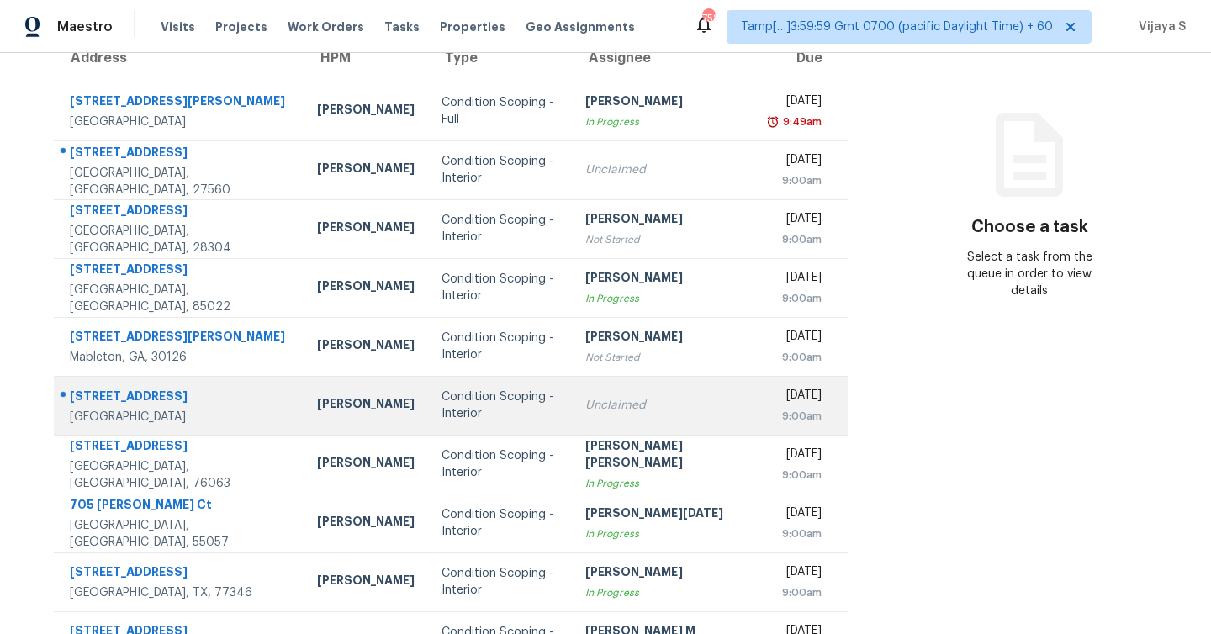
click at [623, 411] on div "Unclaimed" at bounding box center [664, 405] width 159 height 17
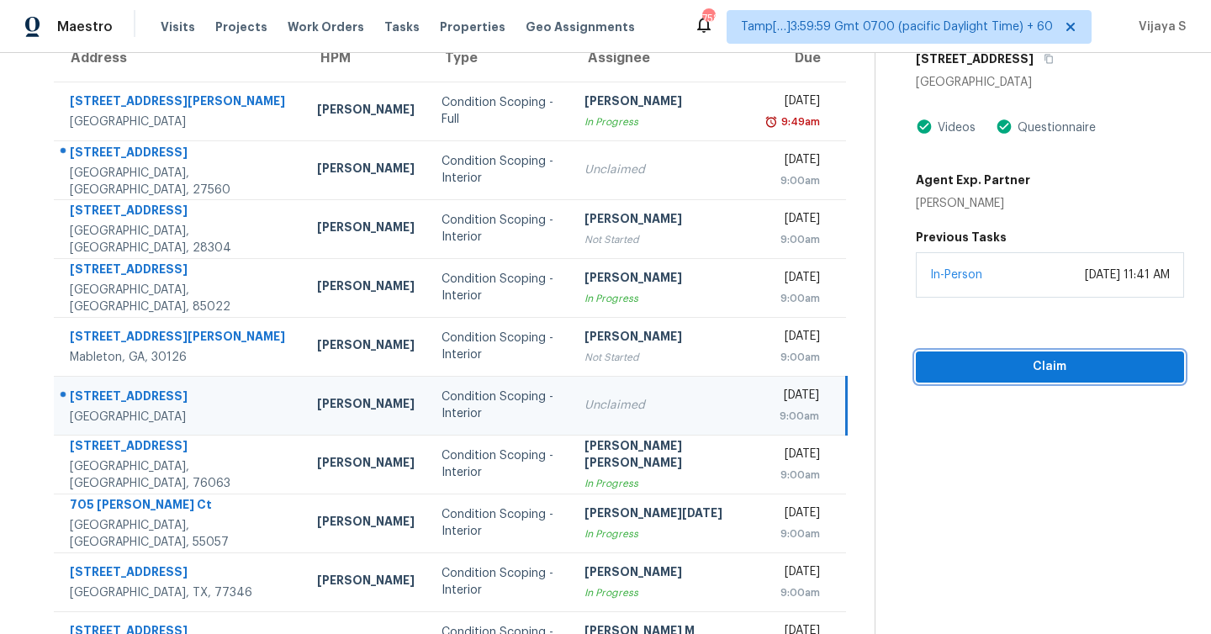
click at [1007, 369] on span "Claim" at bounding box center [1049, 367] width 241 height 21
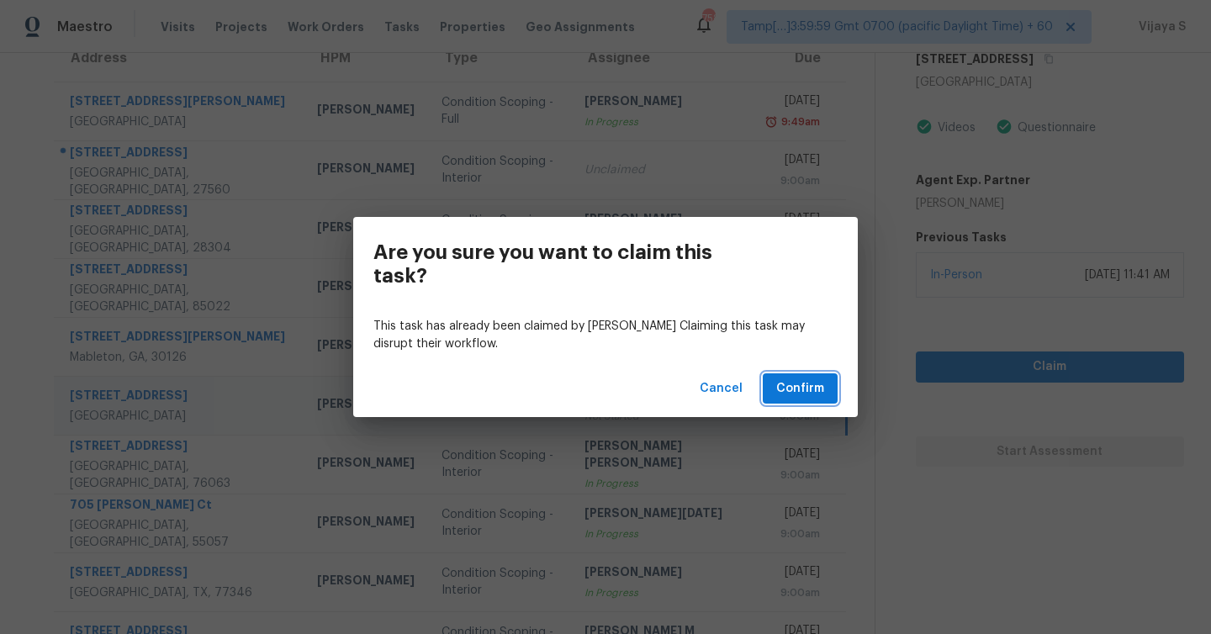
click at [819, 386] on span "Confirm" at bounding box center [800, 388] width 48 height 21
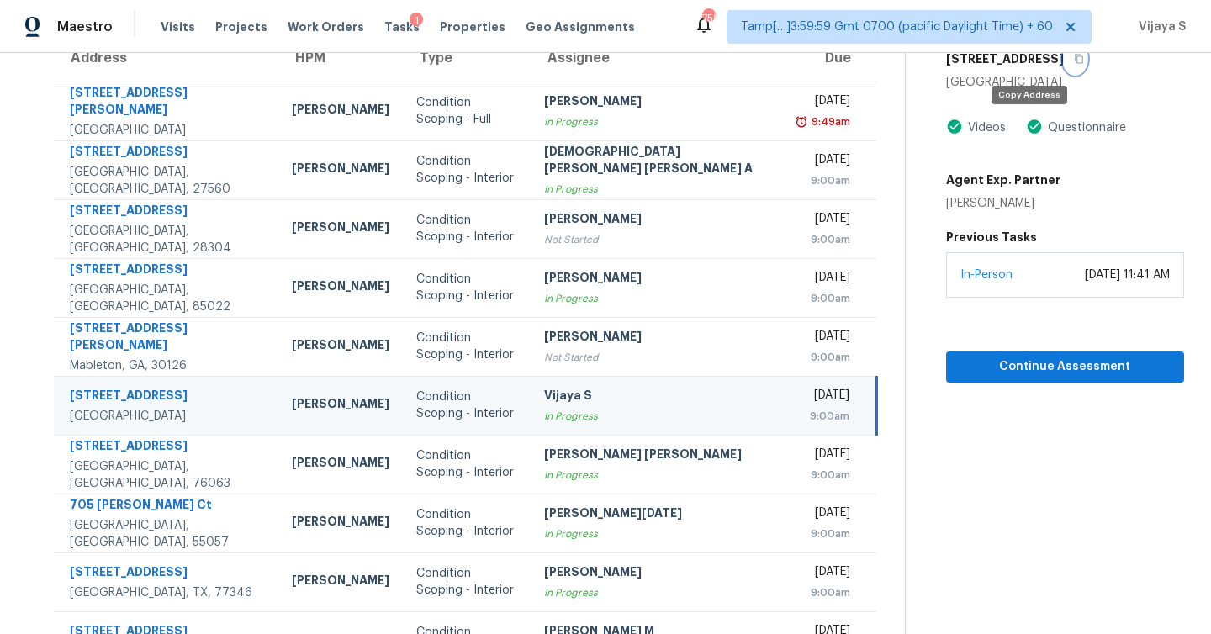
click at [1074, 61] on icon "button" at bounding box center [1079, 59] width 10 height 10
click at [1022, 370] on span "Continue Assessment" at bounding box center [1065, 367] width 211 height 21
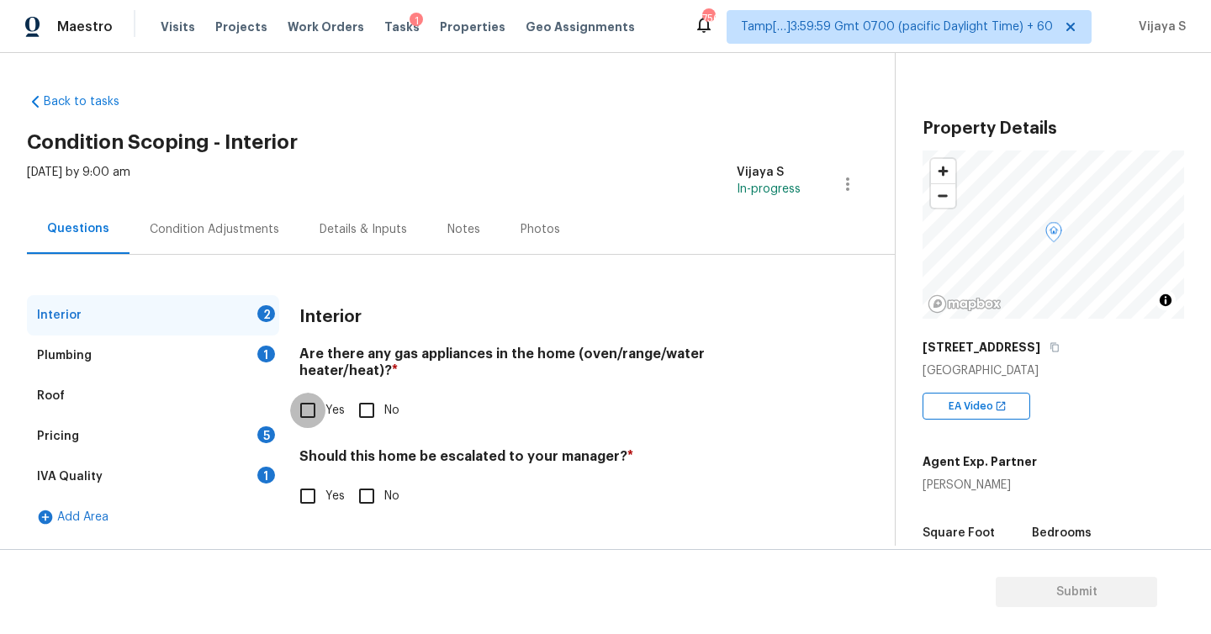
click at [311, 394] on input "Yes" at bounding box center [307, 410] width 35 height 35
checkbox input "true"
click at [304, 479] on input "Yes" at bounding box center [307, 496] width 35 height 35
checkbox input "true"
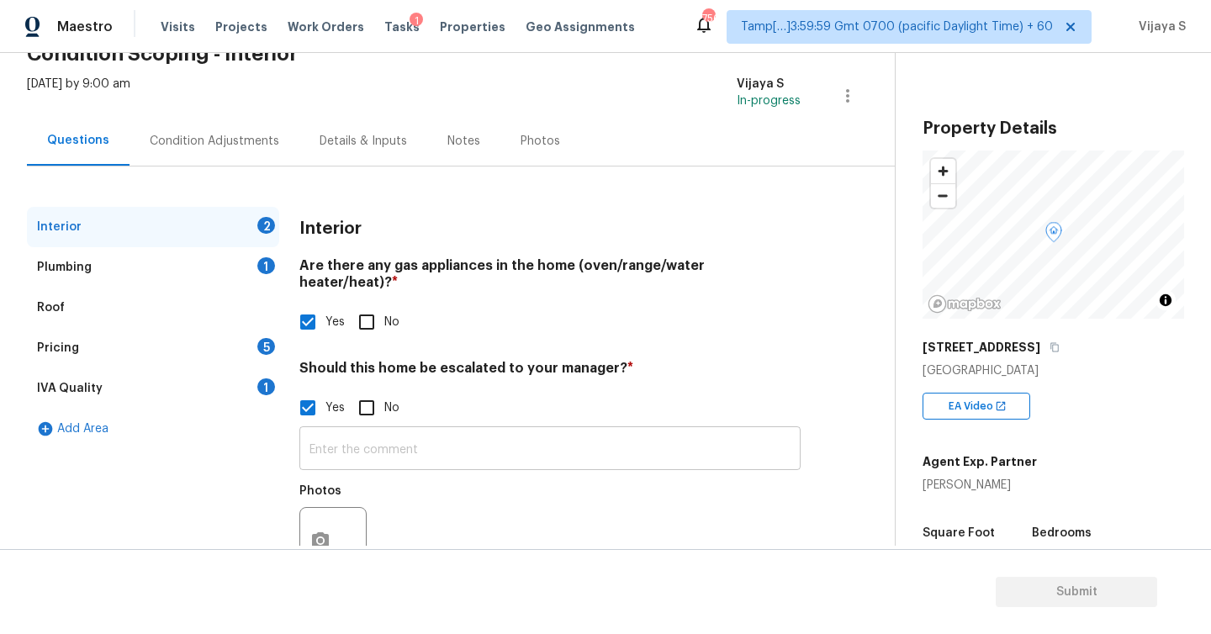
scroll to position [95, 0]
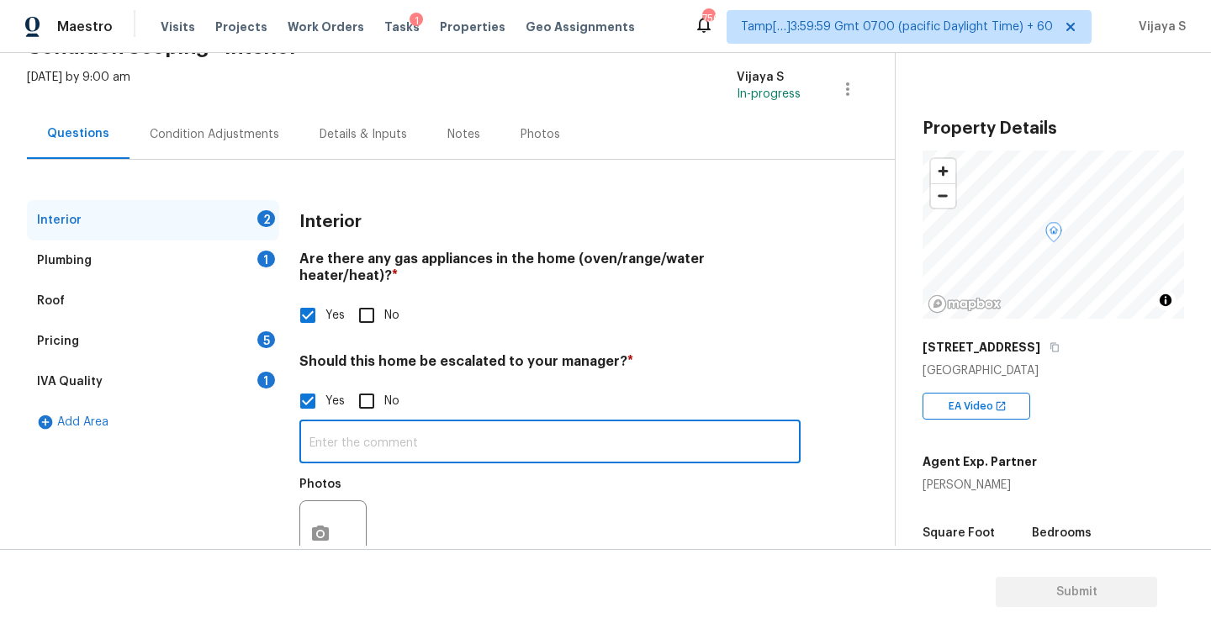
click at [473, 426] on input "text" at bounding box center [549, 444] width 501 height 40
click at [112, 260] on div "Plumbing 1" at bounding box center [153, 261] width 252 height 40
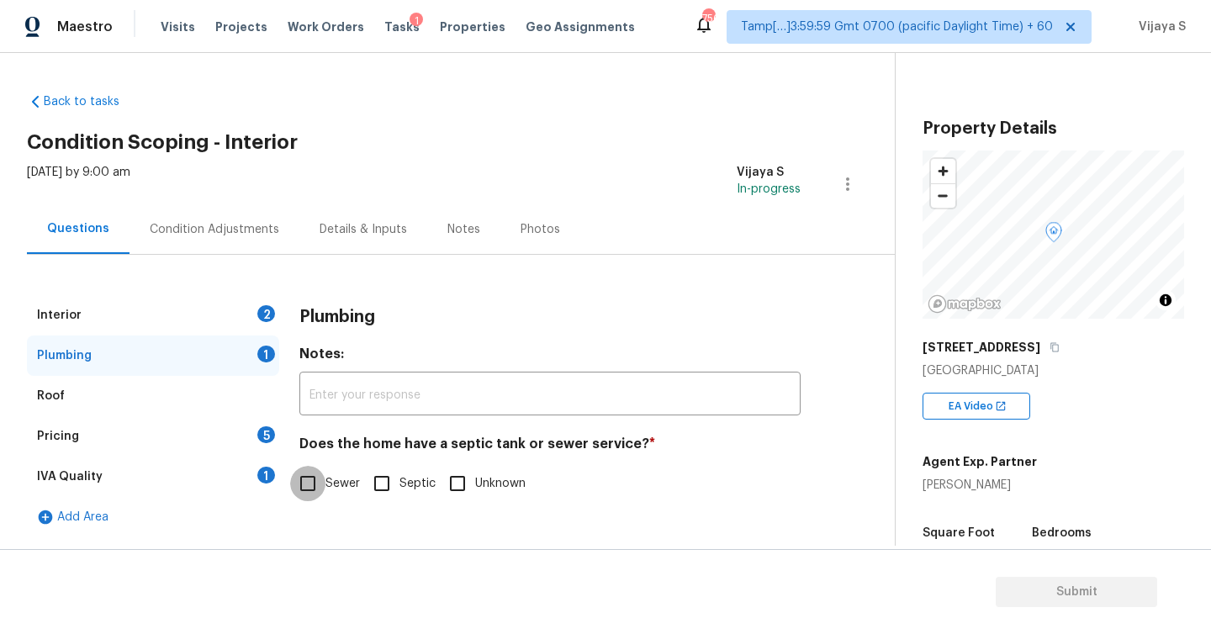
click at [313, 491] on input "Sewer" at bounding box center [307, 483] width 35 height 35
checkbox input "true"
click at [165, 429] on div "Pricing 5" at bounding box center [153, 436] width 252 height 40
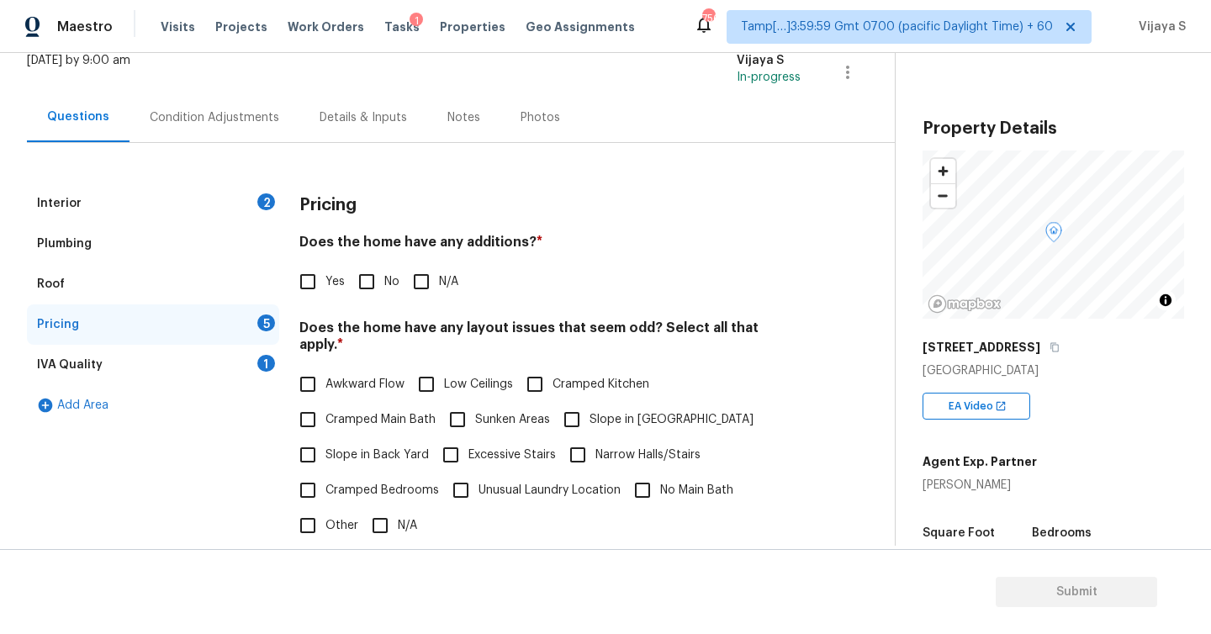
scroll to position [115, 0]
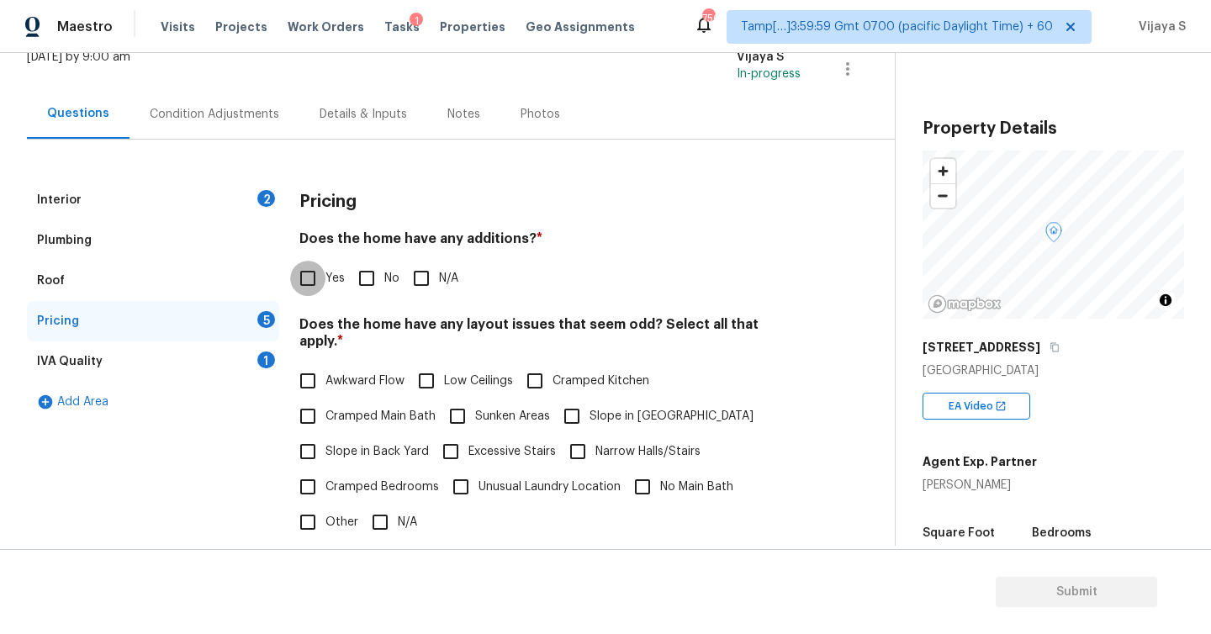
click at [308, 276] on input "Yes" at bounding box center [307, 278] width 35 height 35
checkbox input "true"
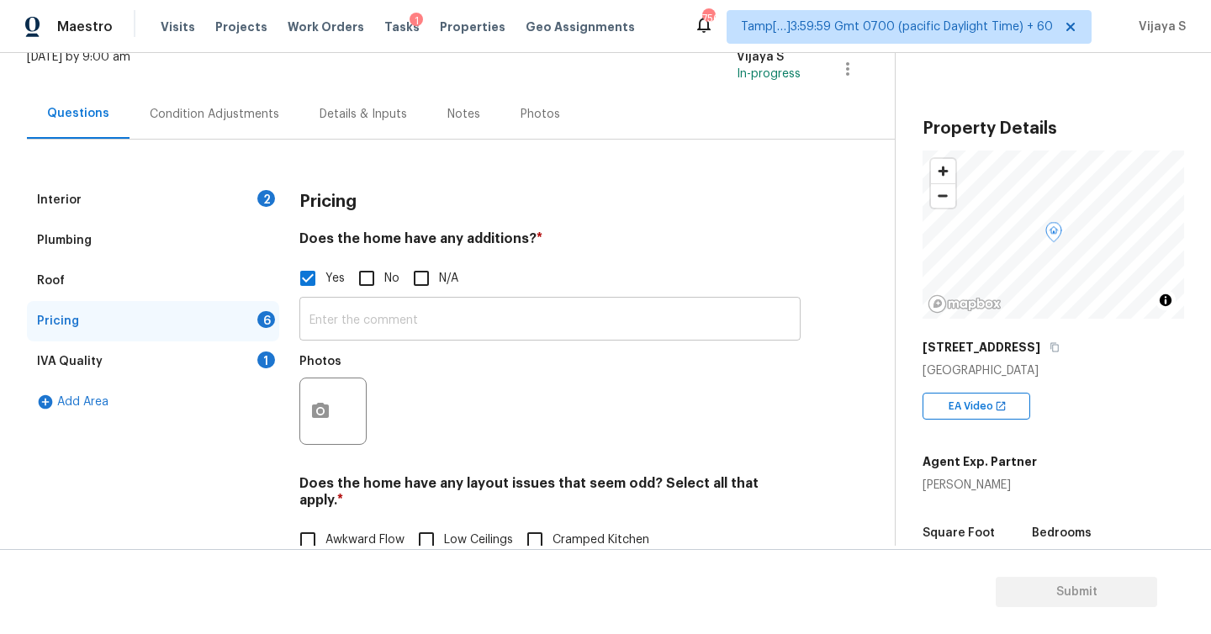
scroll to position [123, 0]
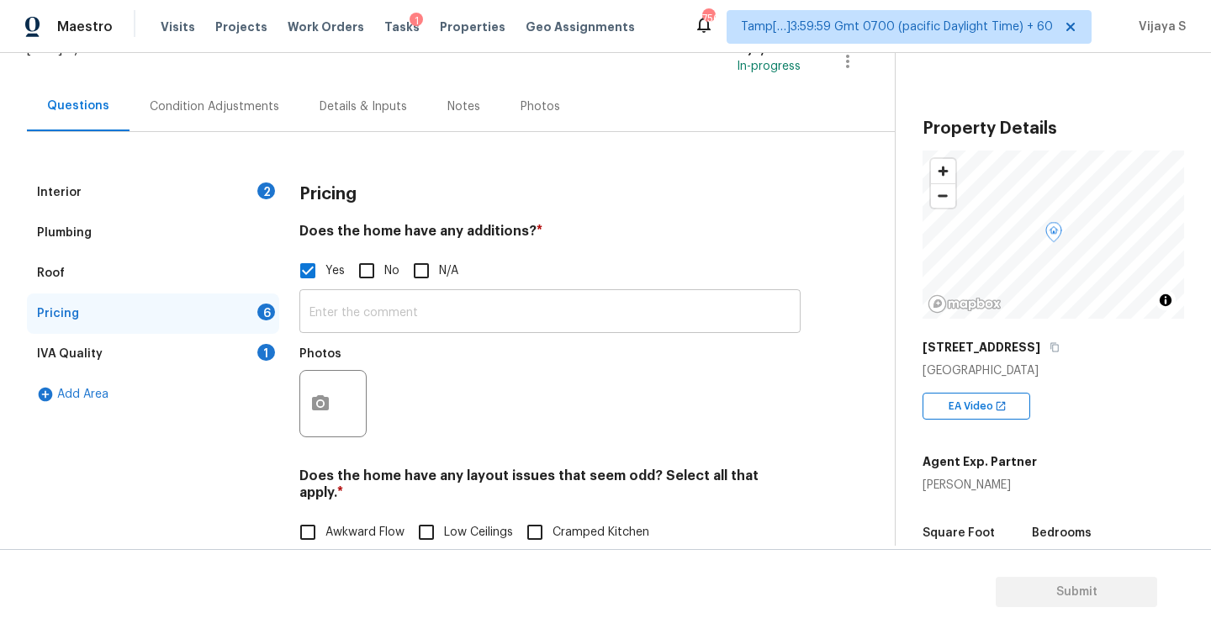
click at [484, 325] on input "text" at bounding box center [549, 314] width 501 height 40
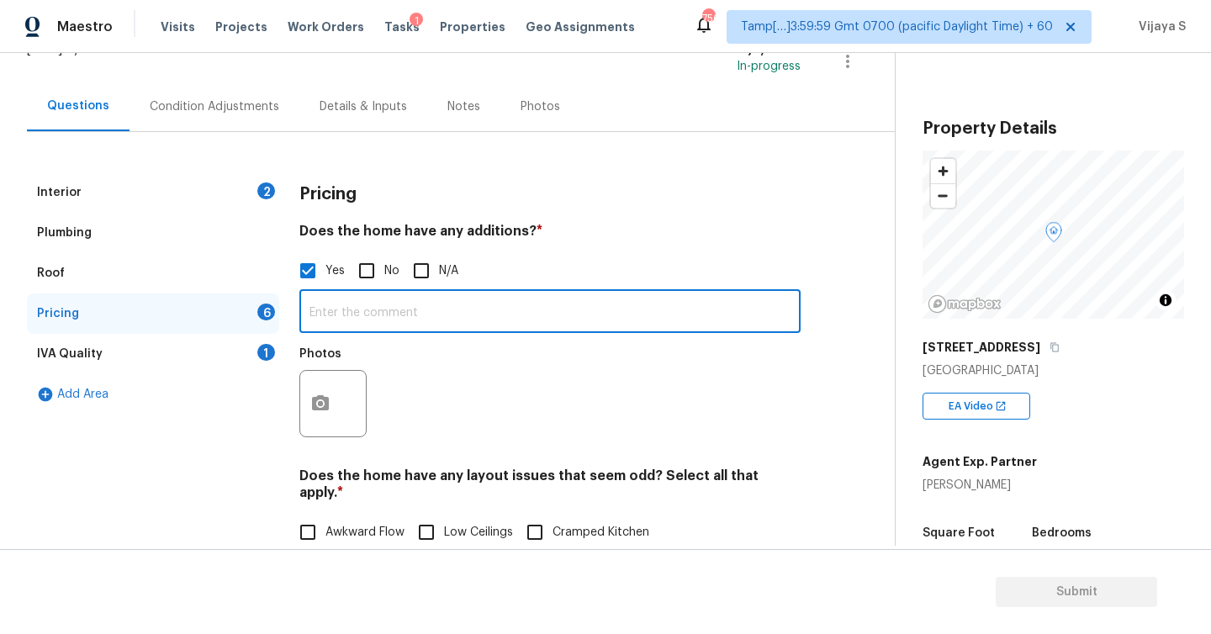
paste input "Additional dwelling"
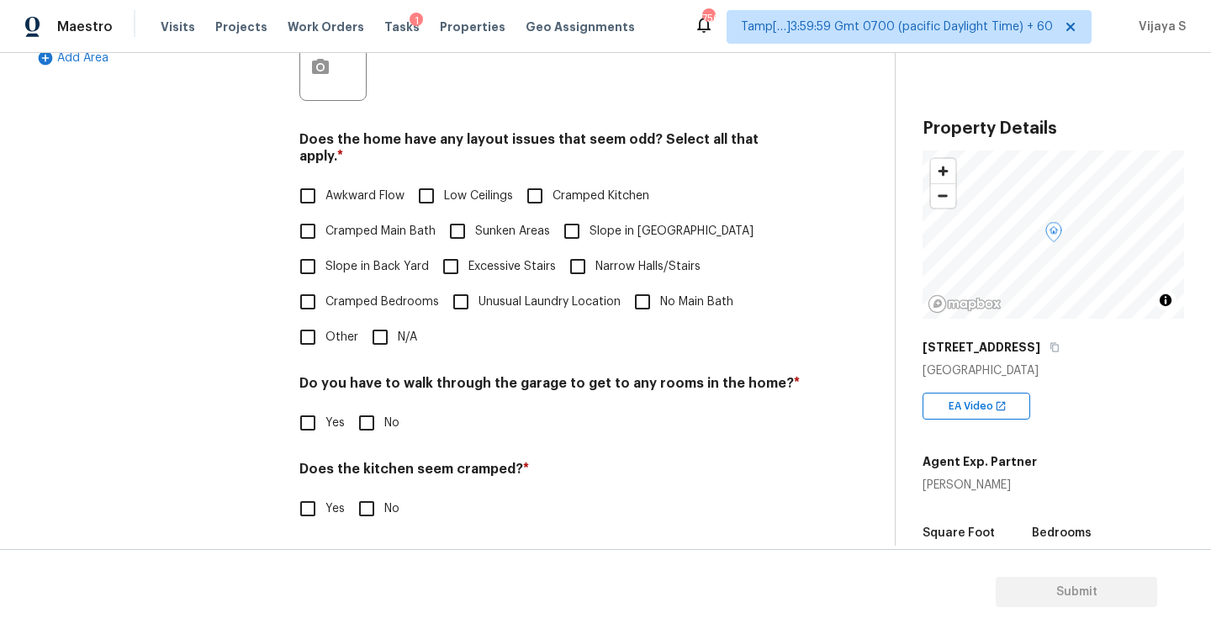
scroll to position [467, 0]
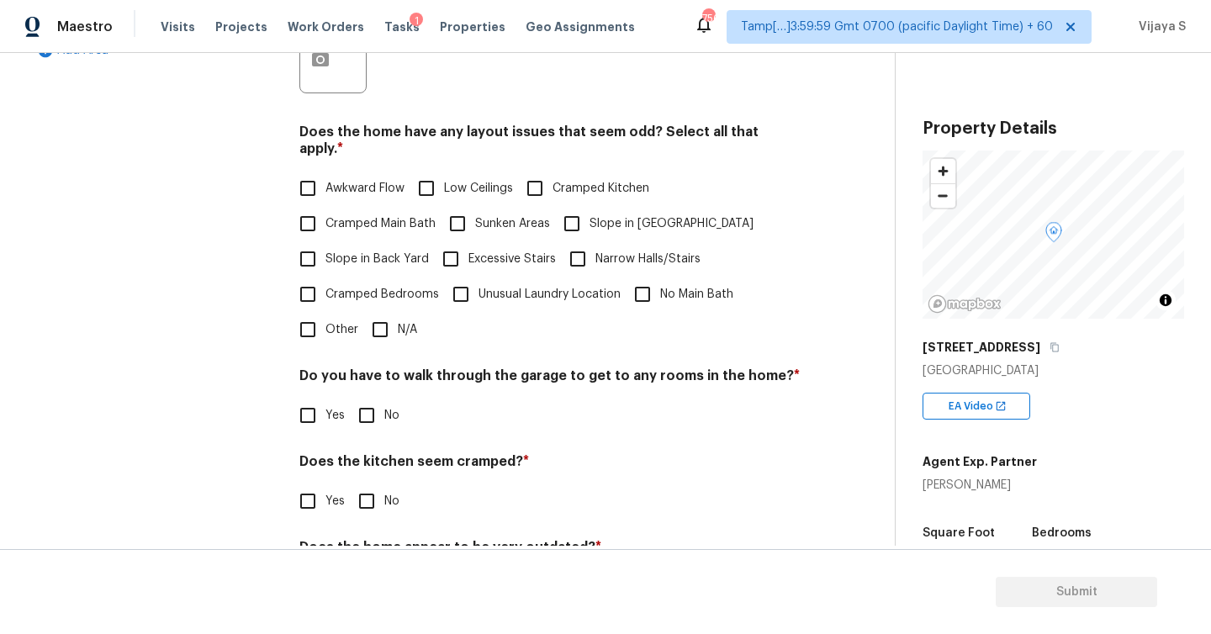
type input "Additional dwelling"
click at [368, 400] on input "No" at bounding box center [366, 416] width 35 height 35
checkbox input "true"
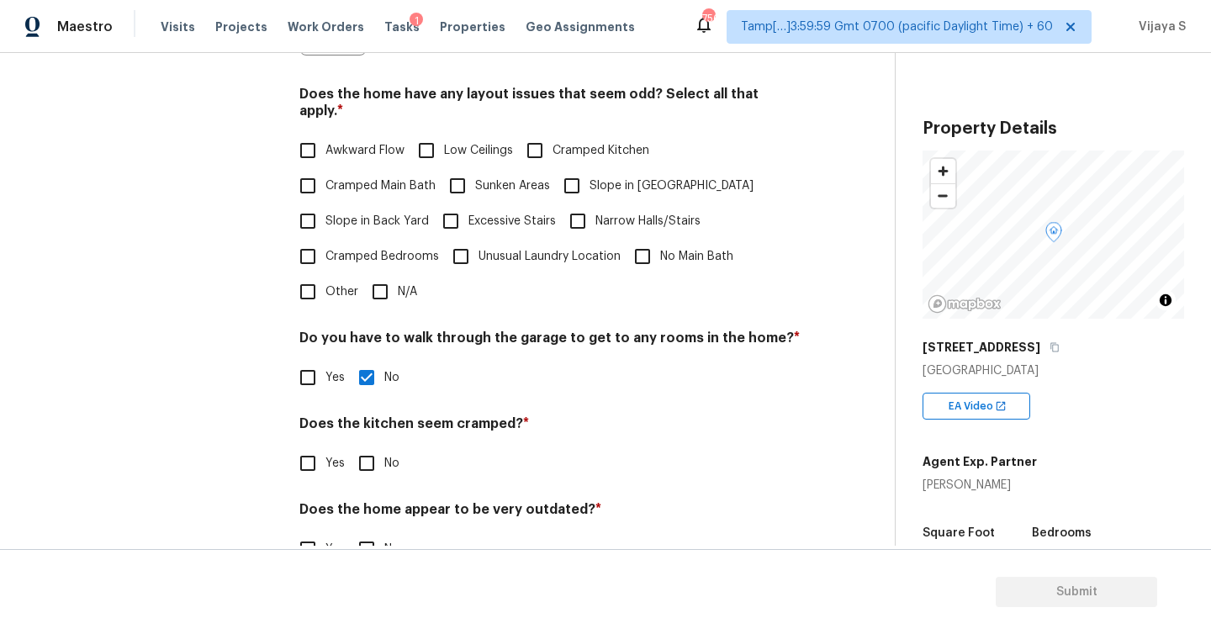
scroll to position [534, 0]
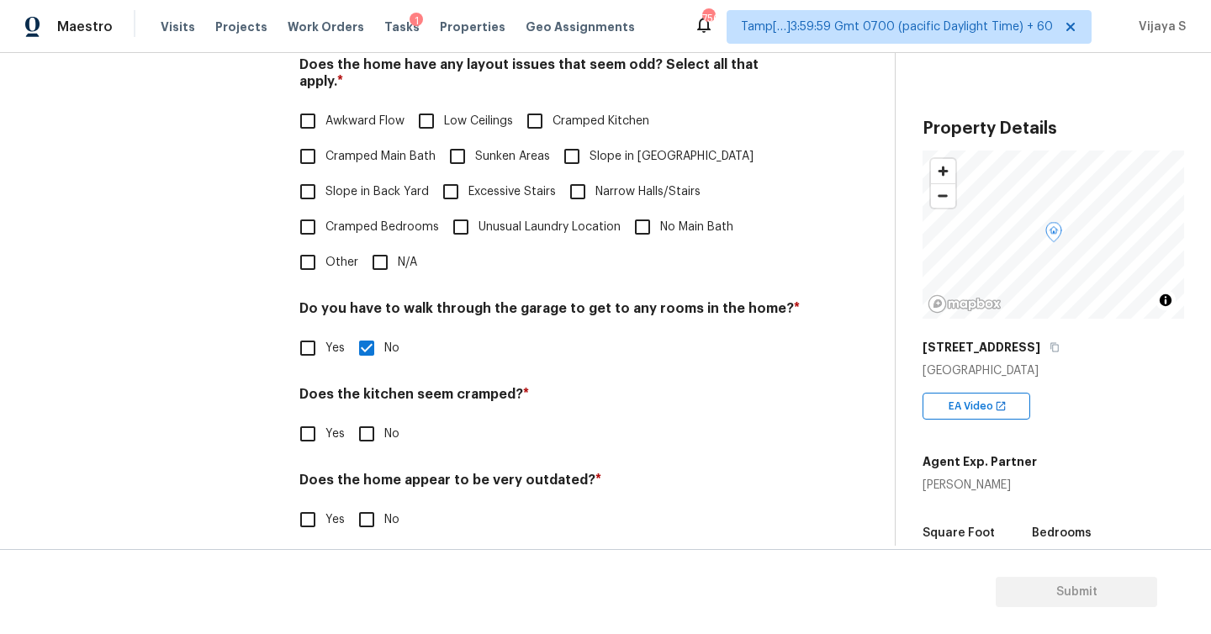
click at [371, 421] on input "No" at bounding box center [366, 433] width 35 height 35
checkbox input "true"
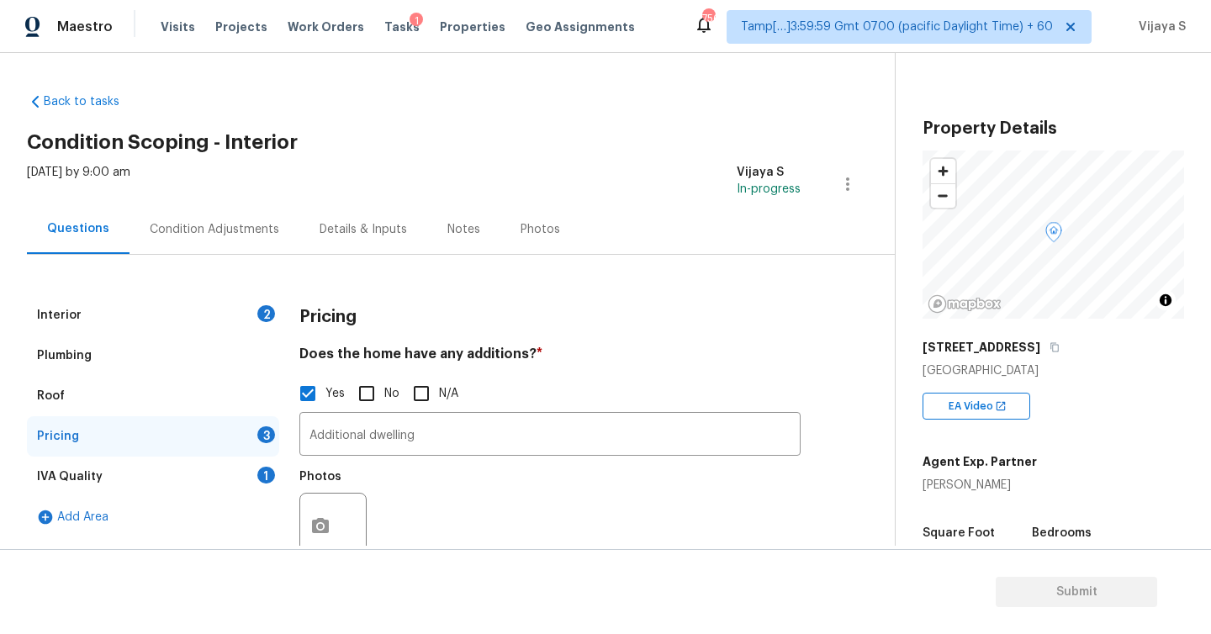
click at [246, 230] on div "Condition Adjustments" at bounding box center [215, 229] width 130 height 17
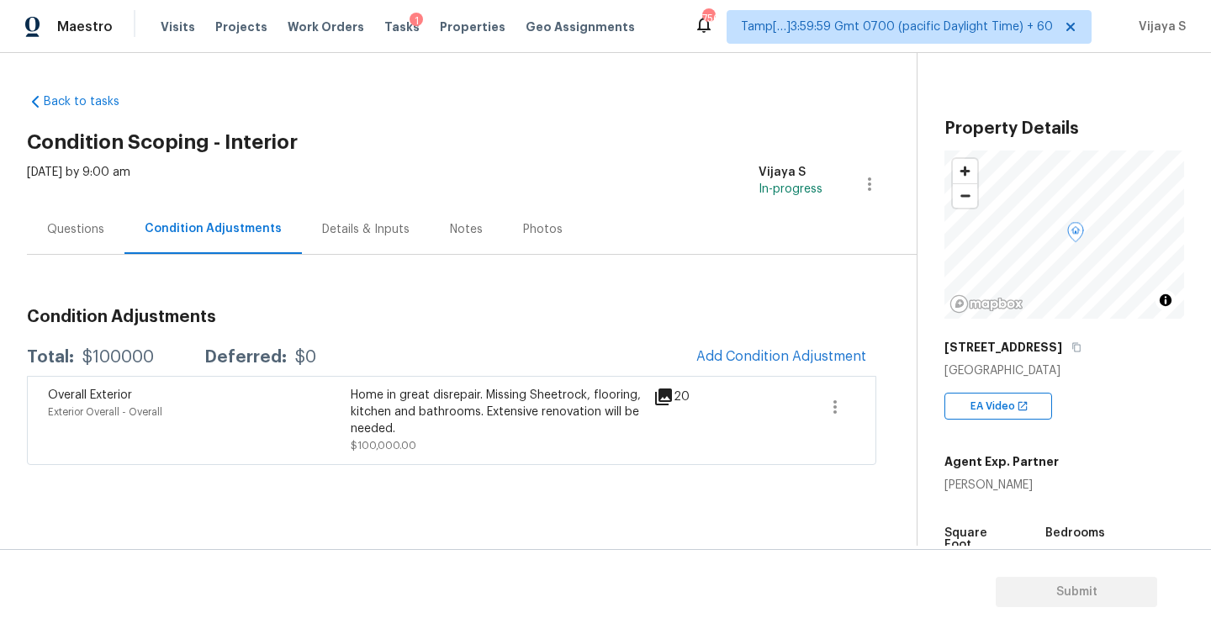
click at [74, 232] on div "Questions" at bounding box center [75, 229] width 57 height 17
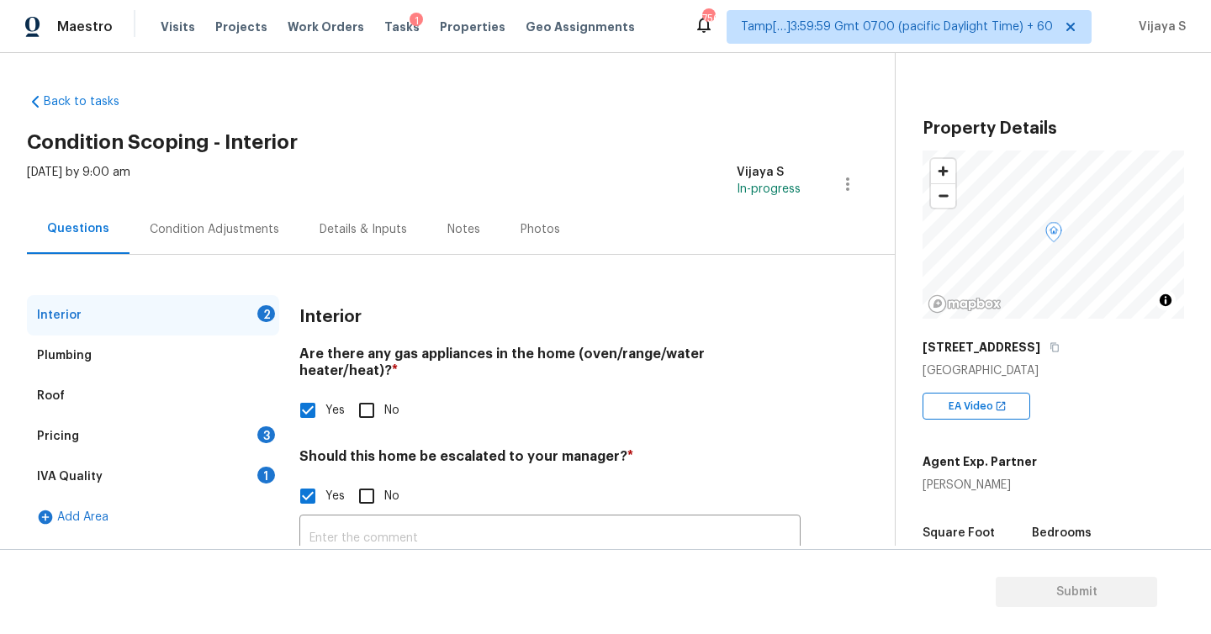
scroll to position [135, 0]
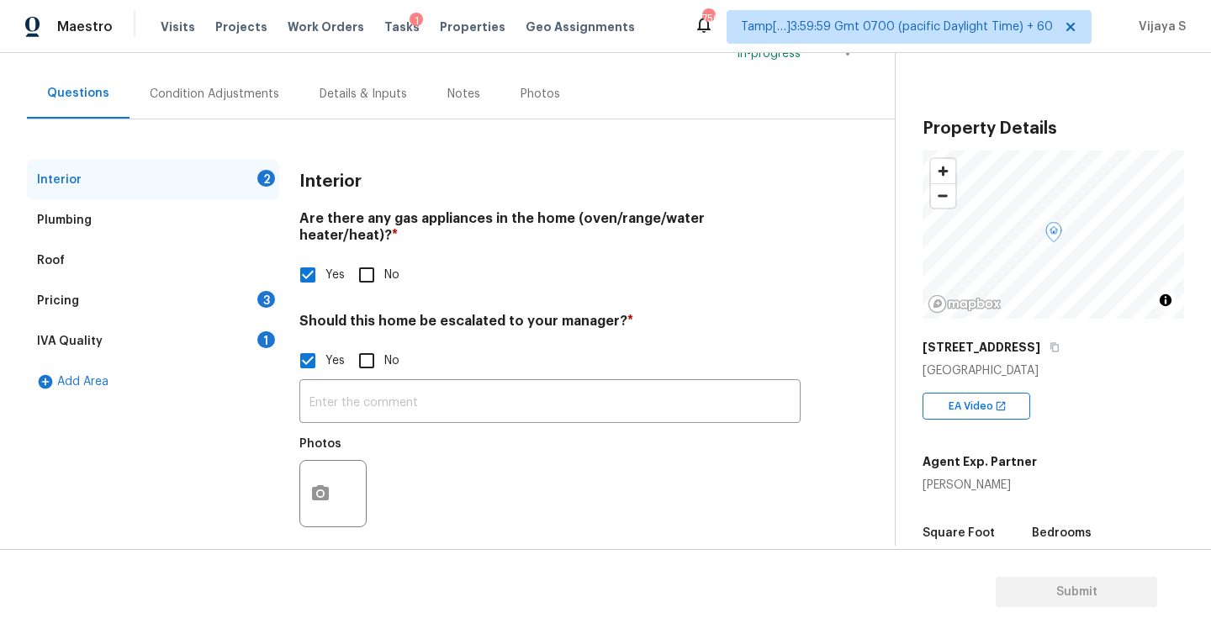
click at [99, 298] on div "Pricing 3" at bounding box center [153, 301] width 252 height 40
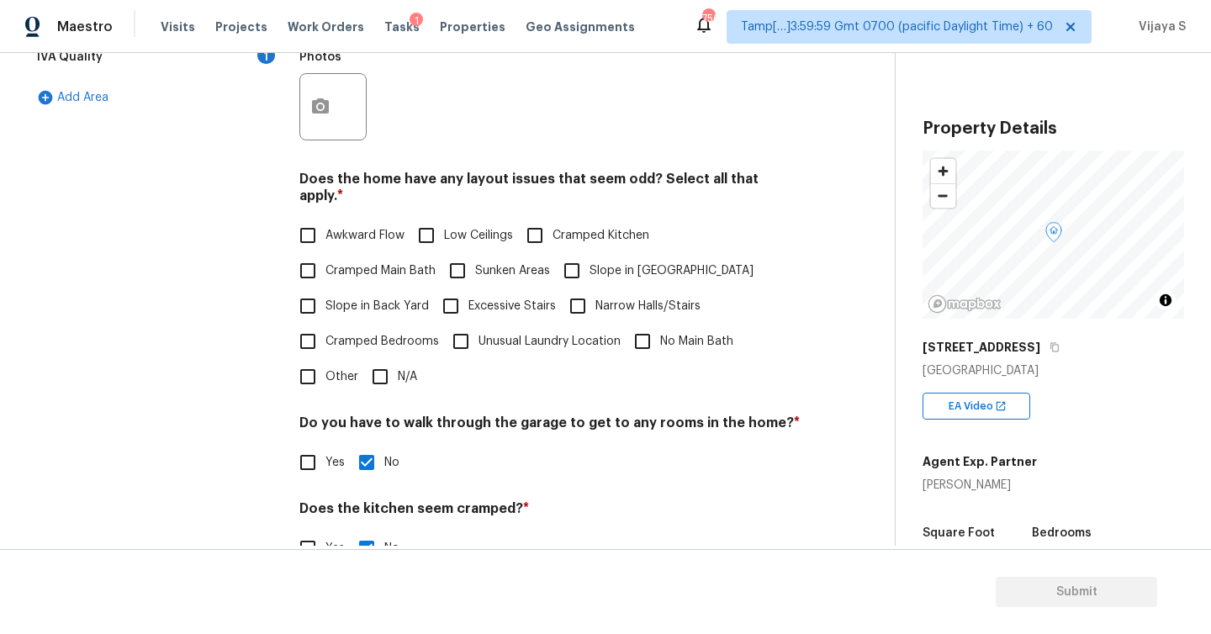
scroll to position [459, 0]
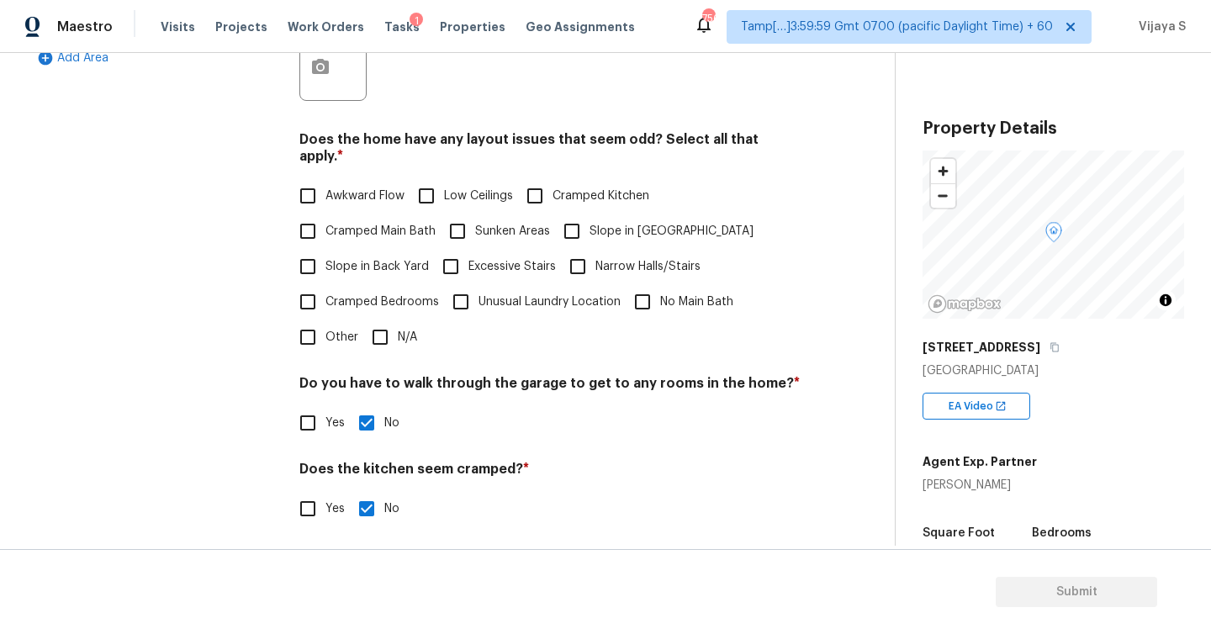
click at [378, 322] on input "N/A" at bounding box center [379, 337] width 35 height 35
checkbox input "true"
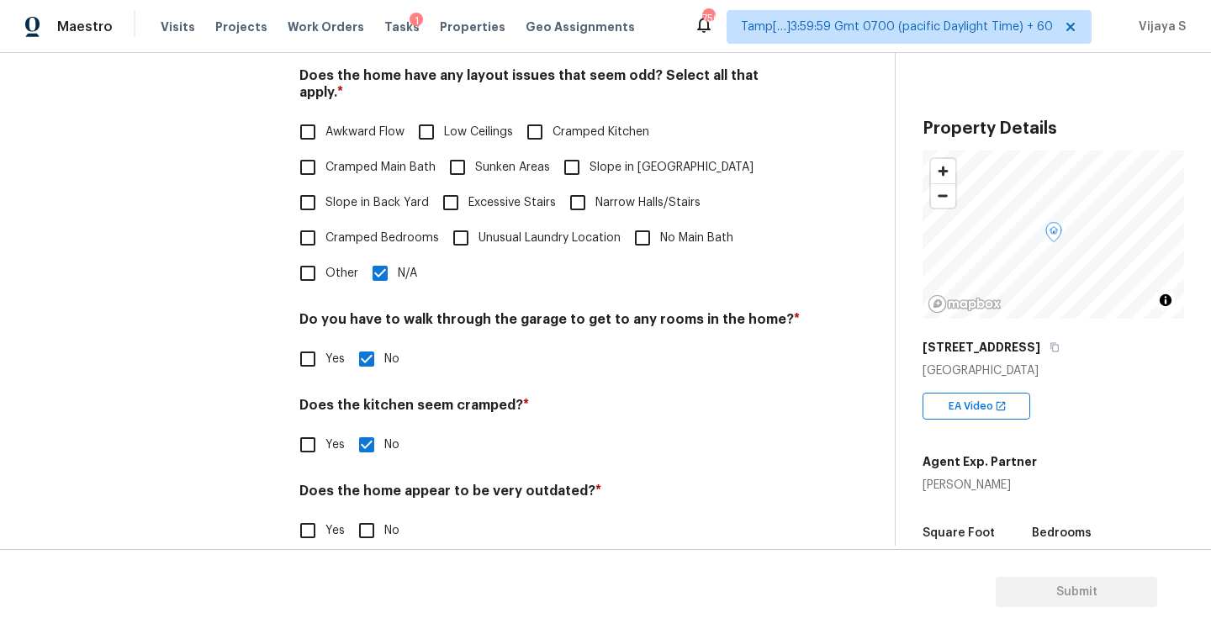
scroll to position [534, 0]
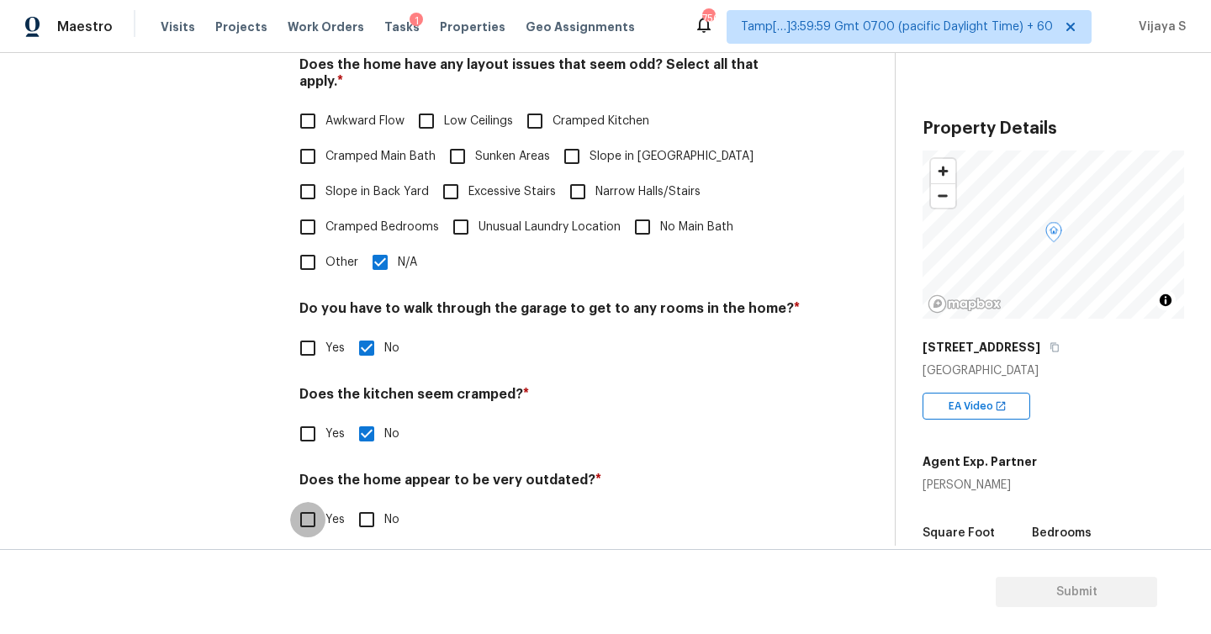
click at [312, 512] on input "Yes" at bounding box center [307, 519] width 35 height 35
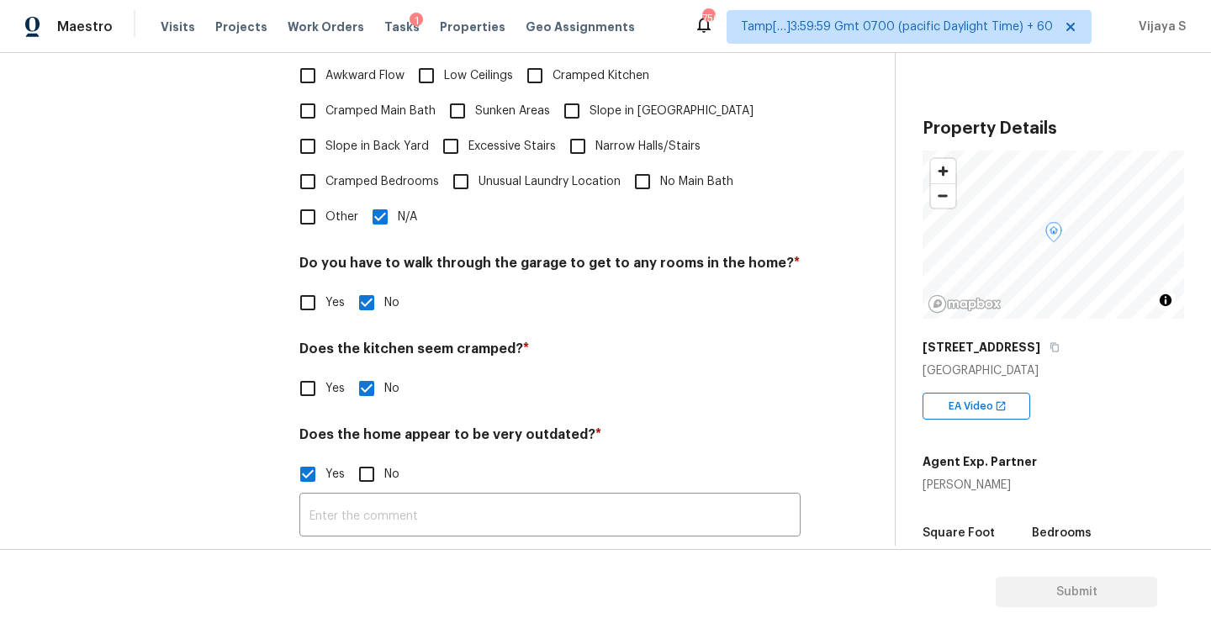
scroll to position [540, 0]
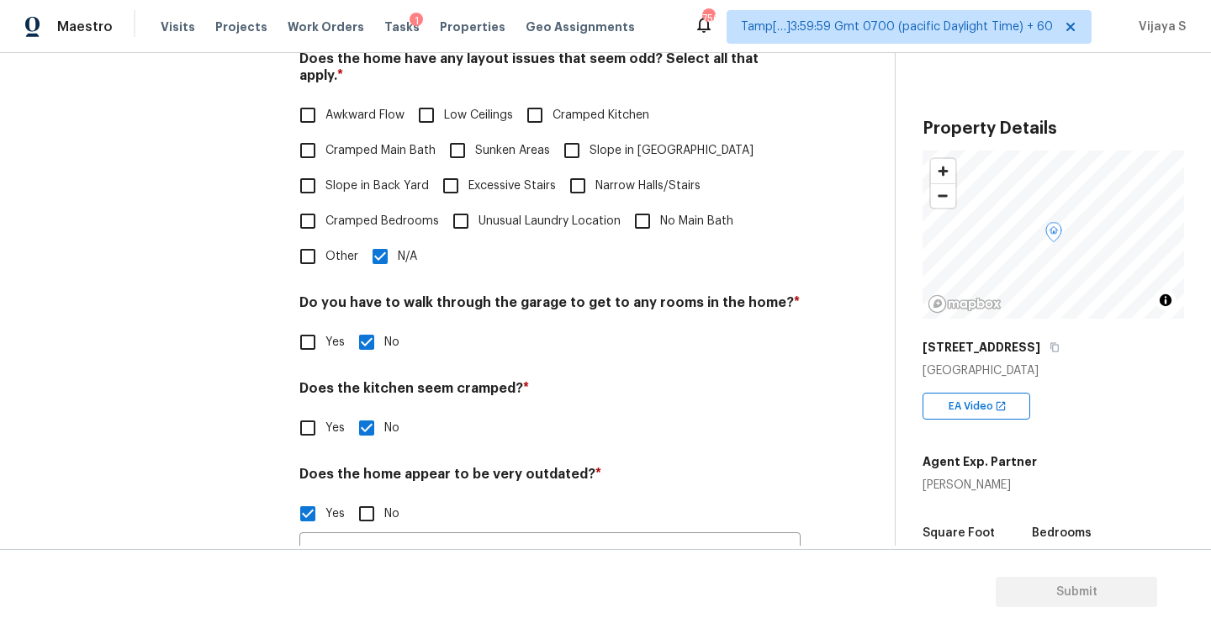
click at [313, 496] on input "Yes" at bounding box center [307, 513] width 35 height 35
checkbox input "false"
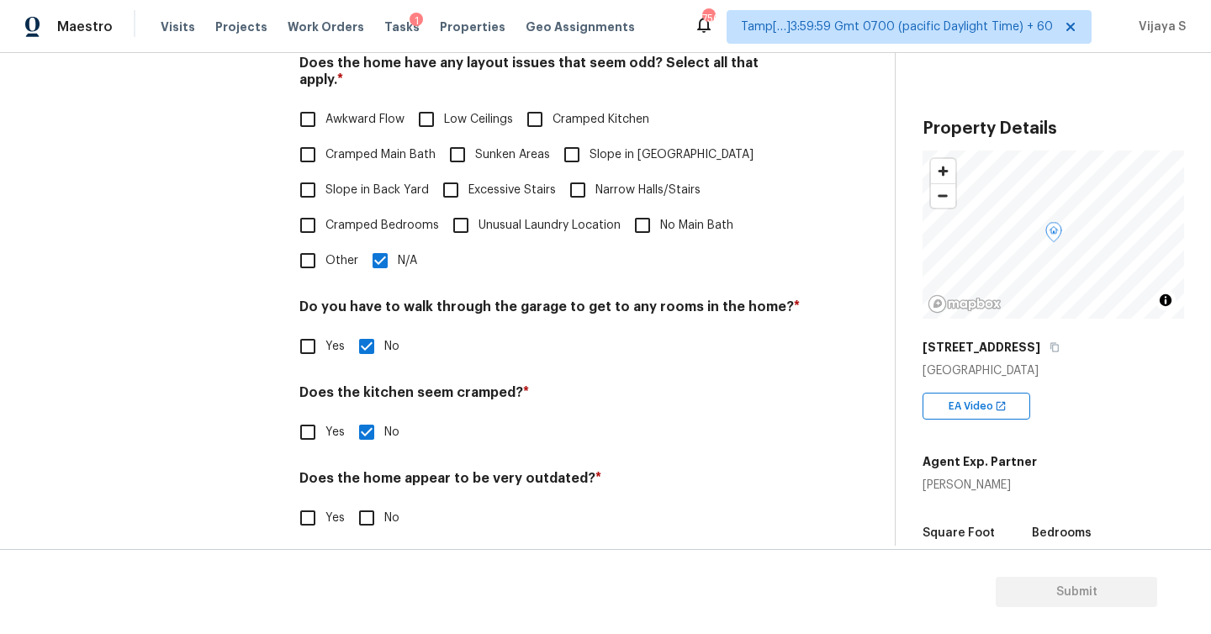
scroll to position [534, 0]
click at [373, 502] on input "No" at bounding box center [366, 519] width 35 height 35
checkbox input "true"
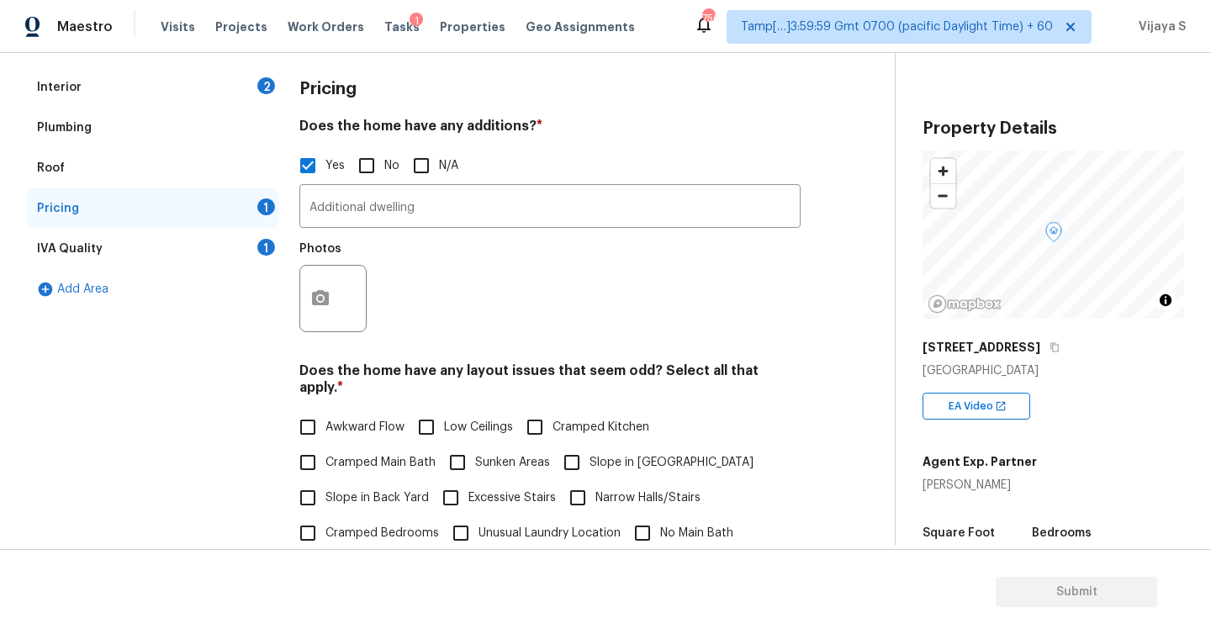
scroll to position [129, 0]
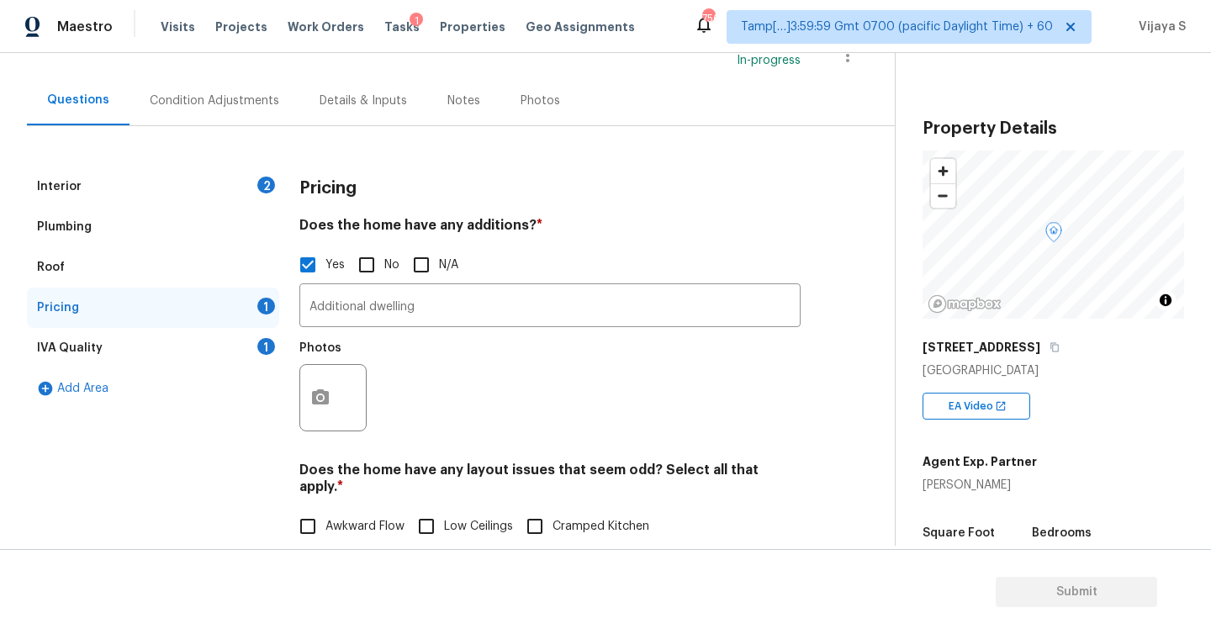
click at [145, 353] on div "IVA Quality 1" at bounding box center [153, 348] width 252 height 40
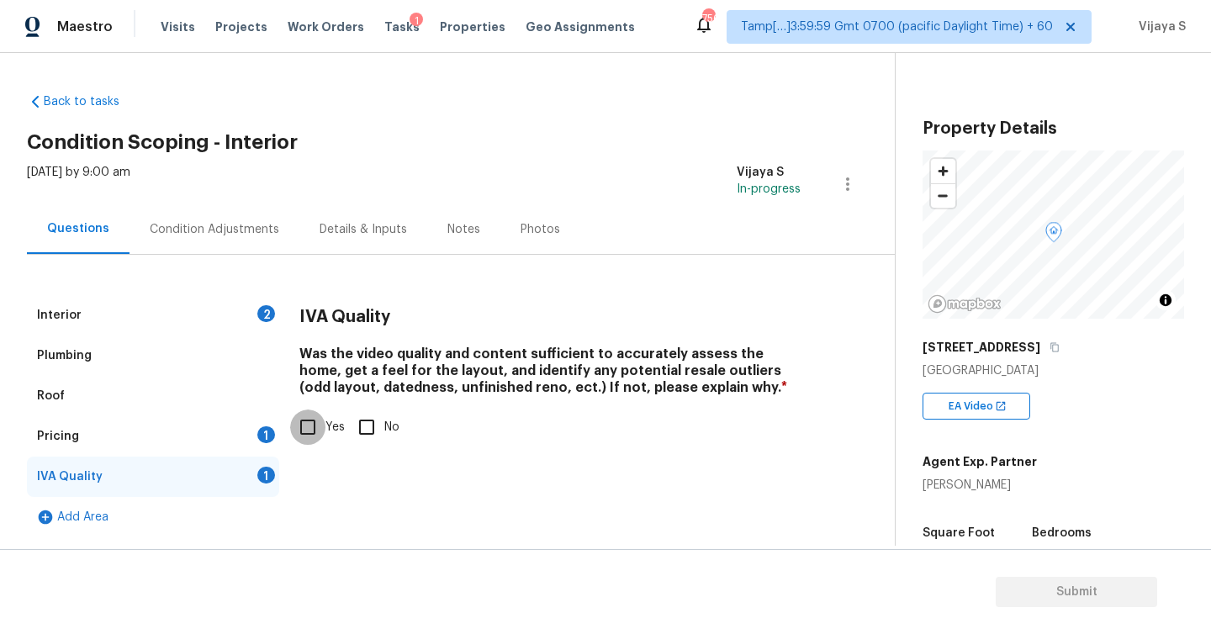
click at [316, 426] on input "Yes" at bounding box center [307, 427] width 35 height 35
checkbox input "true"
click at [157, 304] on div "Interior 2" at bounding box center [153, 315] width 252 height 40
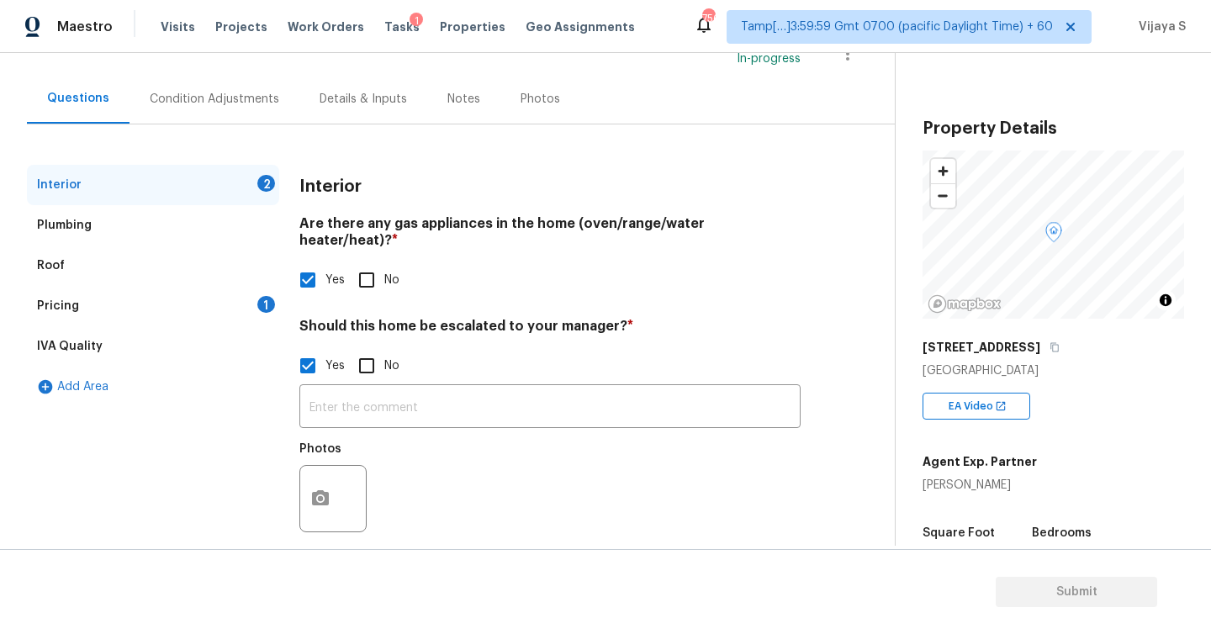
scroll to position [135, 0]
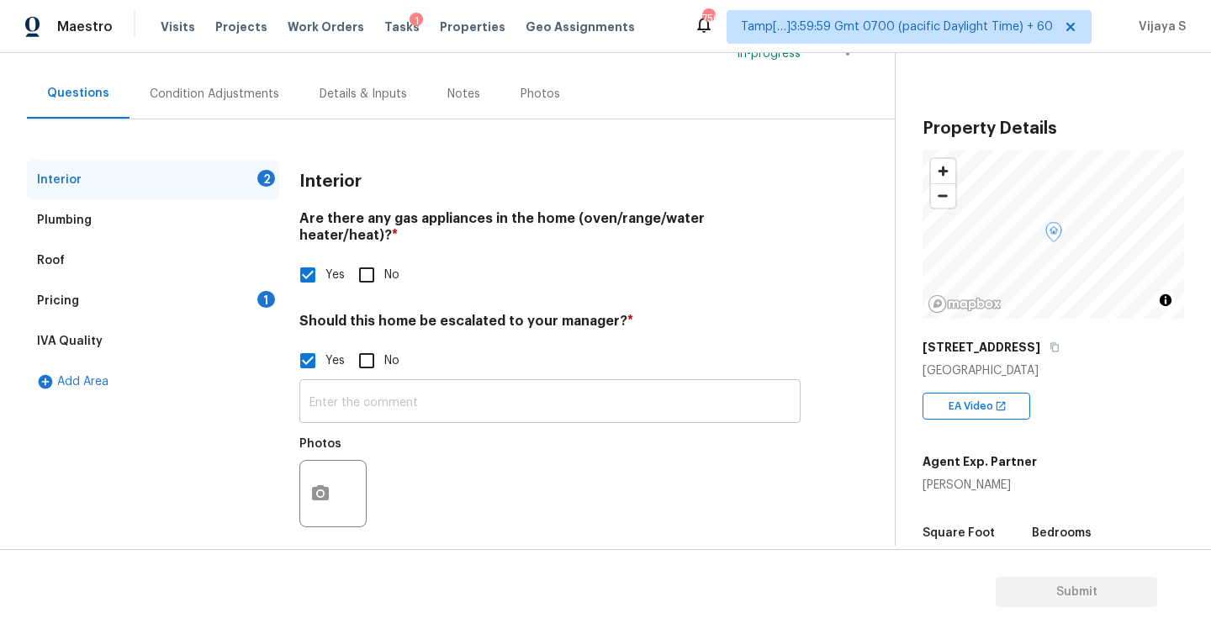
click at [401, 389] on input "text" at bounding box center [549, 404] width 501 height 40
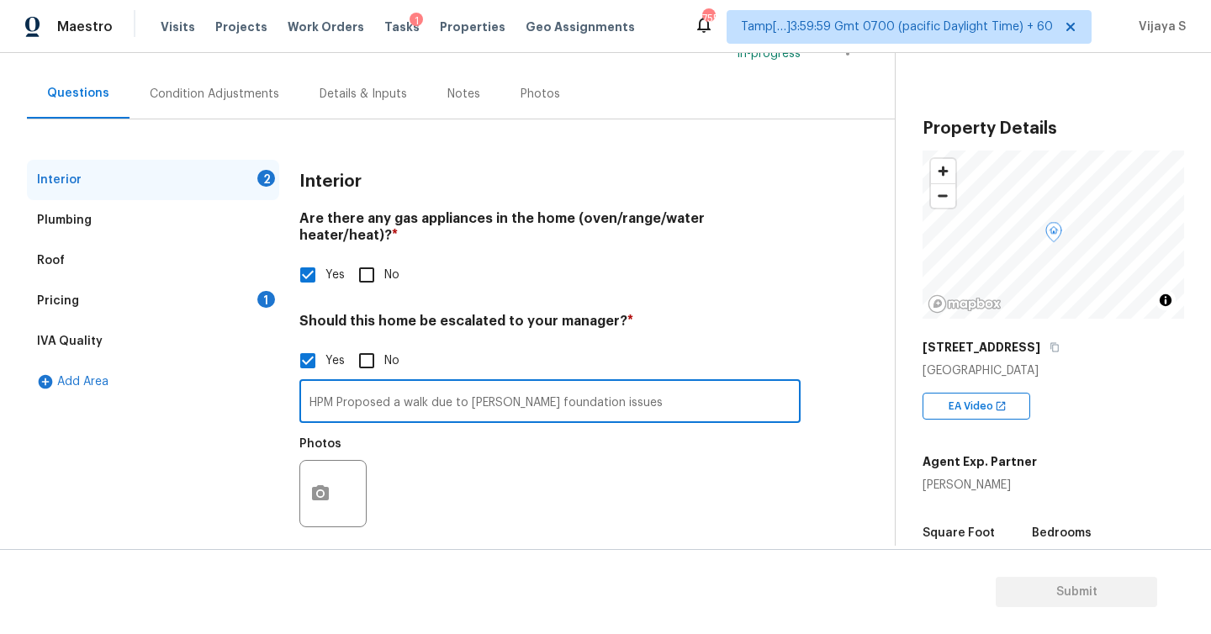
drag, startPoint x: 309, startPoint y: 385, endPoint x: 660, endPoint y: 394, distance: 350.8
click at [660, 394] on input "HPM Proposed a walk due to sevior foundation issues" at bounding box center [549, 404] width 501 height 40
type input "HPM Proposed a walk due to sevior foundation issues"
paste input "HPM proposed a walk-away due to severe foundation issues"
type input "HPM proposed a walk-away due to severe foundation issues."
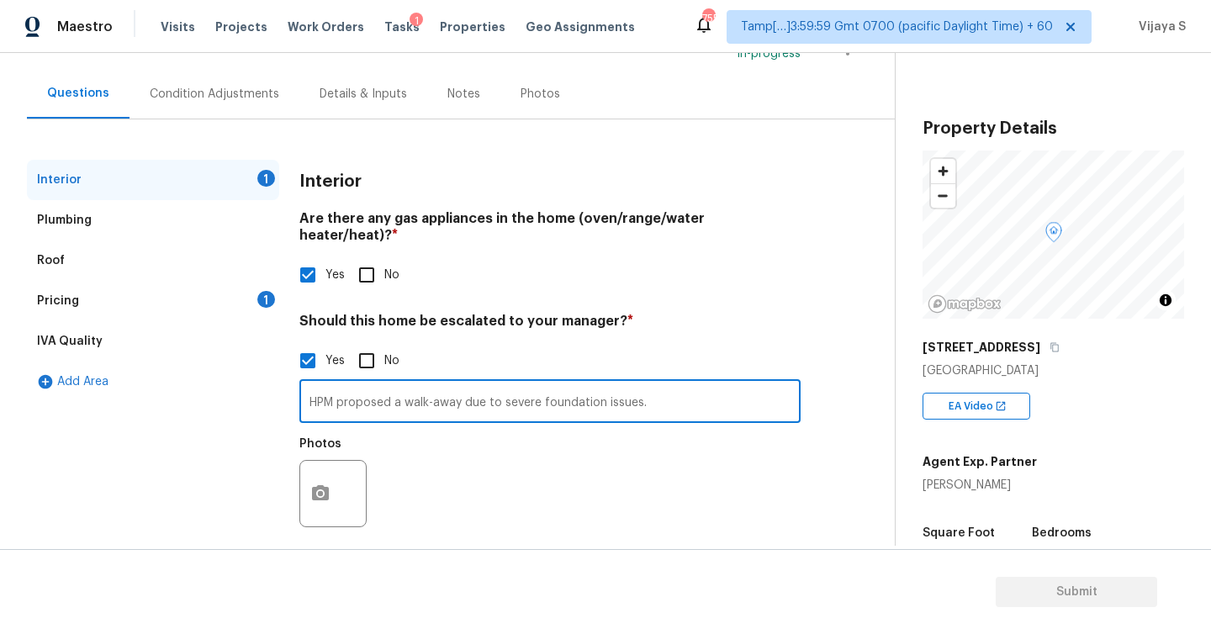
click at [111, 338] on div "IVA Quality" at bounding box center [153, 341] width 252 height 40
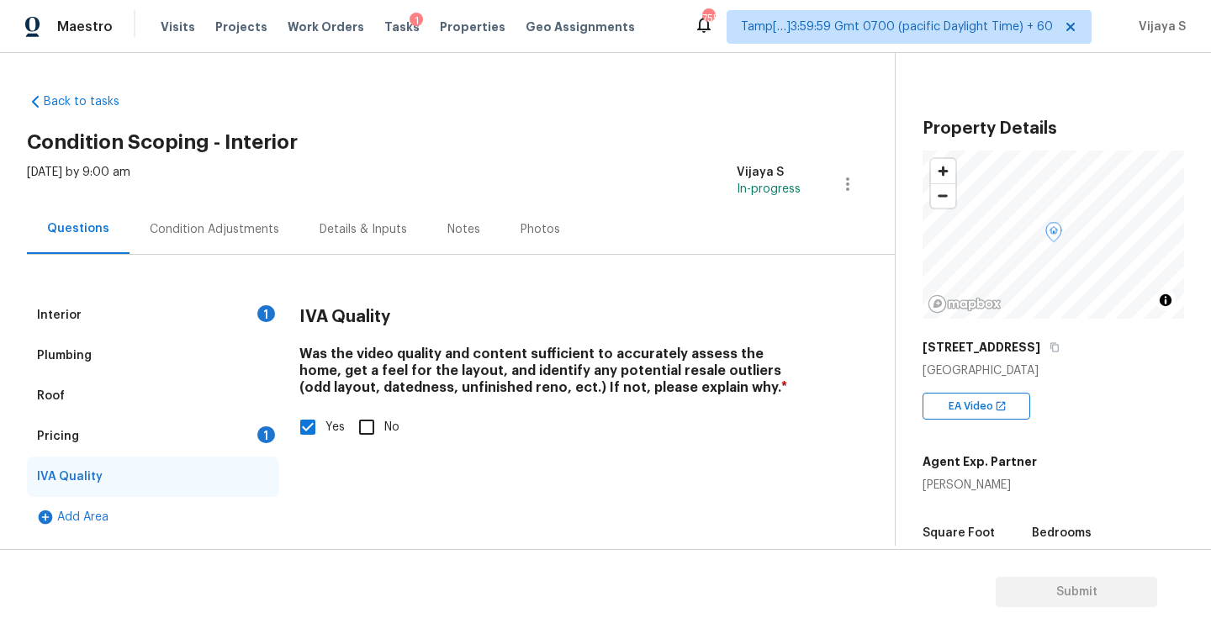
click at [186, 444] on div "Pricing 1" at bounding box center [153, 436] width 252 height 40
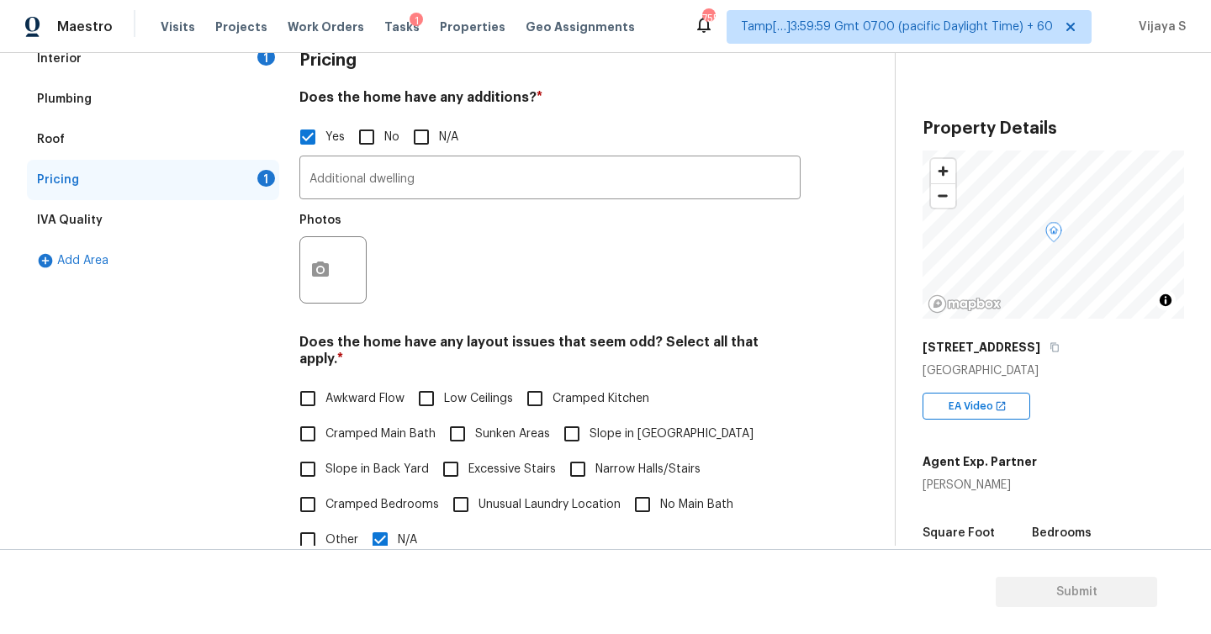
scroll to position [231, 0]
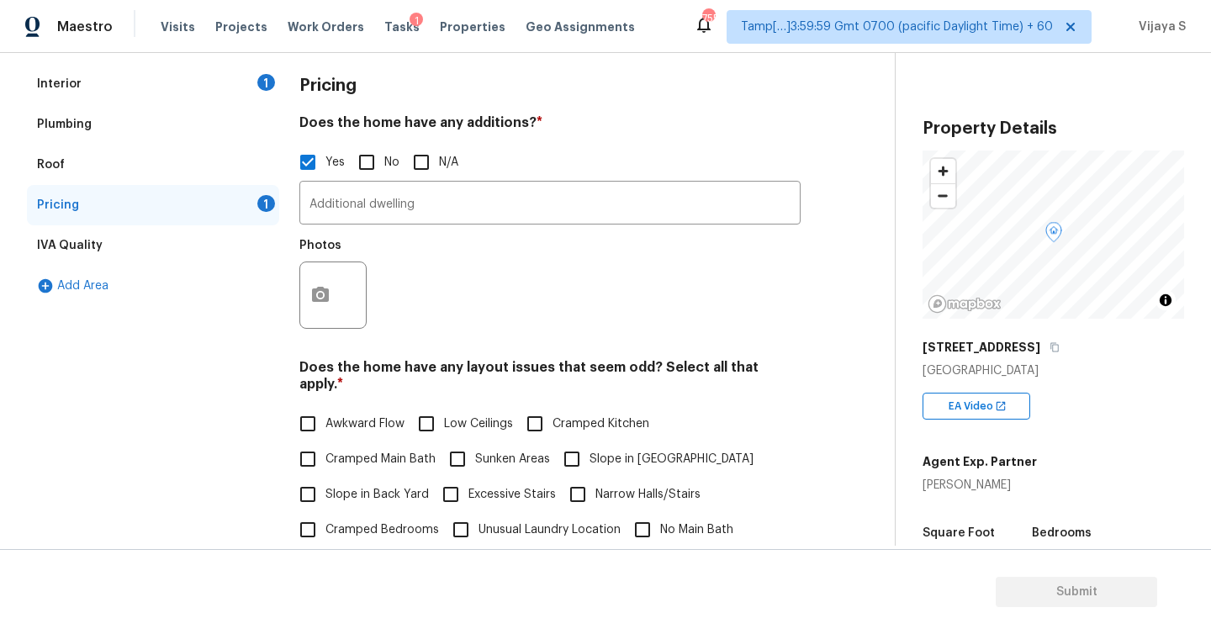
click at [164, 81] on div "Interior 1" at bounding box center [153, 84] width 252 height 40
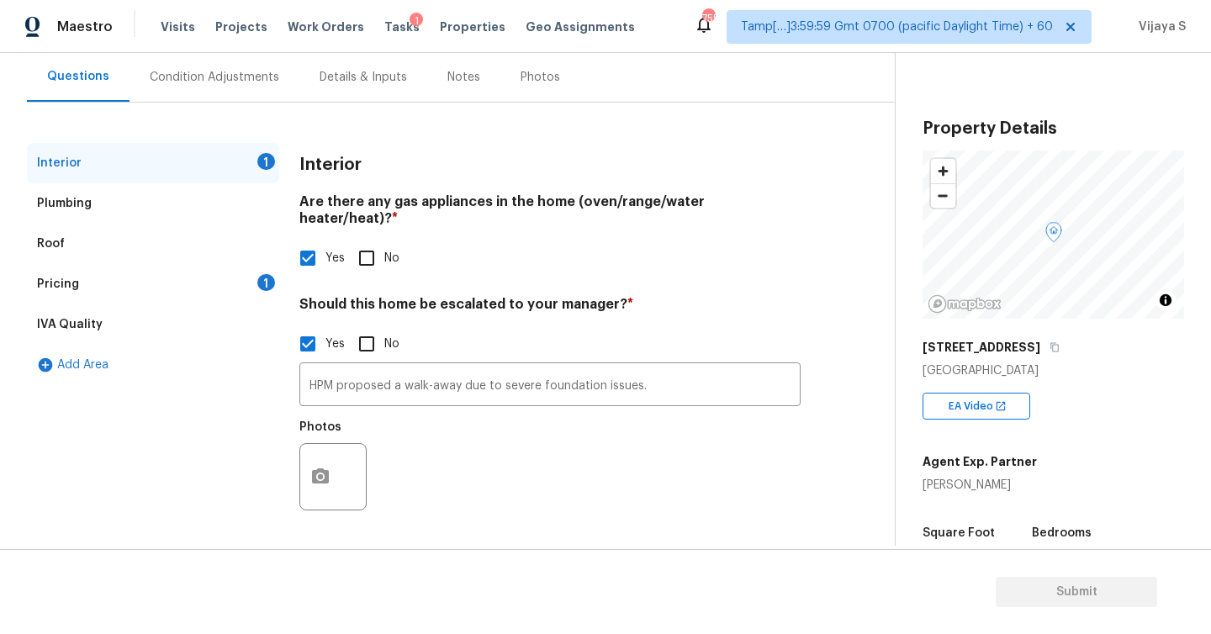
scroll to position [135, 0]
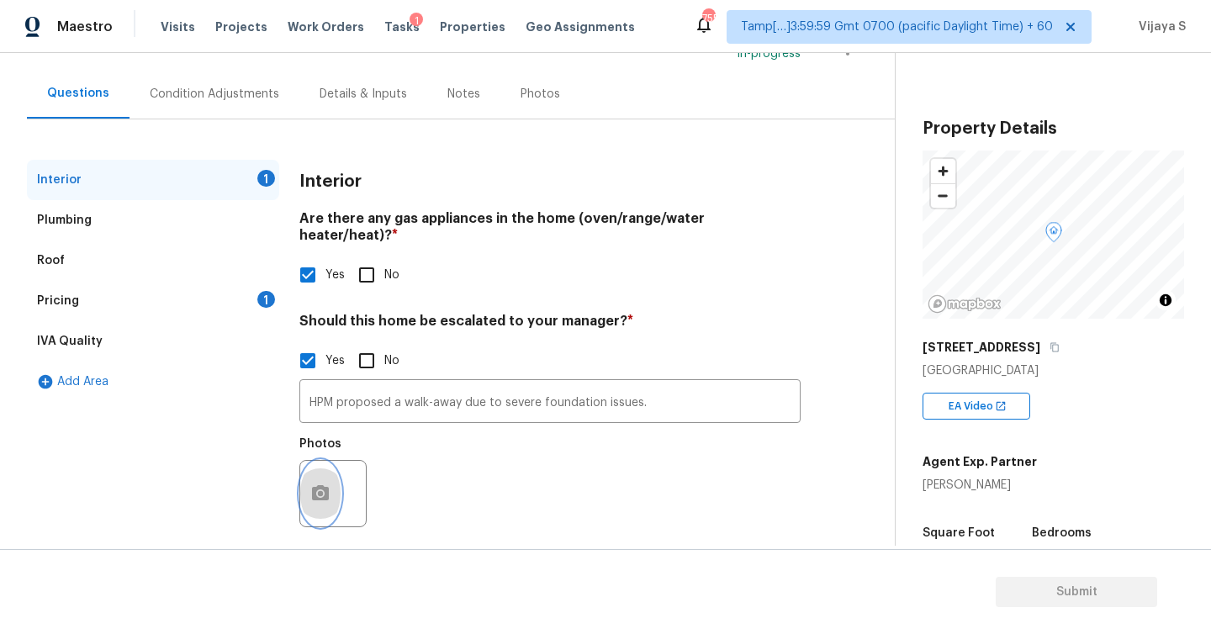
click at [315, 485] on icon "button" at bounding box center [320, 492] width 17 height 15
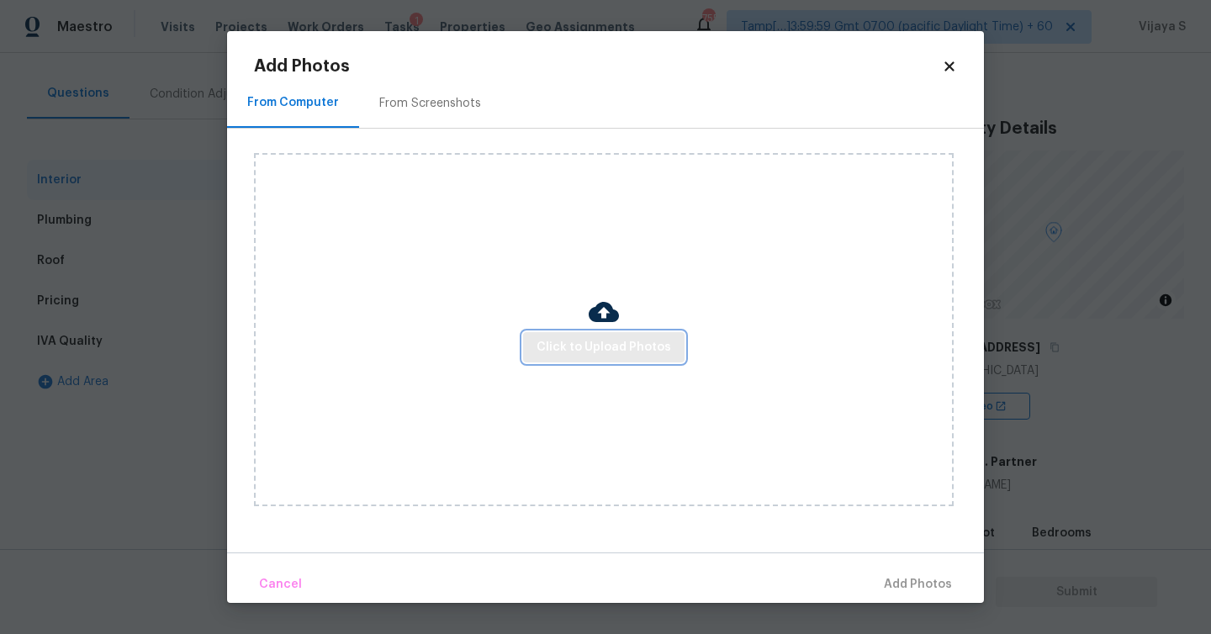
click at [609, 336] on button "Click to Upload Photos" at bounding box center [603, 347] width 161 height 31
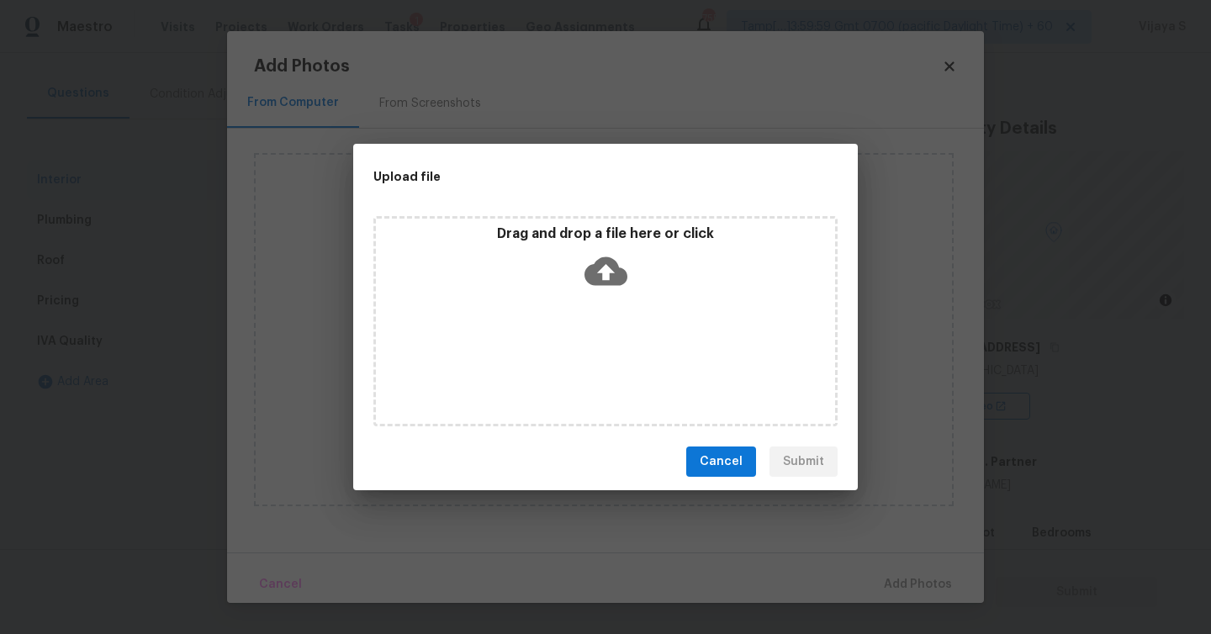
click at [601, 266] on icon at bounding box center [606, 271] width 43 height 29
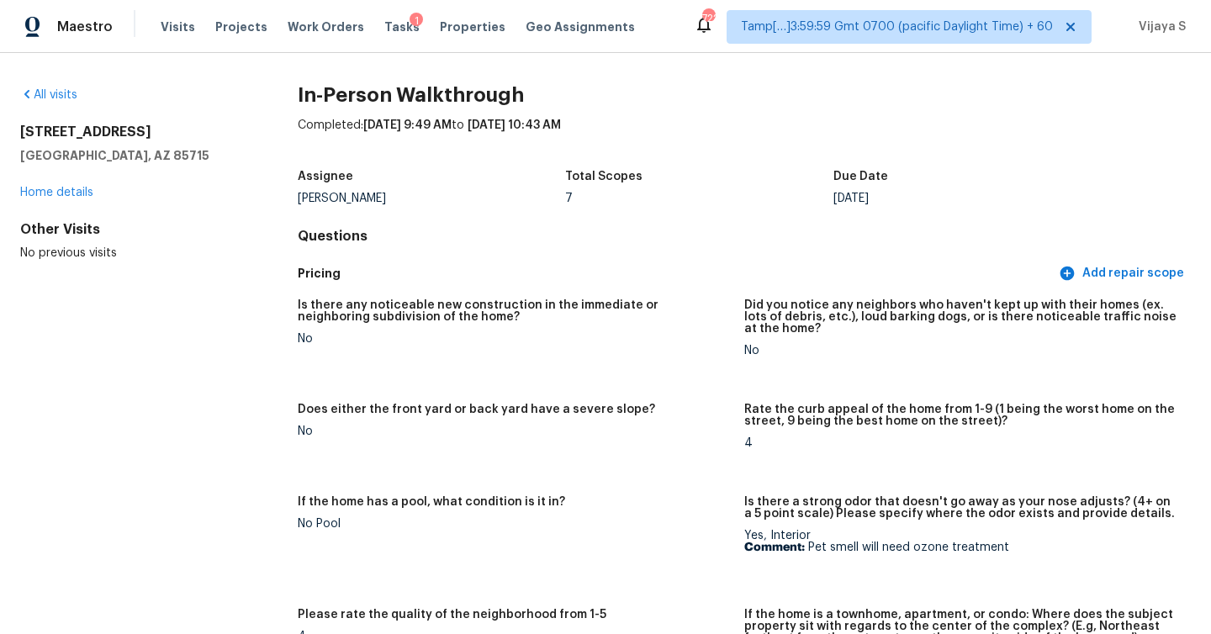
scroll to position [3919, 0]
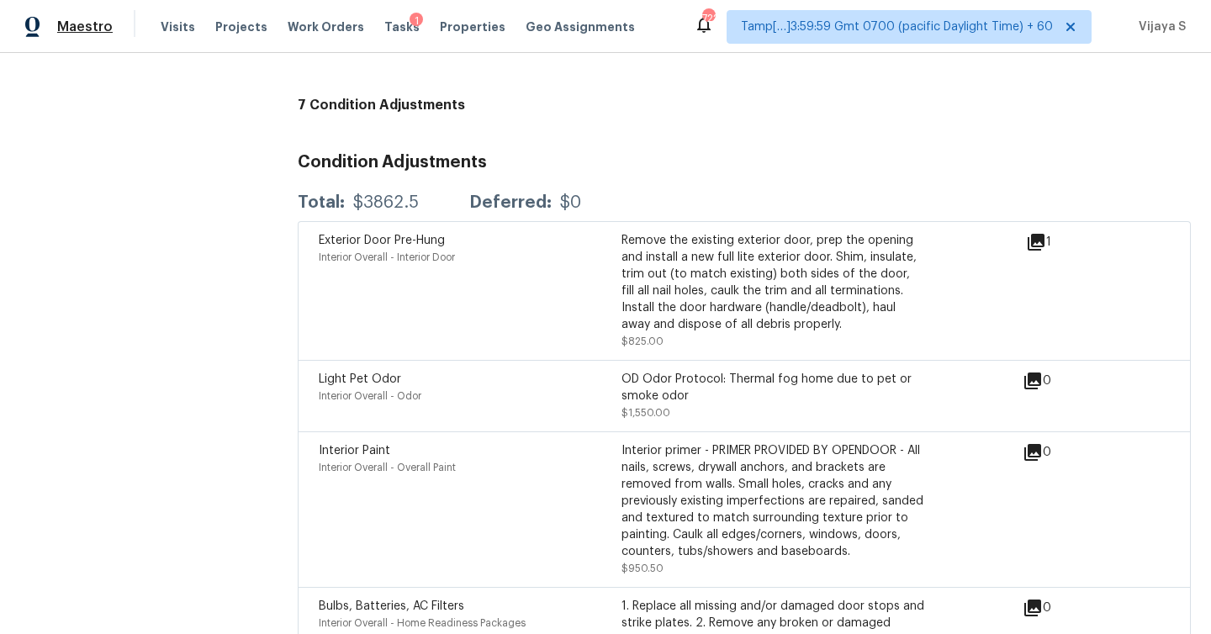
click at [92, 29] on span "Maestro" at bounding box center [85, 27] width 56 height 17
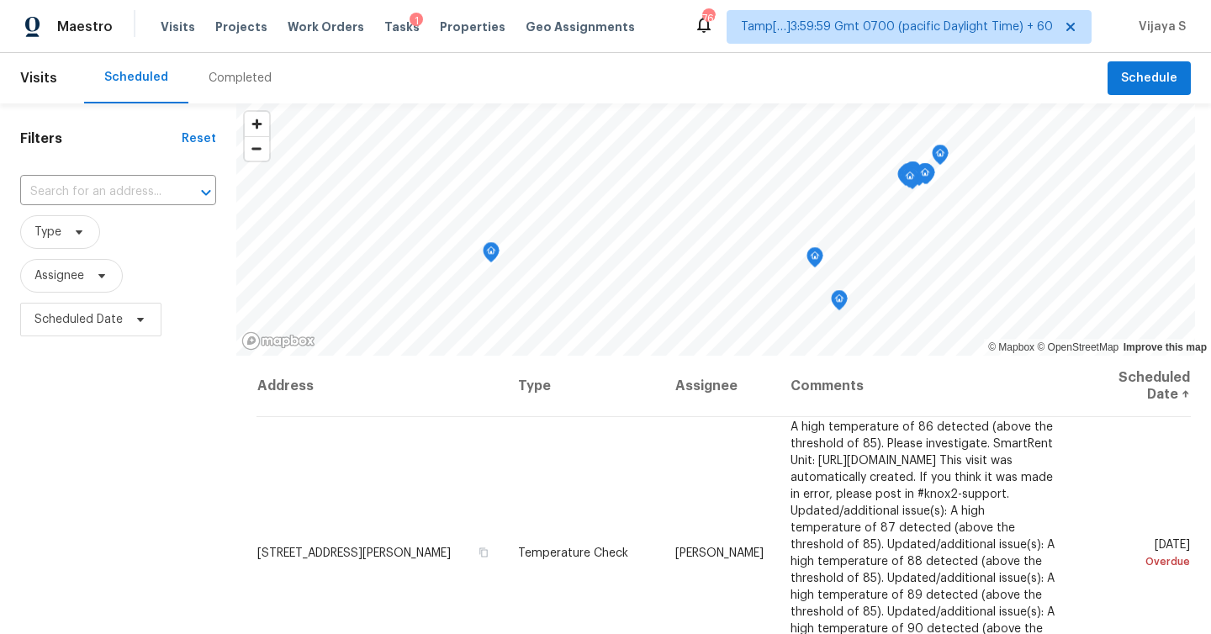
click at [236, 79] on div "Completed" at bounding box center [240, 78] width 63 height 17
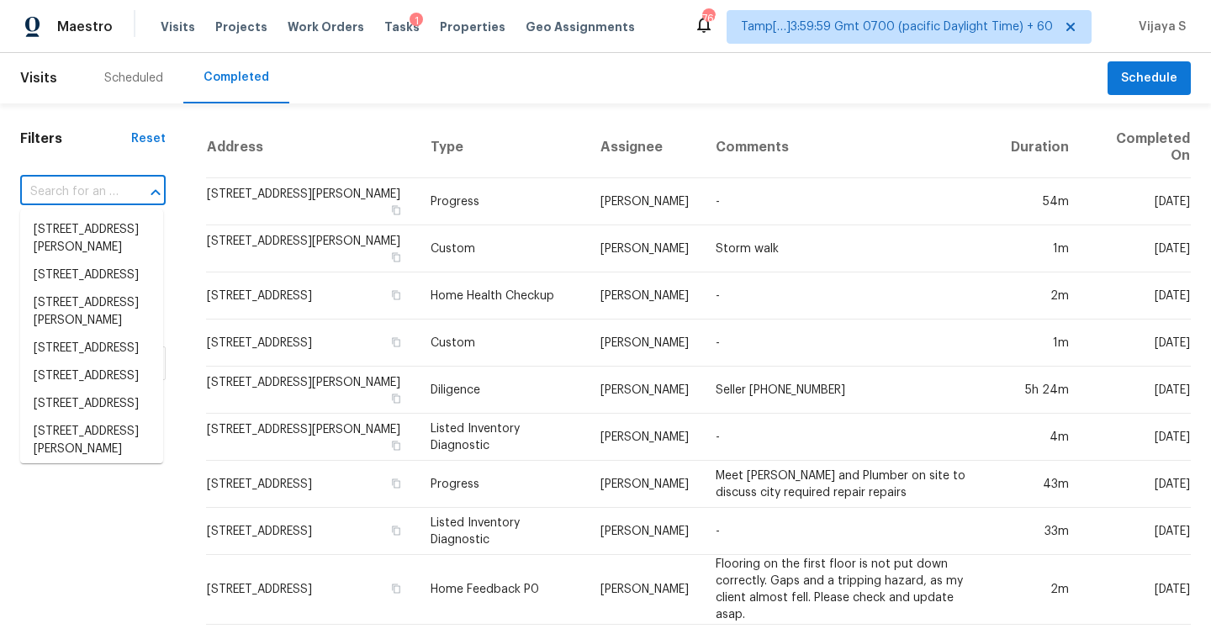
click at [115, 193] on input "text" at bounding box center [69, 192] width 98 height 26
paste input "[STREET_ADDRESS]"
type input "[STREET_ADDRESS]"
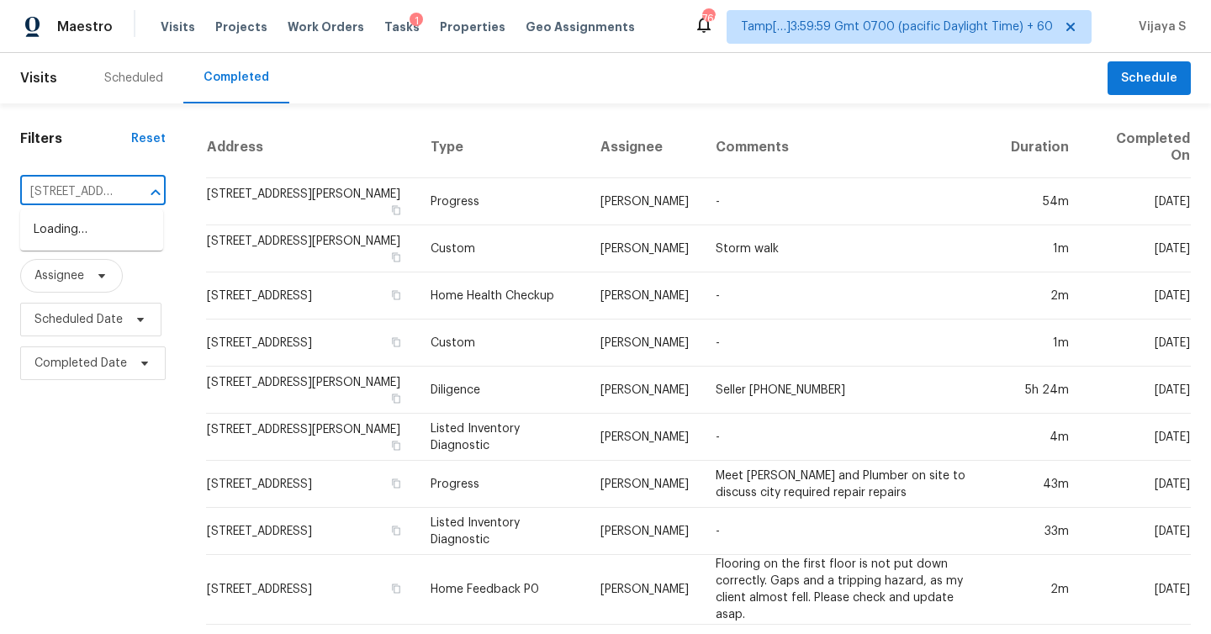
scroll to position [0, 139]
click at [92, 231] on li "[STREET_ADDRESS]" at bounding box center [91, 230] width 143 height 28
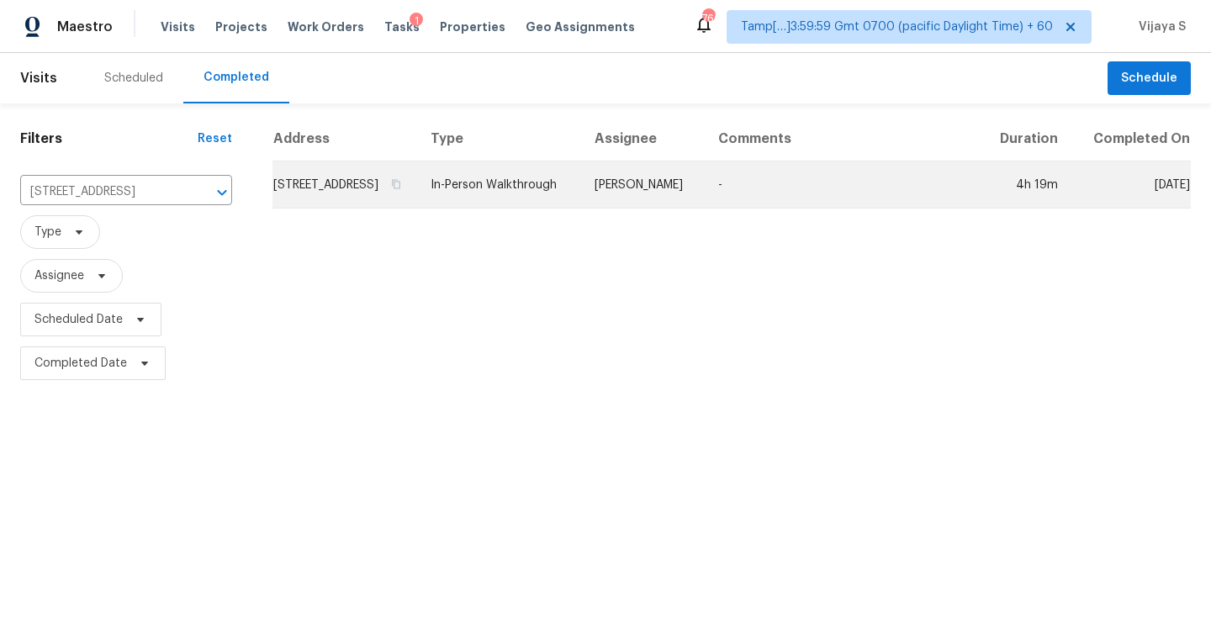
click at [571, 209] on td "In-Person Walkthrough" at bounding box center [499, 184] width 164 height 47
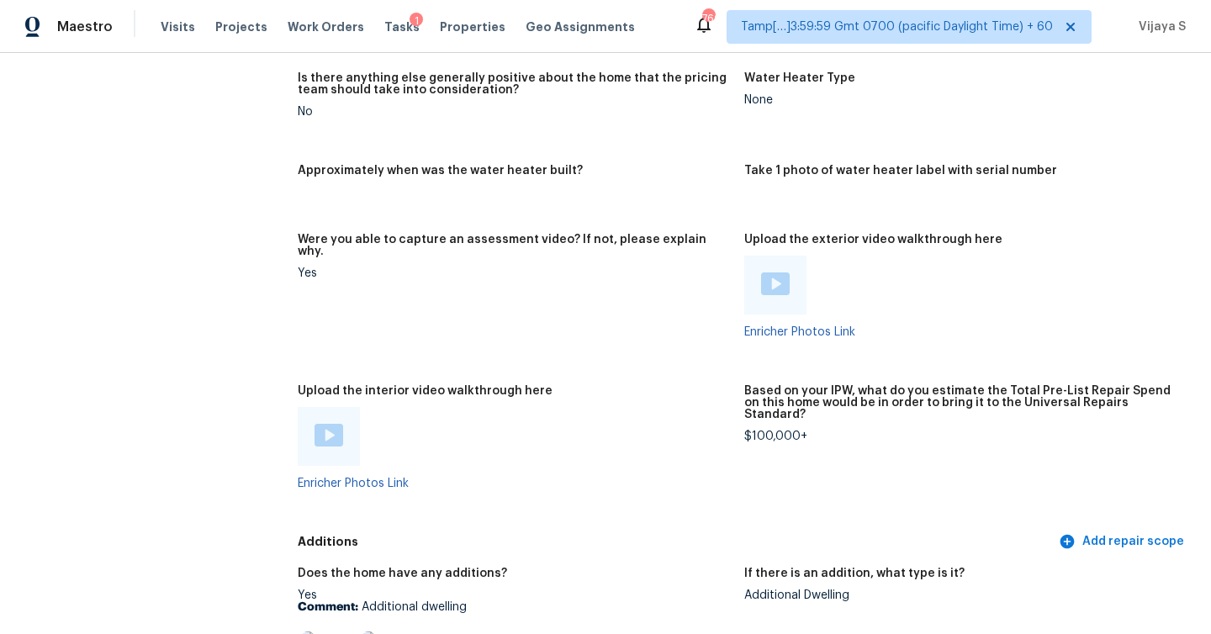
scroll to position [3180, 0]
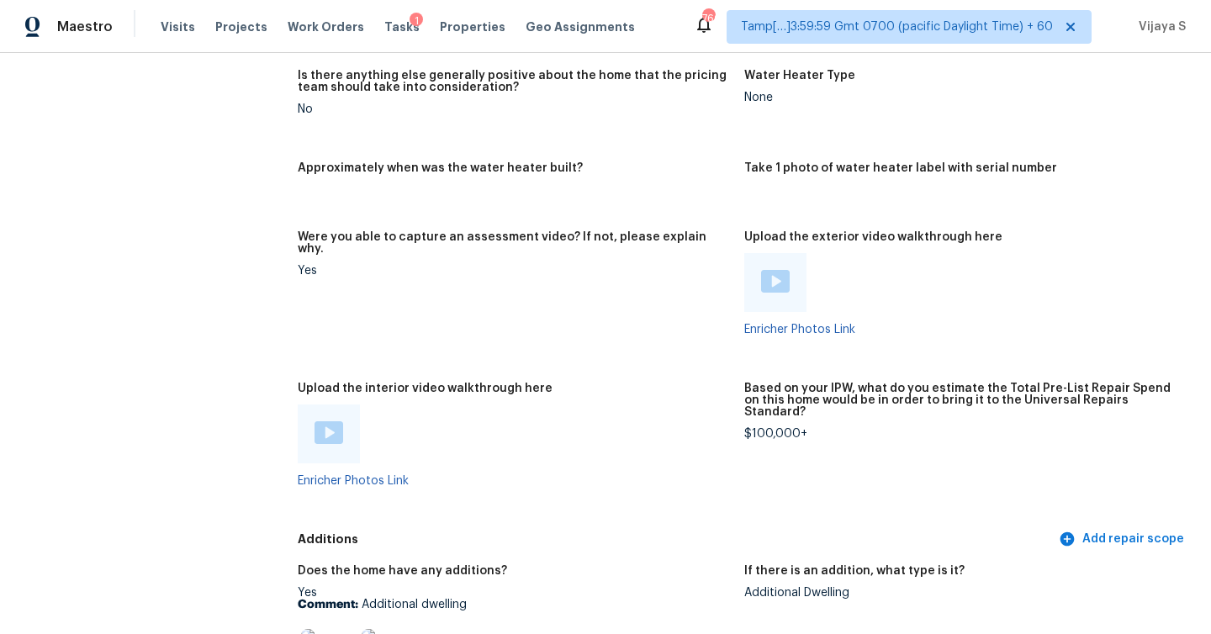
click at [336, 421] on img at bounding box center [329, 432] width 29 height 23
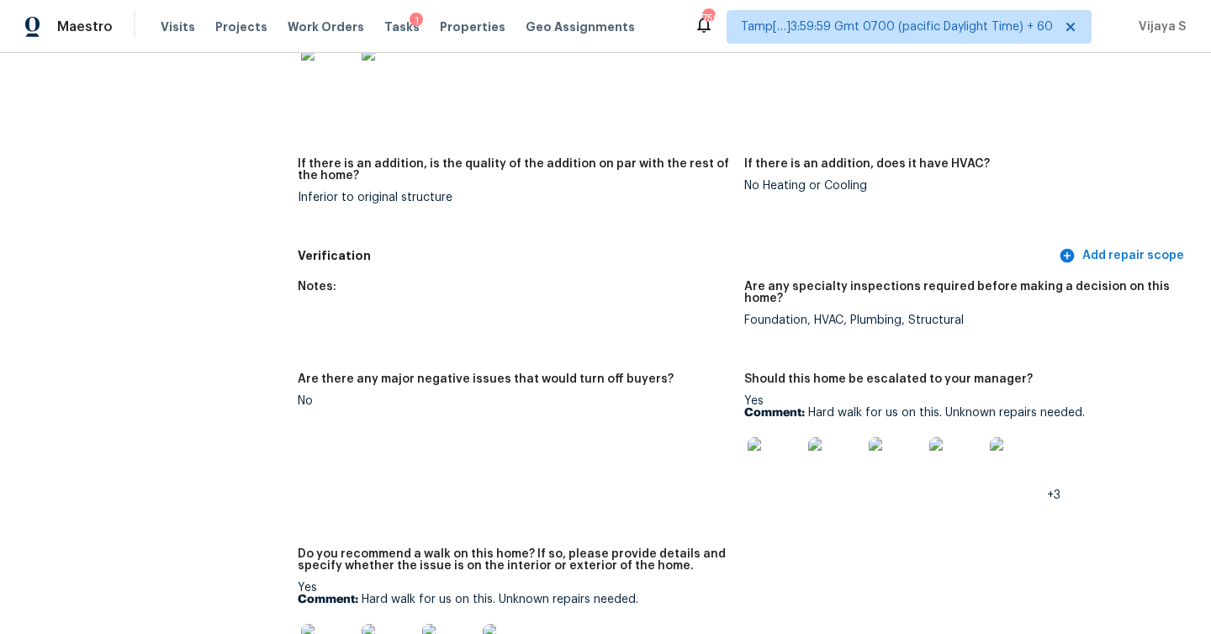
scroll to position [3340, 0]
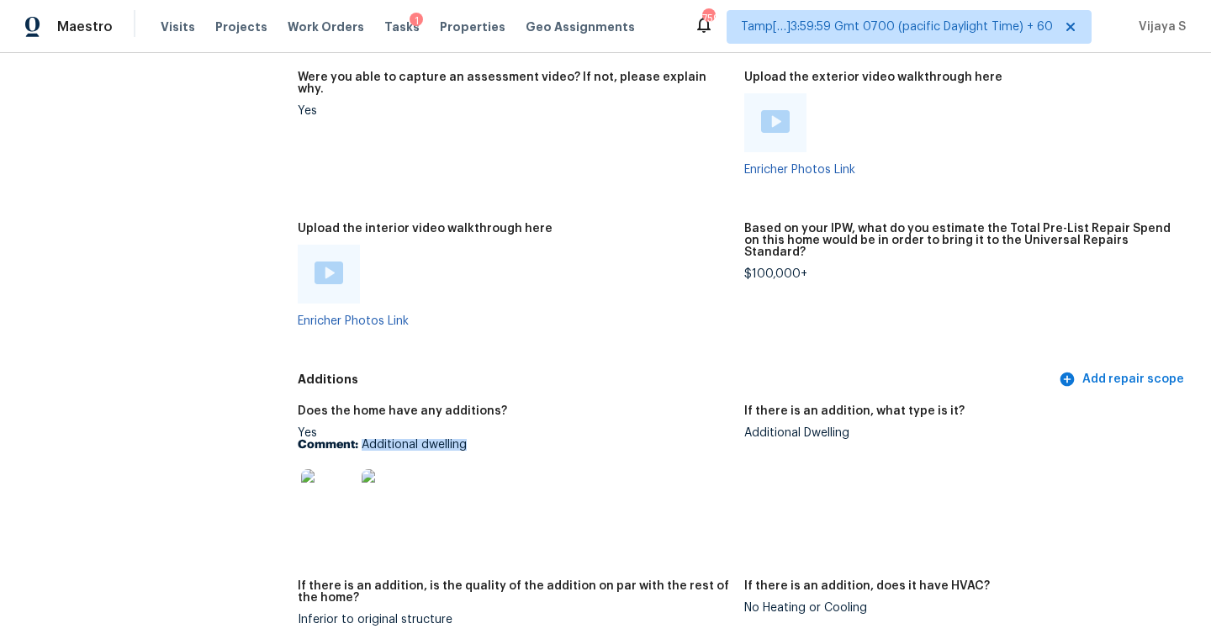
drag, startPoint x: 362, startPoint y: 408, endPoint x: 472, endPoint y: 409, distance: 110.2
click at [472, 439] on p "Comment: Additional dwelling" at bounding box center [514, 445] width 433 height 12
copy p "Additional dwelling"
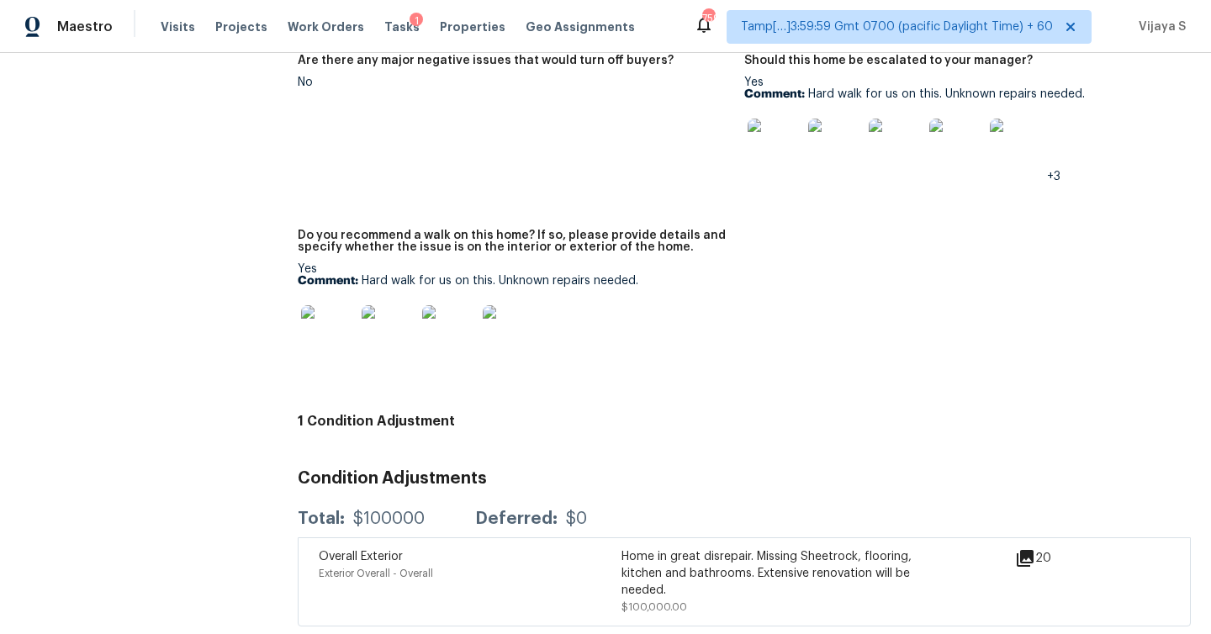
scroll to position [3621, 0]
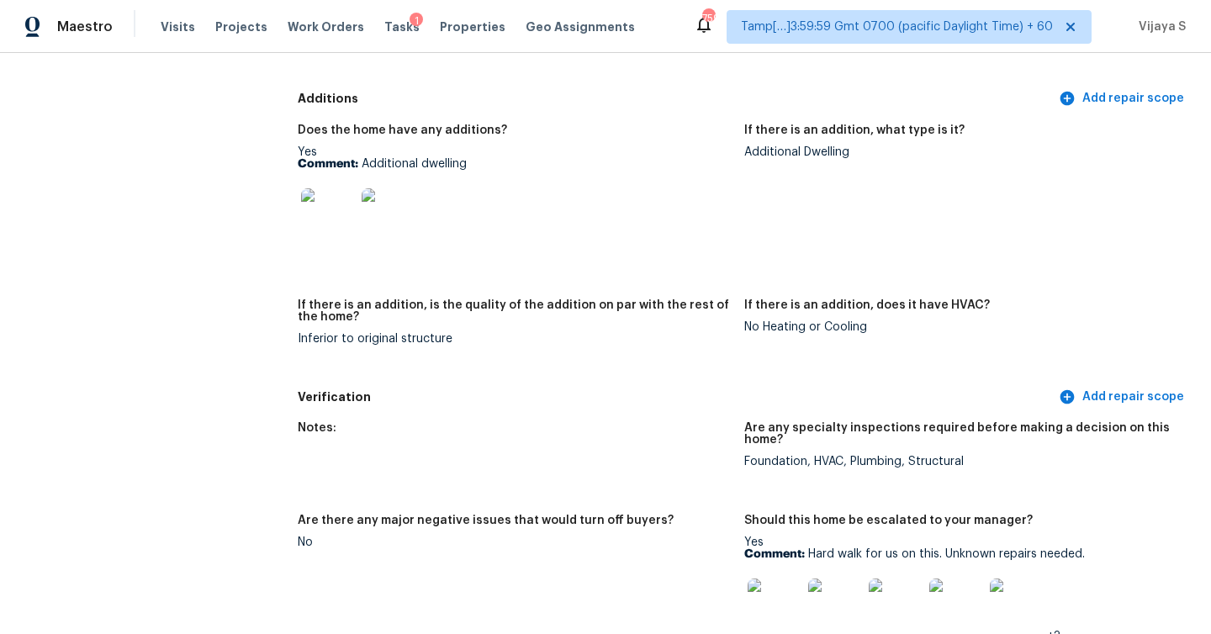
click at [780, 579] on img at bounding box center [775, 606] width 54 height 54
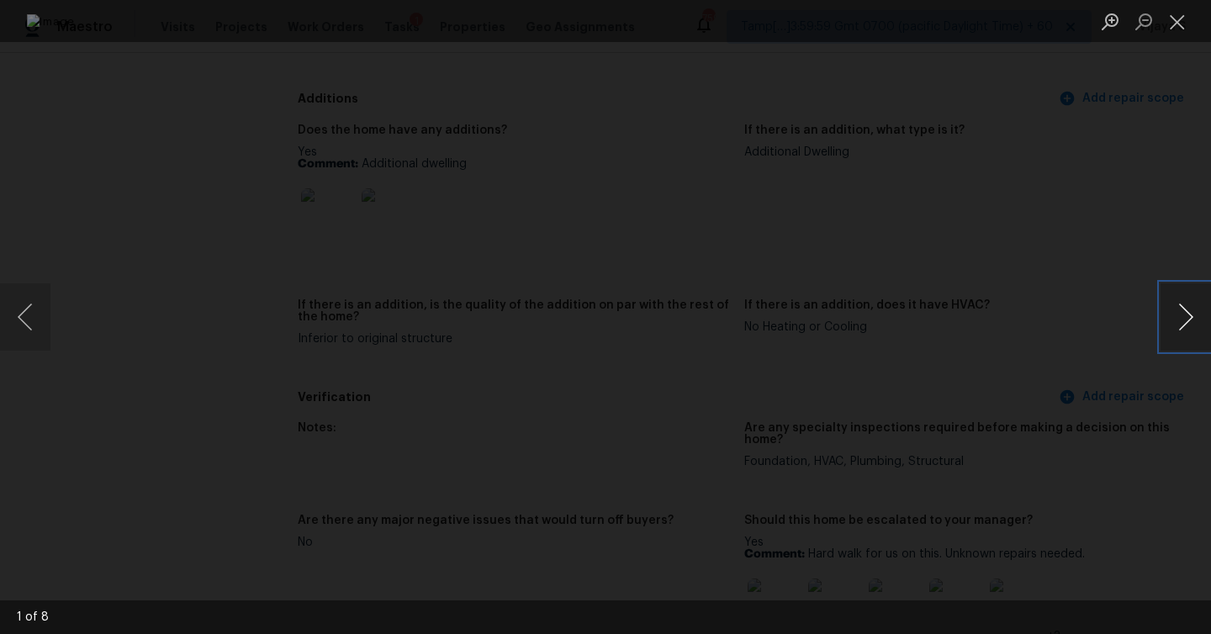
click at [1190, 313] on button "Next image" at bounding box center [1186, 316] width 50 height 67
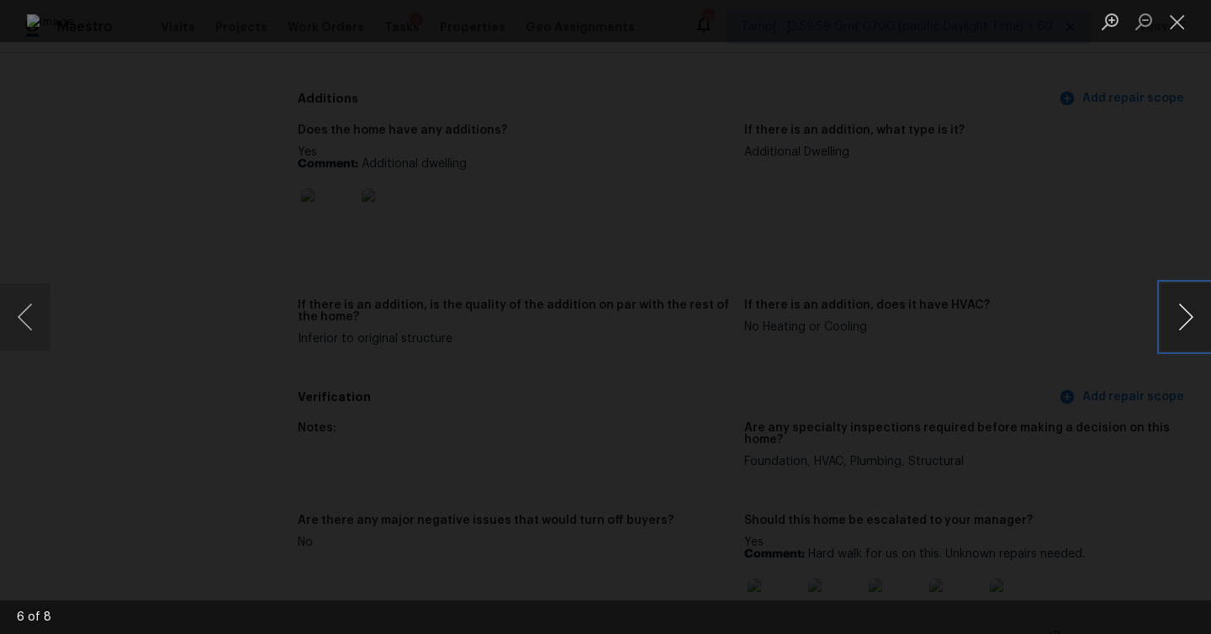
click at [1190, 313] on button "Next image" at bounding box center [1186, 316] width 50 height 67
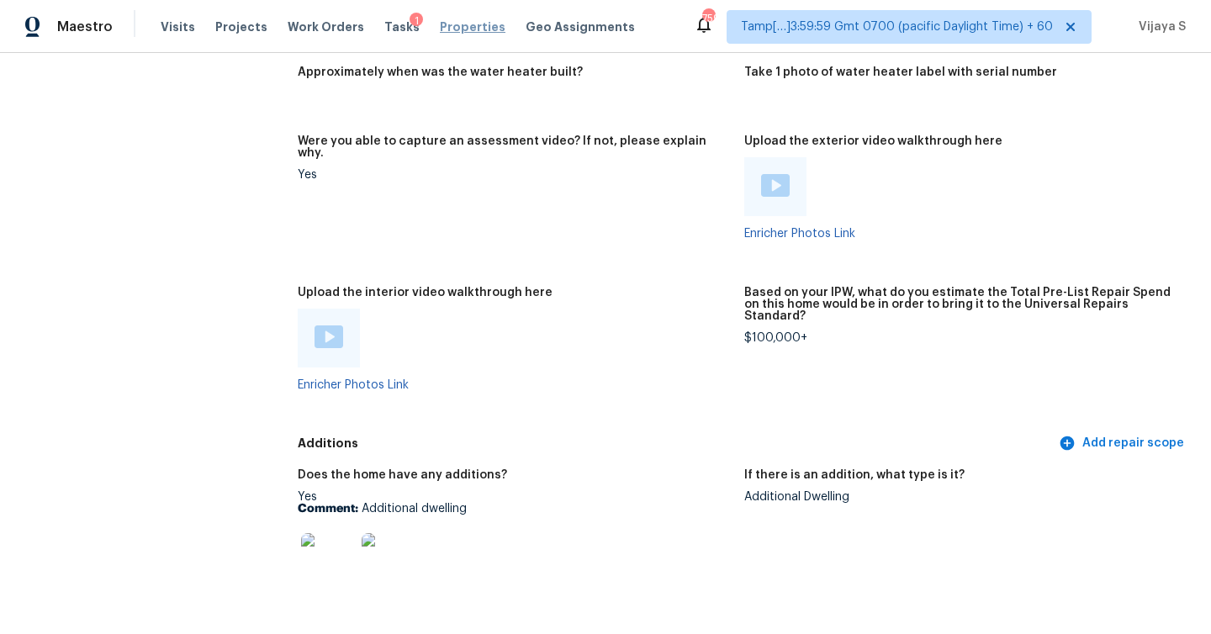
scroll to position [3249, 0]
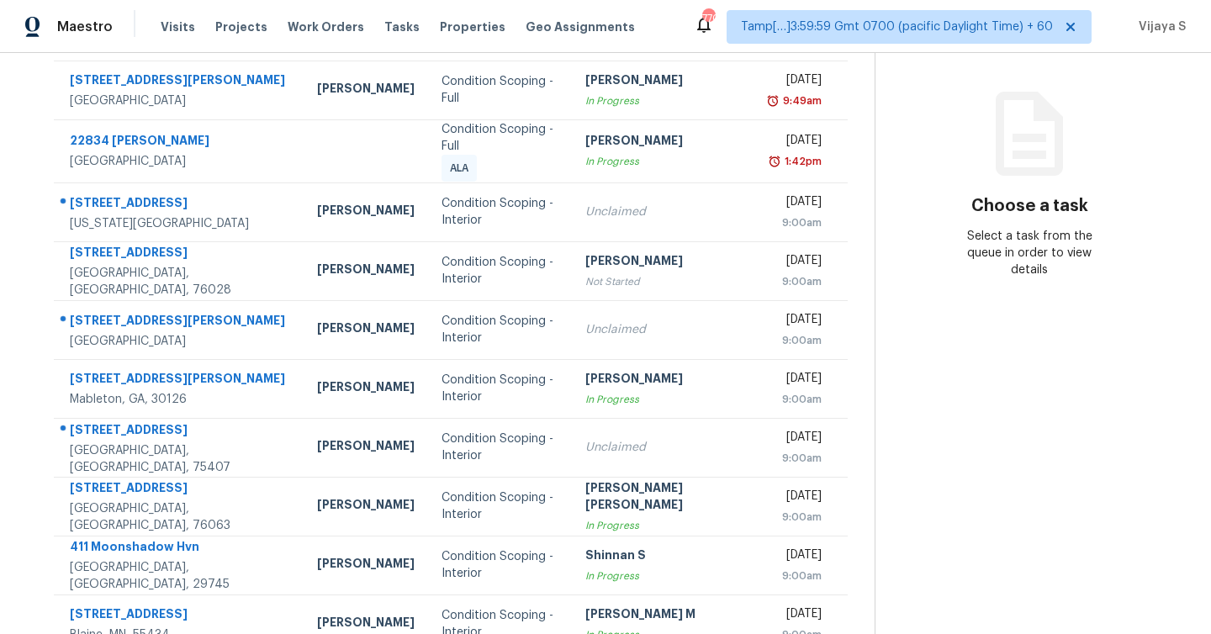
scroll to position [220, 0]
